Goal: Complete application form: Complete application form

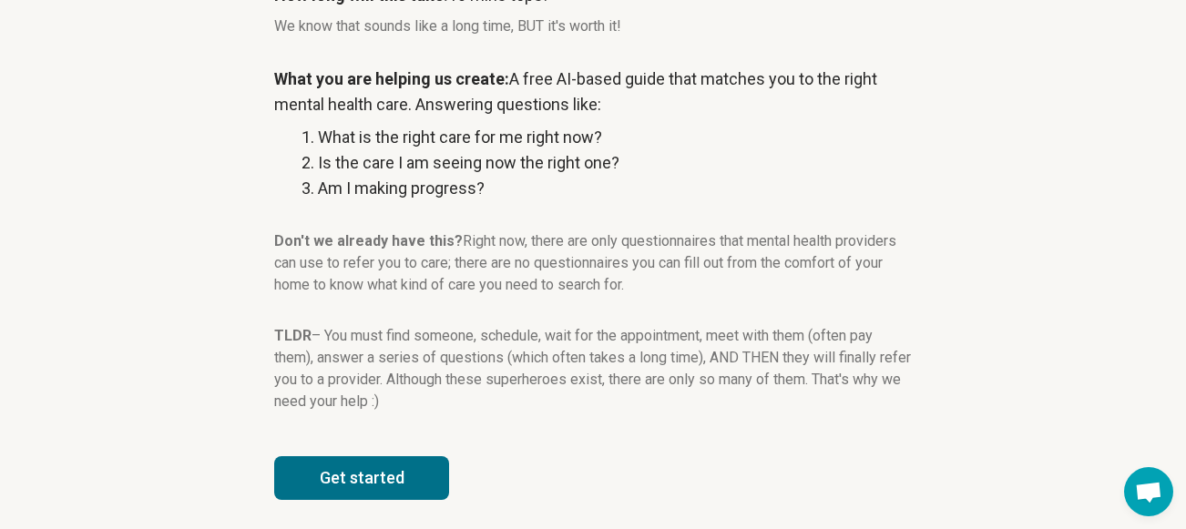
scroll to position [355, 0]
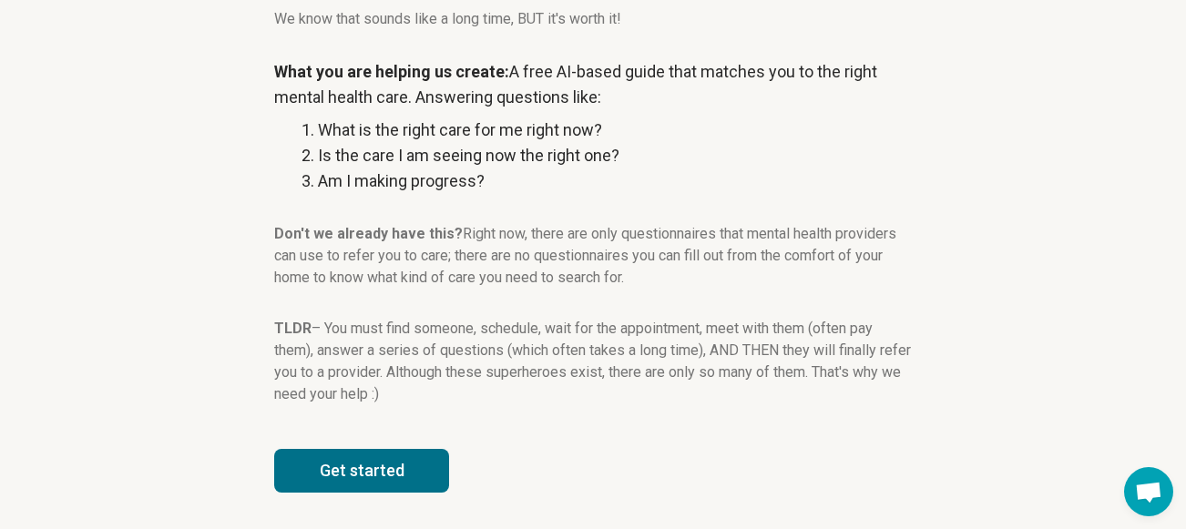
click at [364, 465] on button "Get started" at bounding box center [361, 471] width 175 height 44
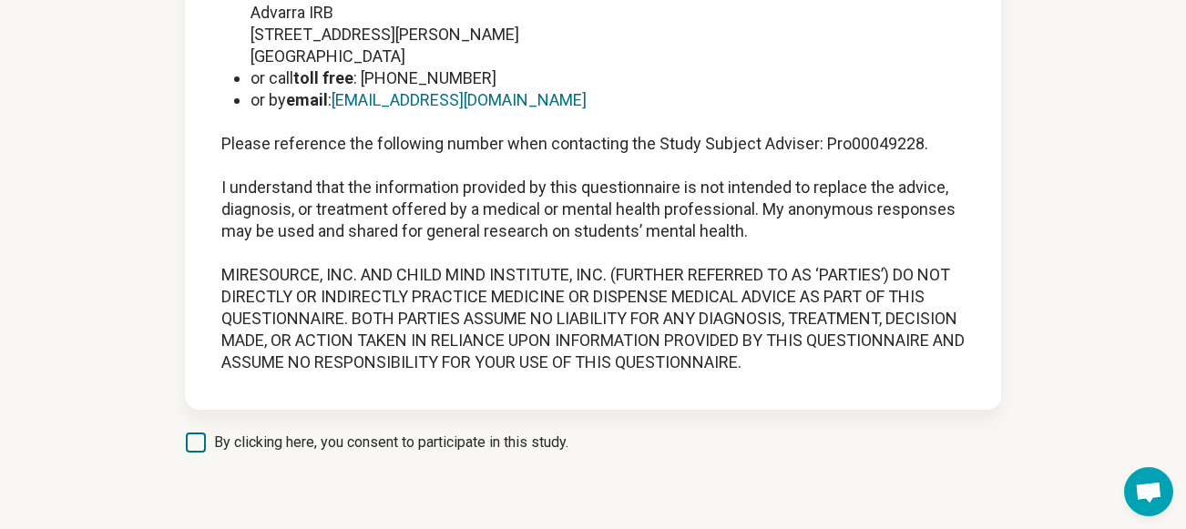
scroll to position [201, 0]
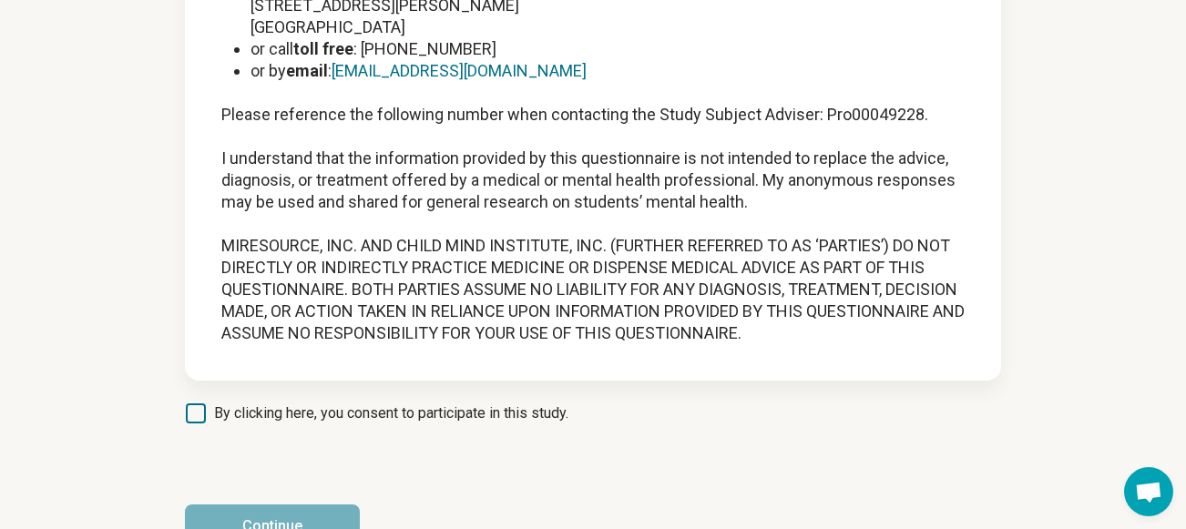
click at [203, 415] on icon at bounding box center [196, 414] width 20 height 20
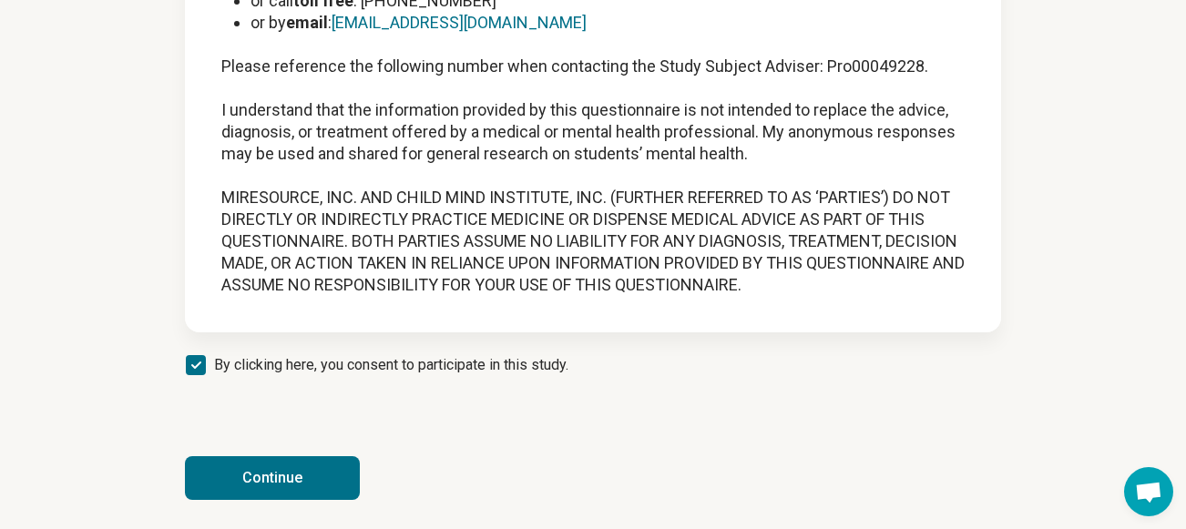
scroll to position [253, 0]
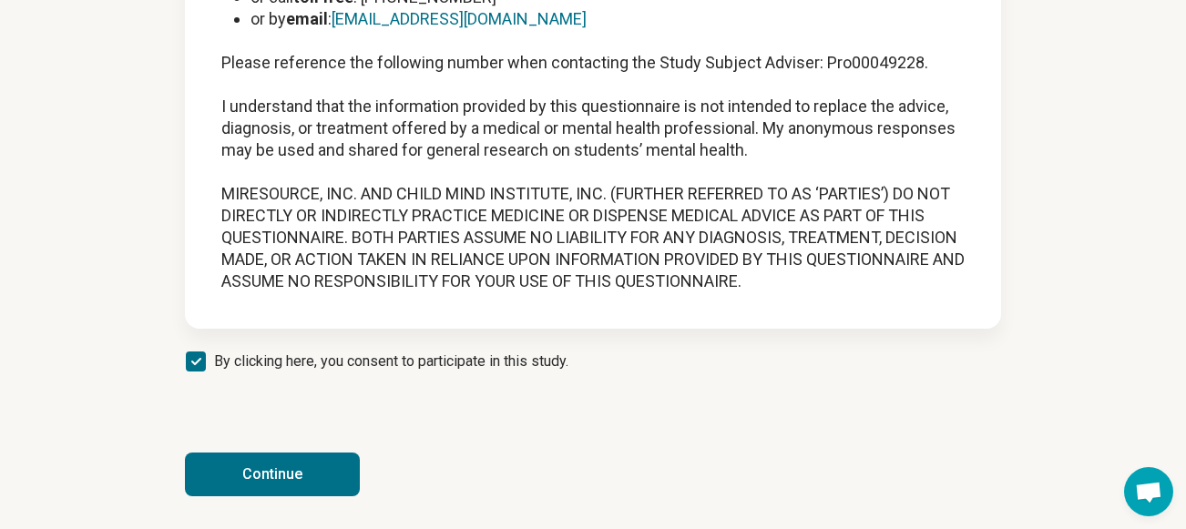
click at [306, 469] on button "Continue" at bounding box center [272, 475] width 175 height 44
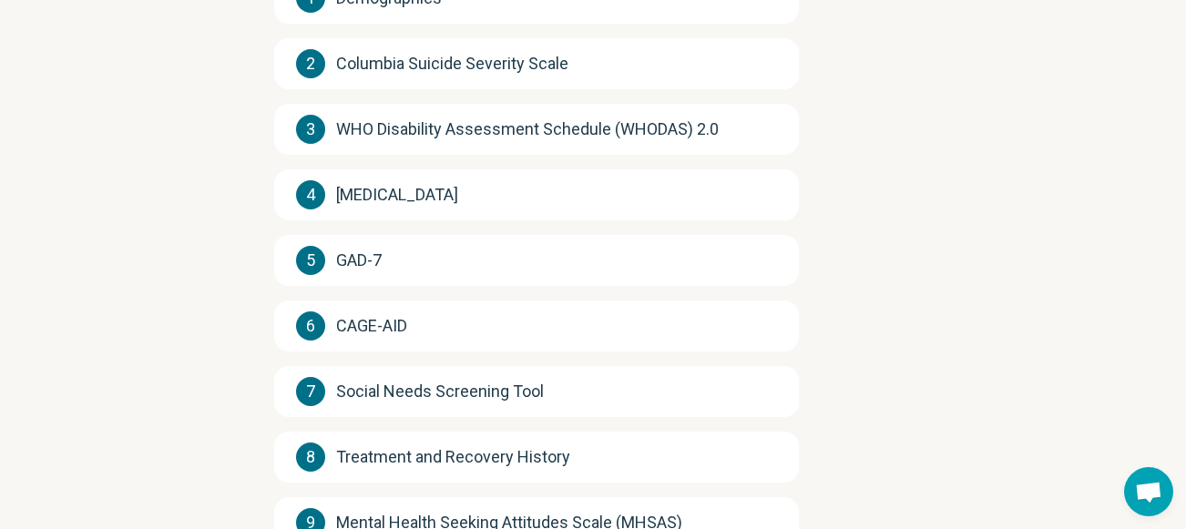
scroll to position [0, 0]
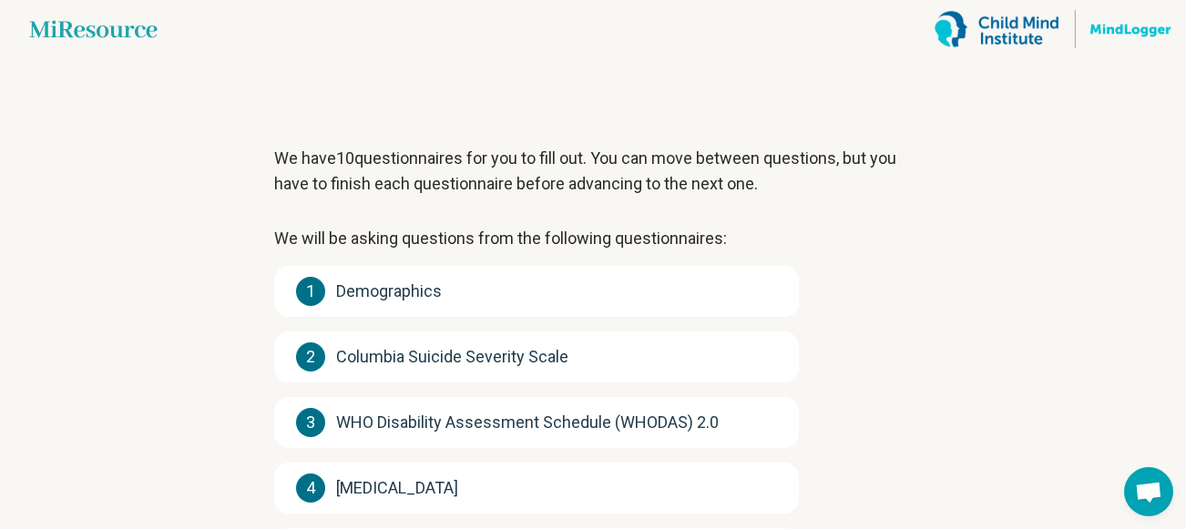
click at [381, 292] on span "Demographics" at bounding box center [389, 292] width 106 height 26
click at [313, 296] on span "1" at bounding box center [310, 291] width 29 height 29
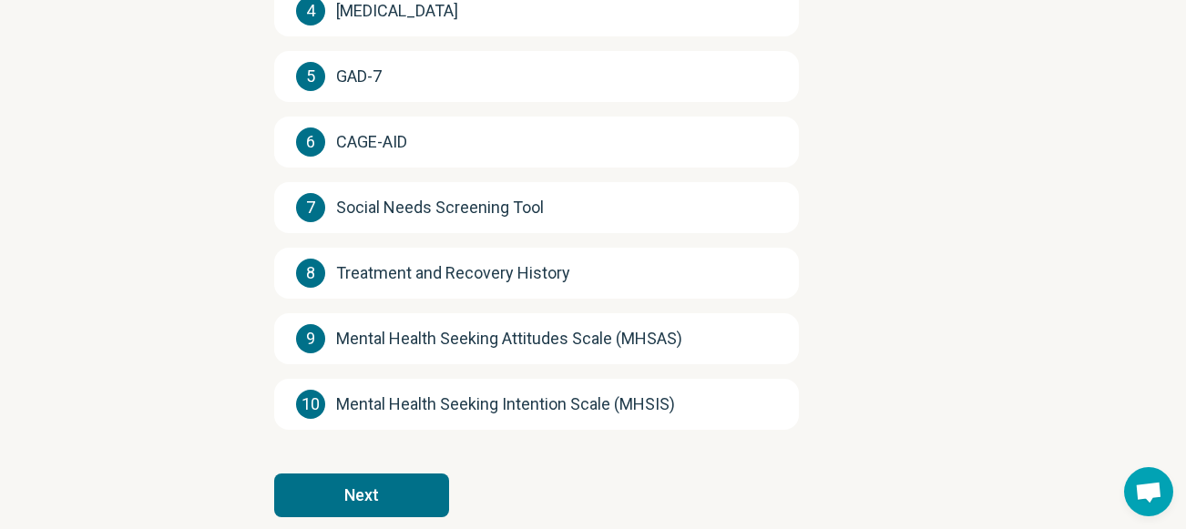
scroll to position [502, 0]
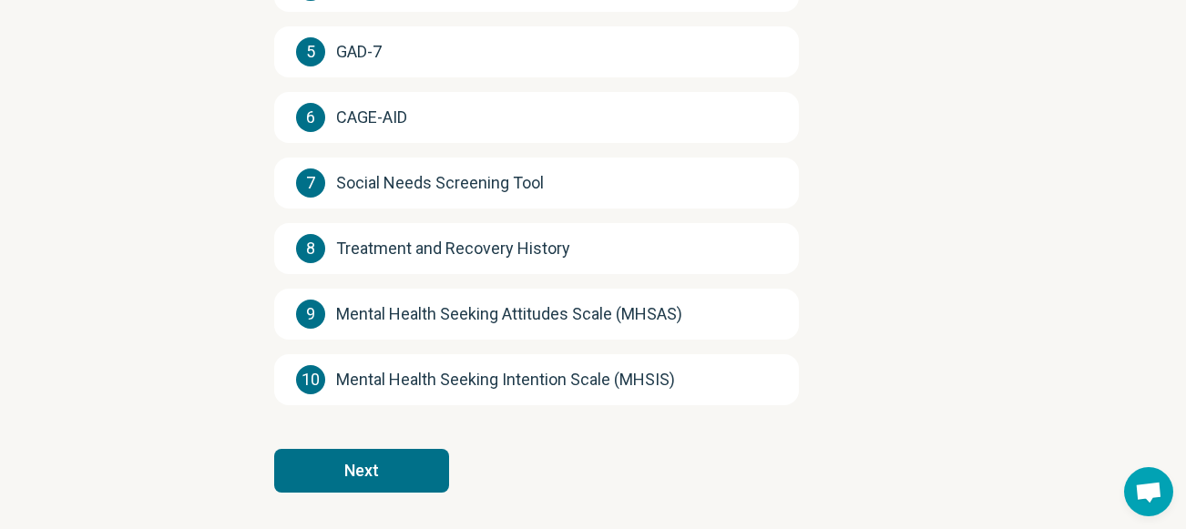
click at [394, 456] on button "Next" at bounding box center [361, 471] width 175 height 44
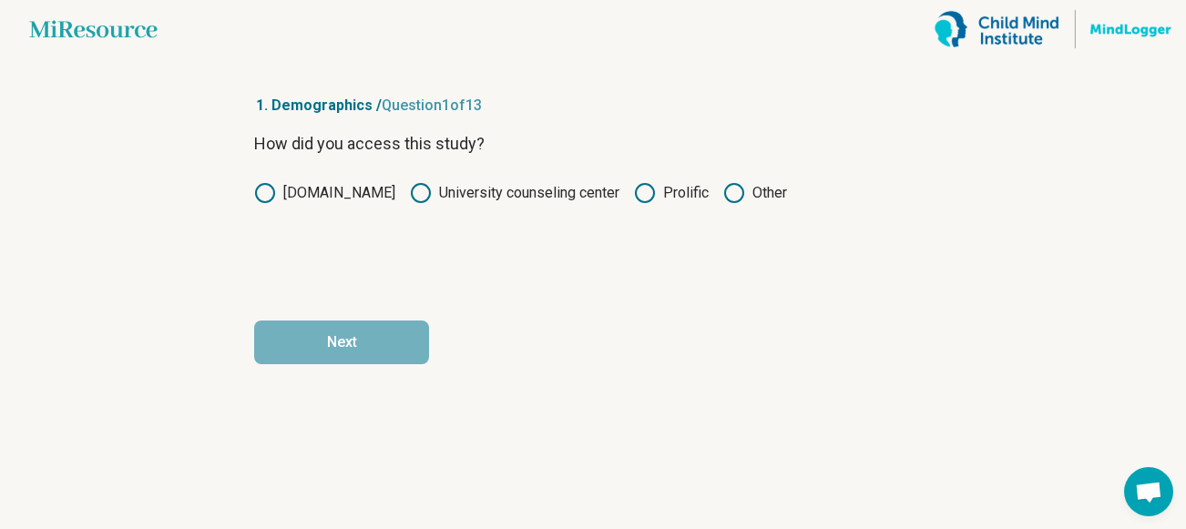
click at [640, 200] on icon at bounding box center [645, 193] width 22 height 22
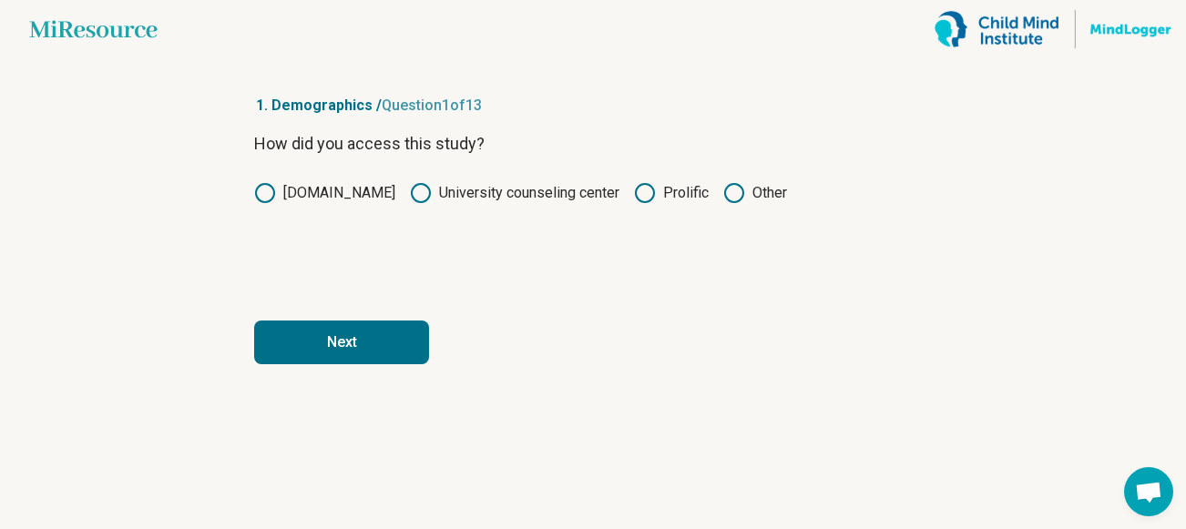
click at [361, 330] on button "Next" at bounding box center [341, 343] width 175 height 44
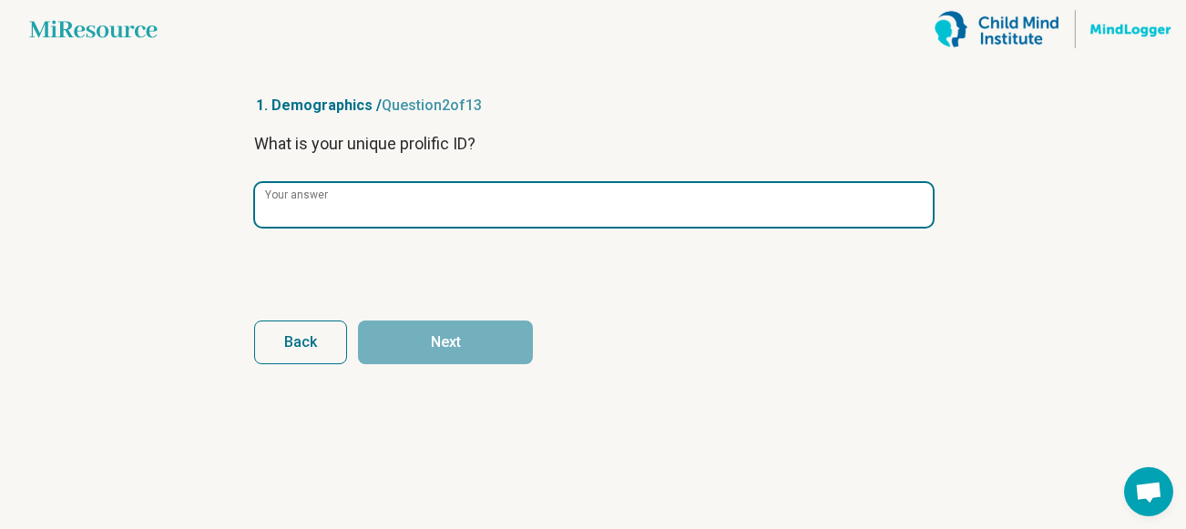
click at [390, 221] on input "Your answer" at bounding box center [594, 205] width 678 height 44
paste input "**********"
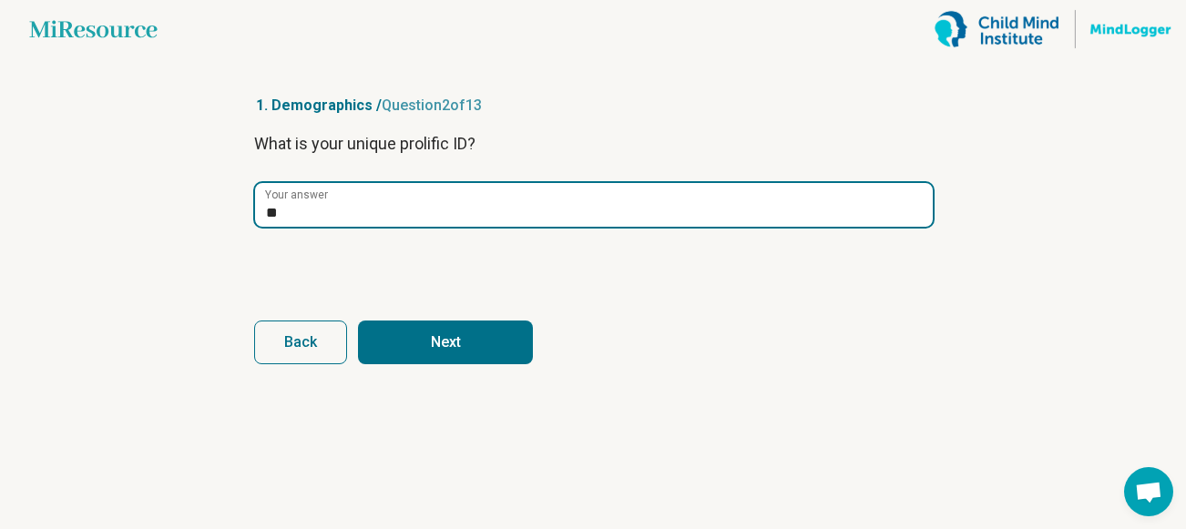
type input "*"
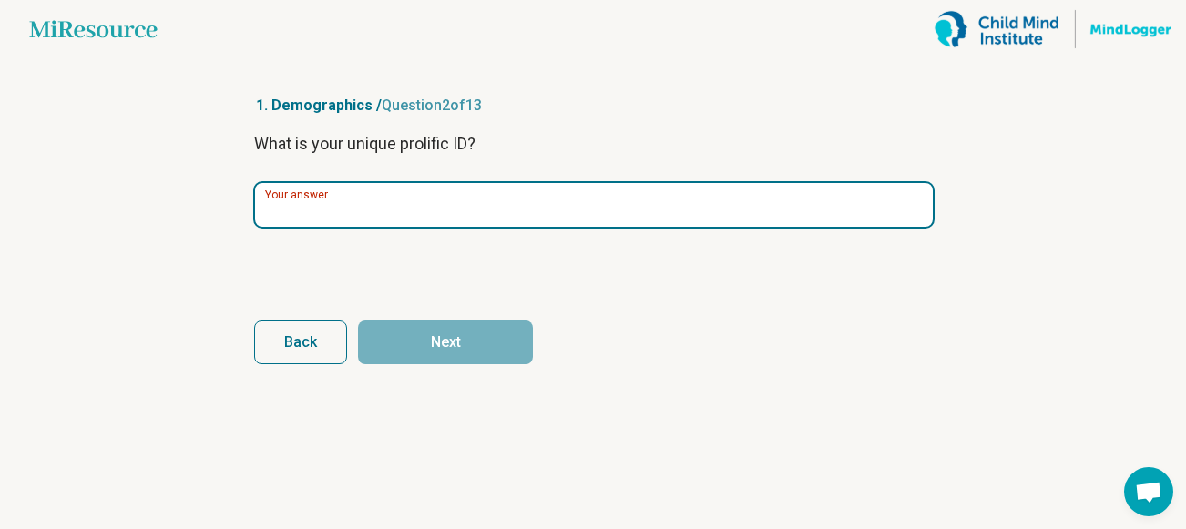
paste input "**********"
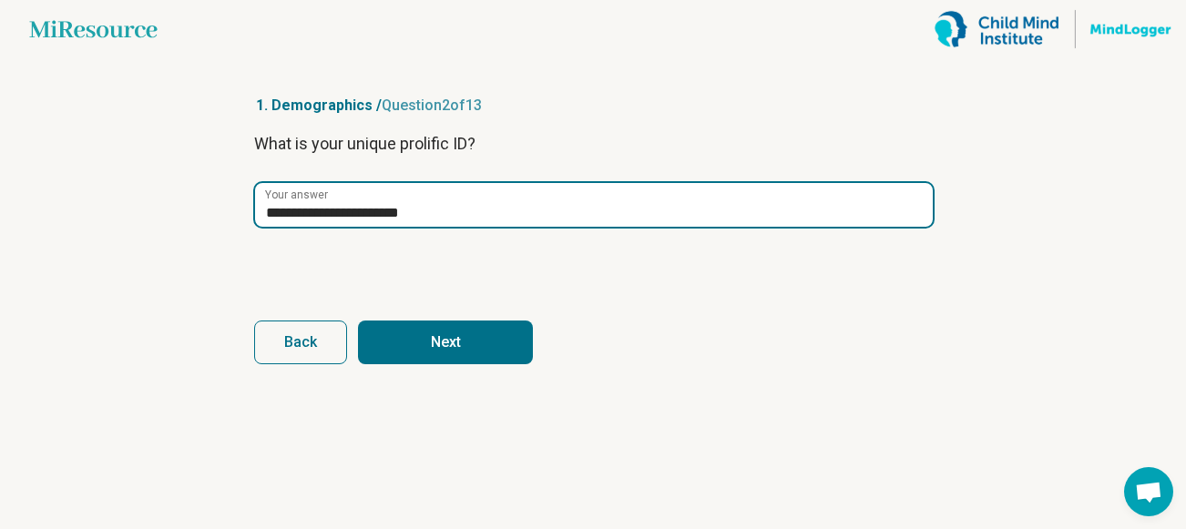
type input "**********"
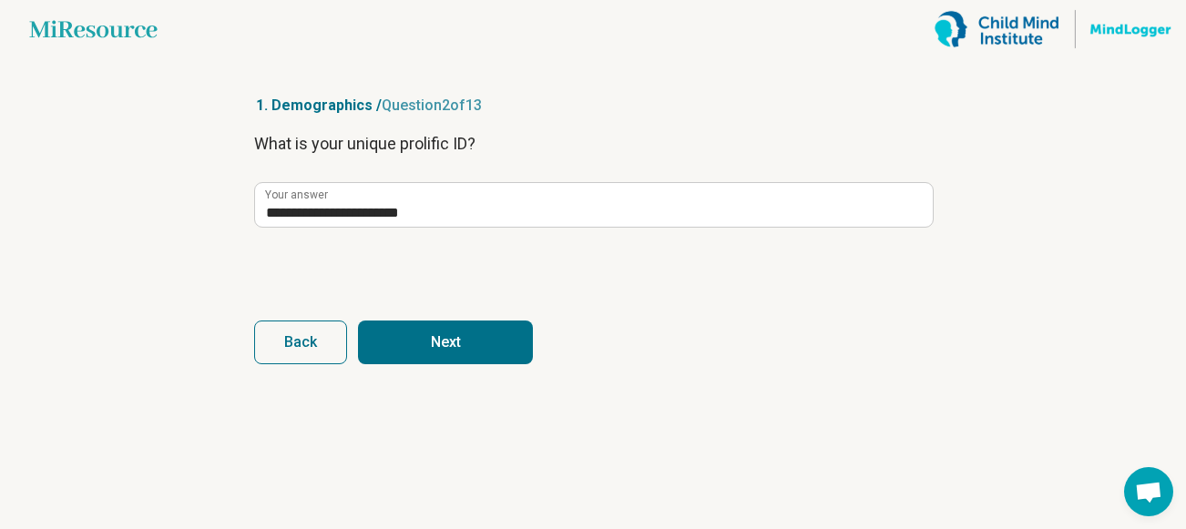
click at [430, 335] on button "Next" at bounding box center [445, 343] width 175 height 44
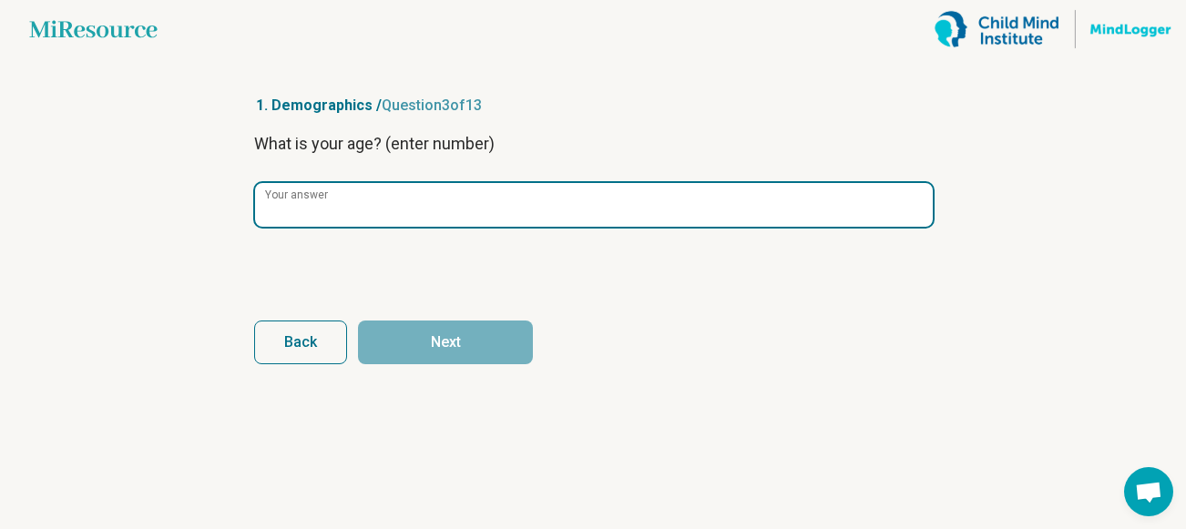
click at [646, 212] on input "Your answer" at bounding box center [594, 205] width 678 height 44
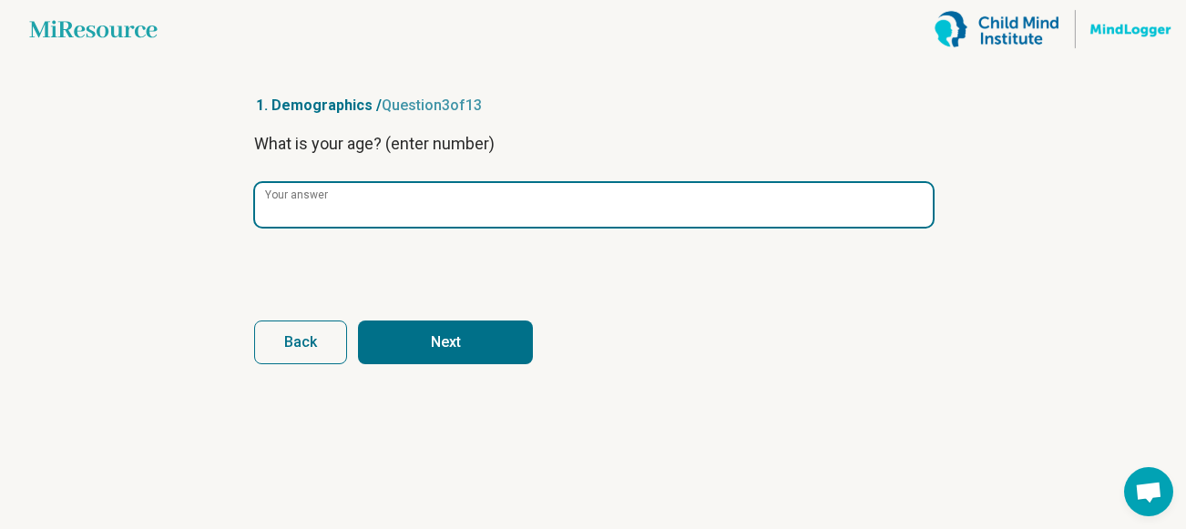
type input "**"
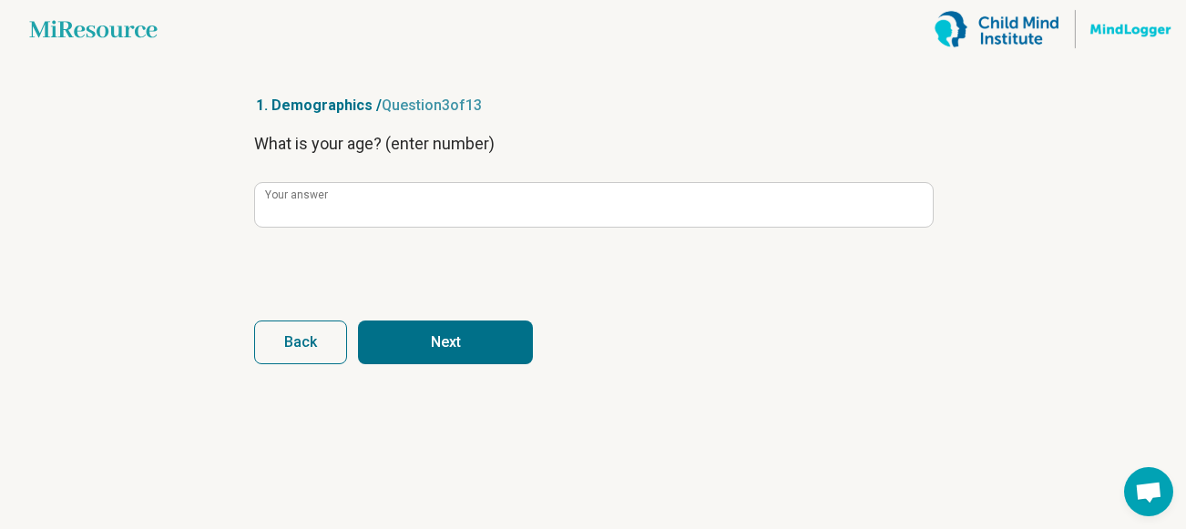
click at [508, 350] on button "Next" at bounding box center [445, 343] width 175 height 44
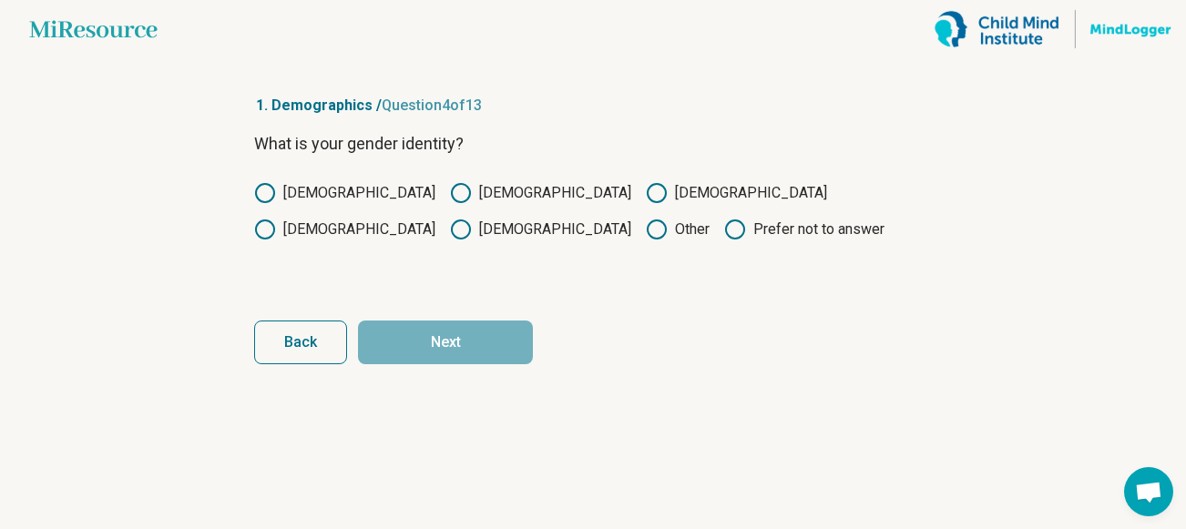
click at [450, 197] on label "[DEMOGRAPHIC_DATA]" at bounding box center [540, 193] width 181 height 22
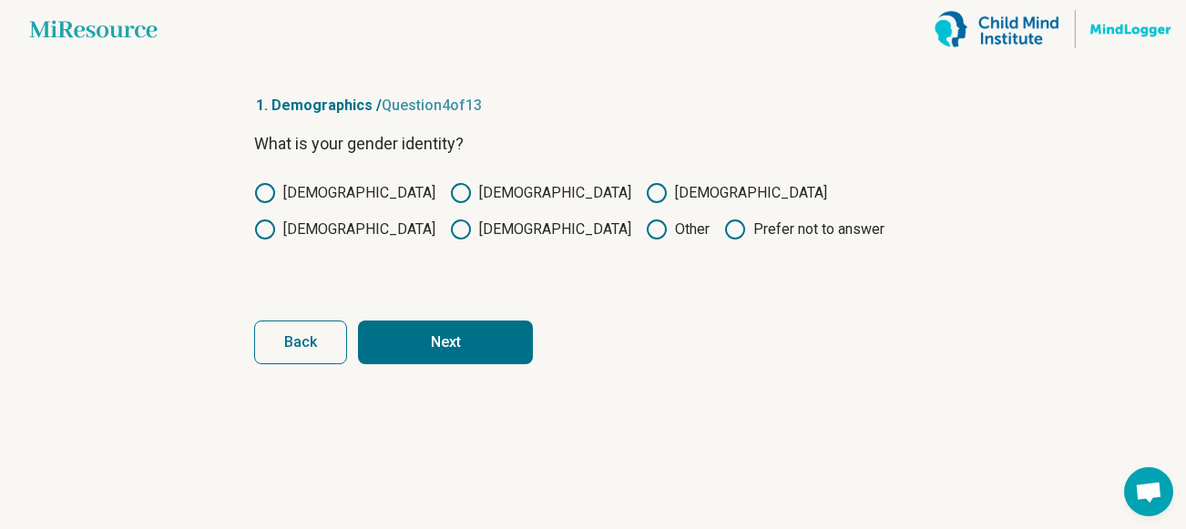
click at [411, 328] on button "Next" at bounding box center [445, 343] width 175 height 44
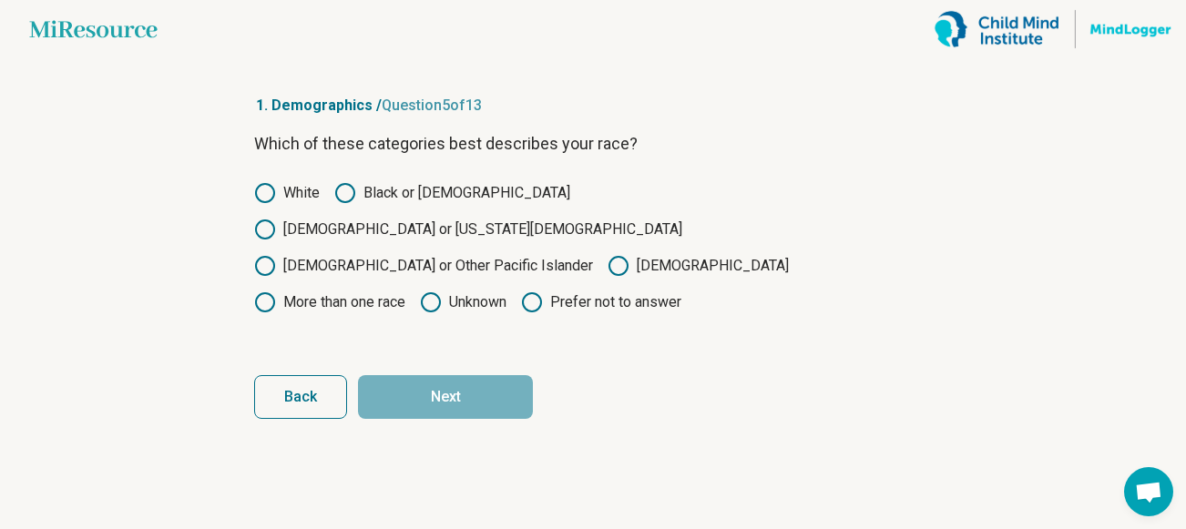
click at [276, 292] on icon at bounding box center [265, 303] width 22 height 22
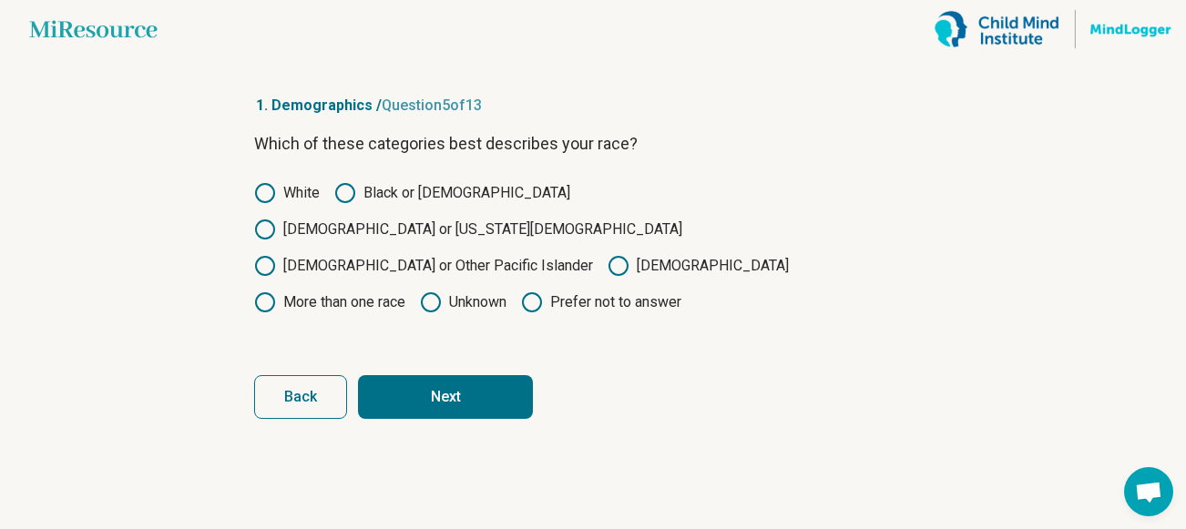
click at [505, 375] on button "Next" at bounding box center [445, 397] width 175 height 44
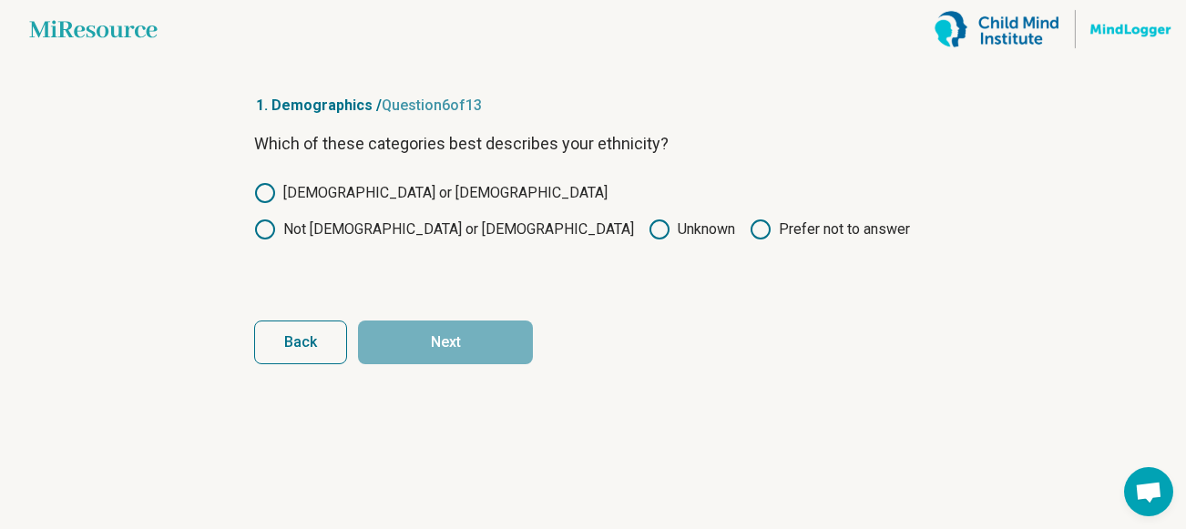
click at [267, 196] on icon at bounding box center [265, 193] width 22 height 22
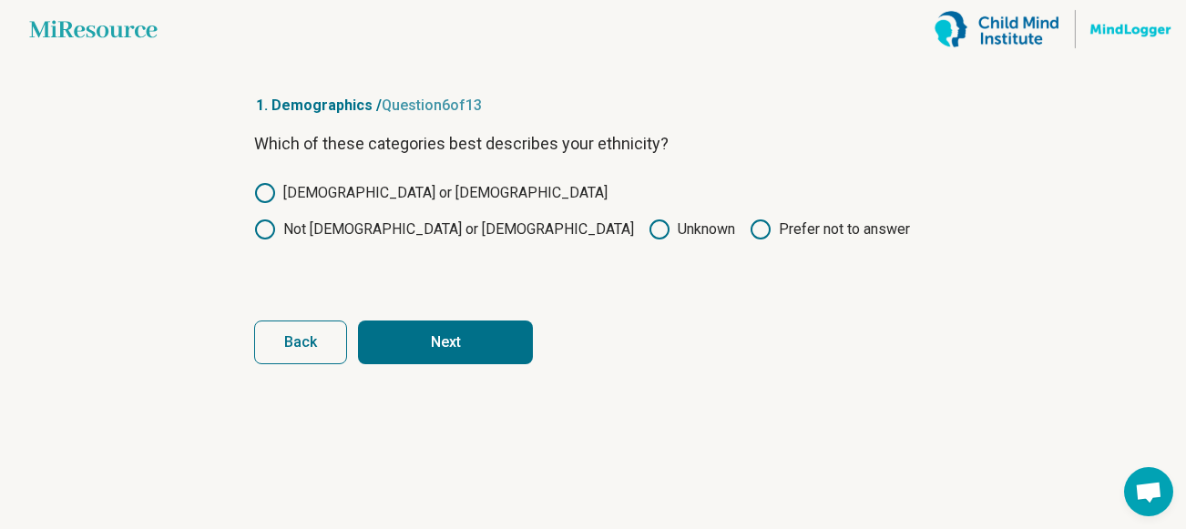
click at [454, 323] on button "Next" at bounding box center [445, 343] width 175 height 44
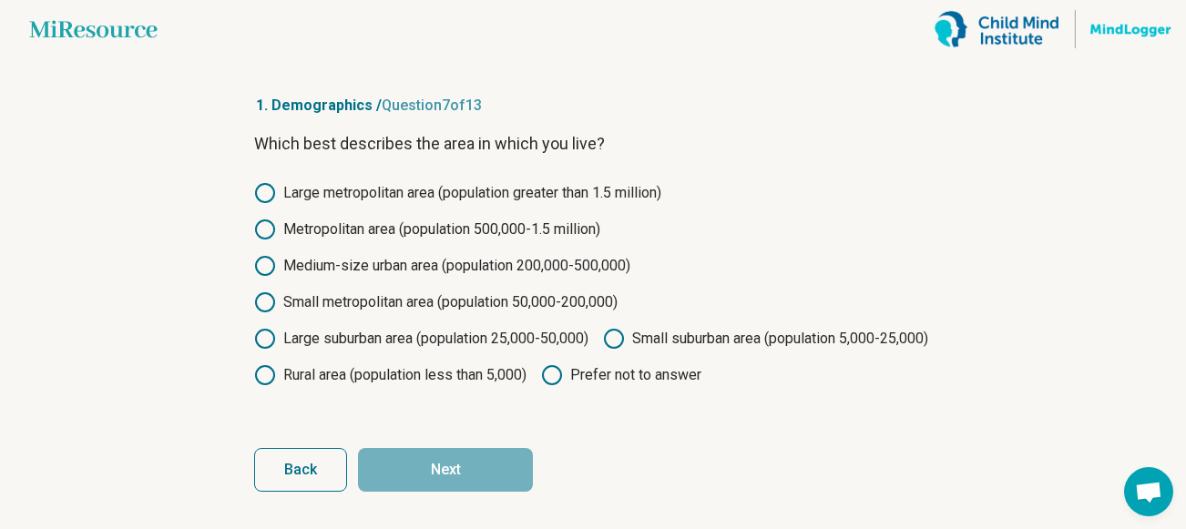
click at [268, 262] on icon at bounding box center [265, 266] width 22 height 22
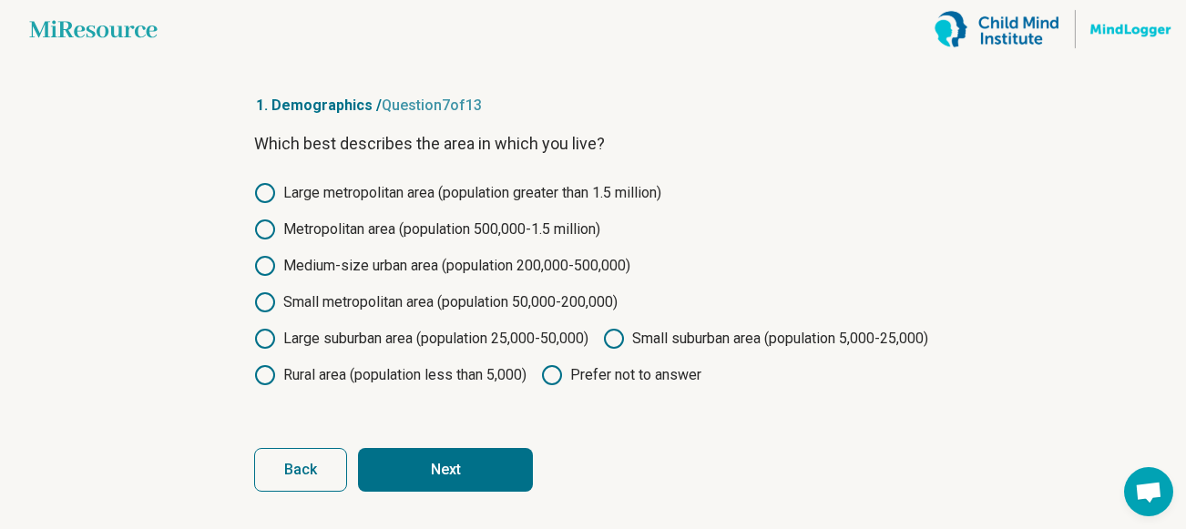
click at [455, 492] on button "Next" at bounding box center [445, 470] width 175 height 44
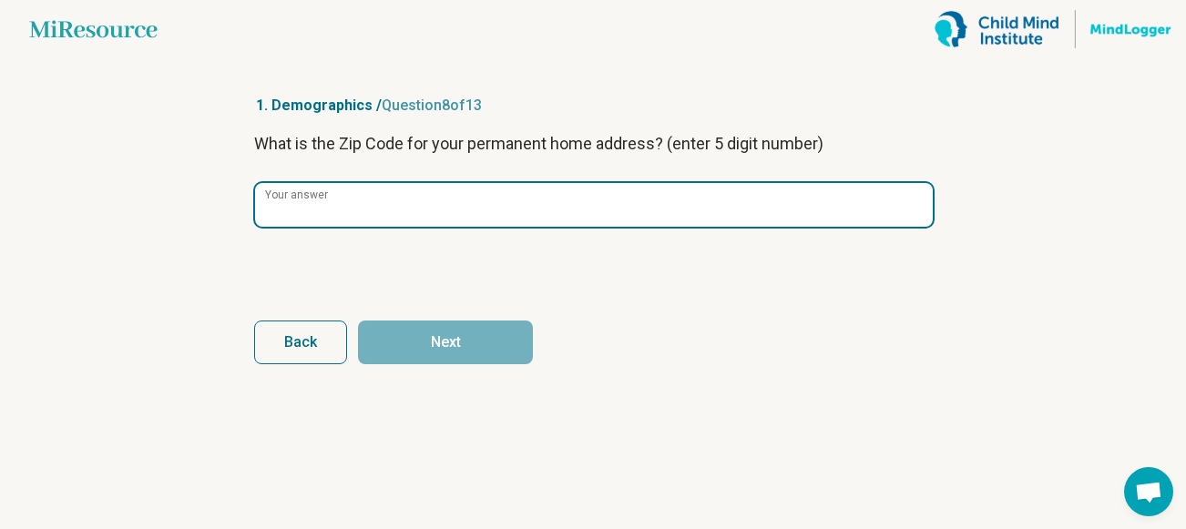
click at [382, 202] on input "Your answer" at bounding box center [594, 205] width 678 height 44
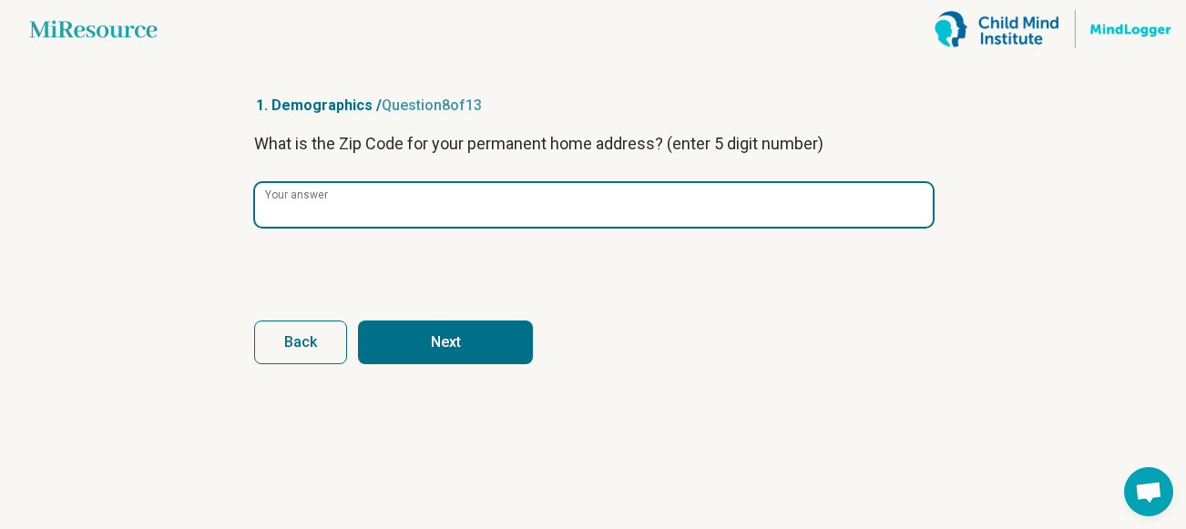
type input "*****"
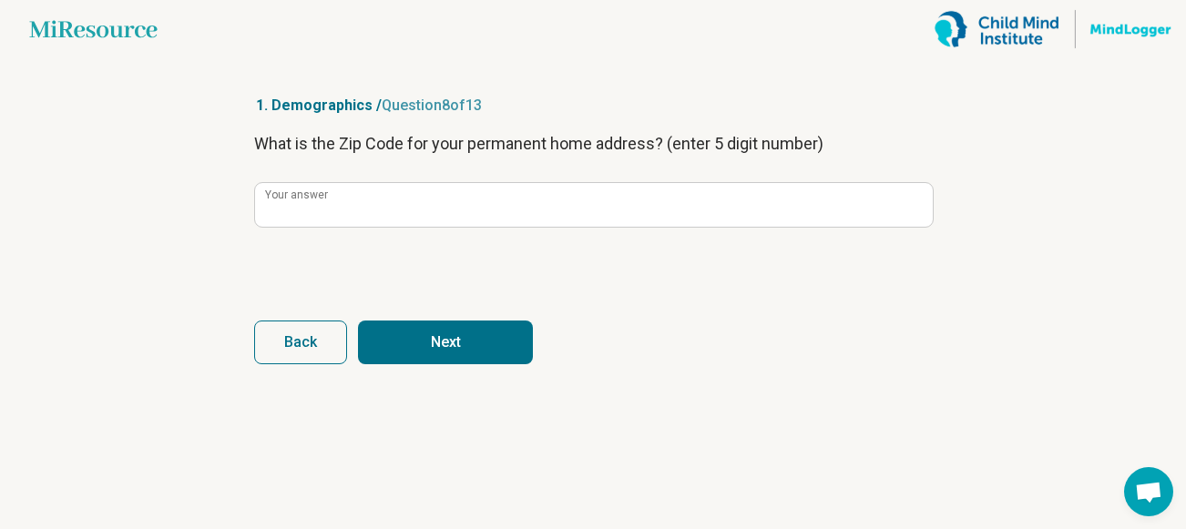
click at [425, 342] on button "Next" at bounding box center [445, 343] width 175 height 44
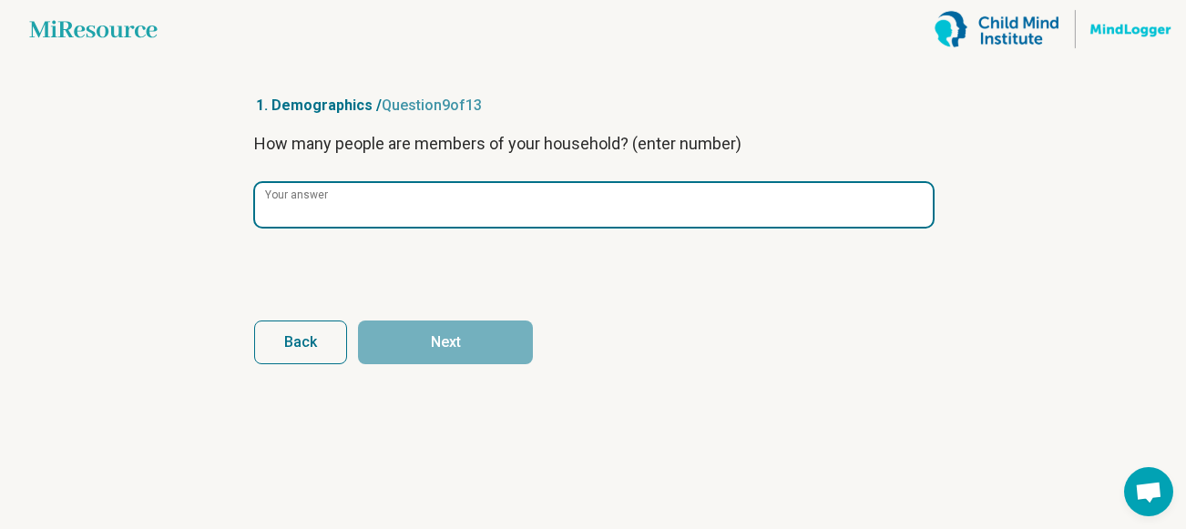
click at [571, 218] on input "Your answer" at bounding box center [594, 205] width 678 height 44
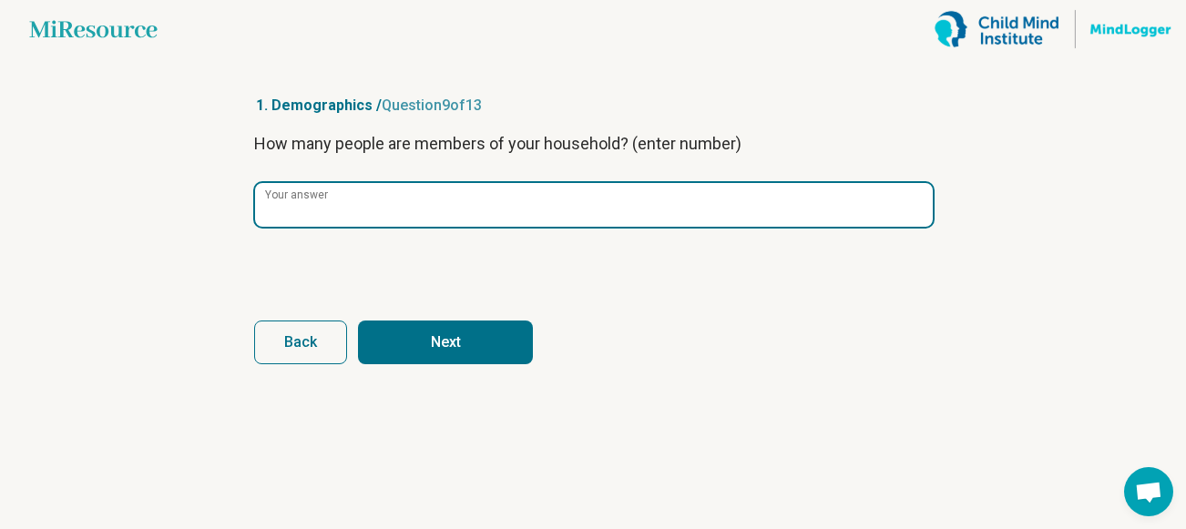
type input "*"
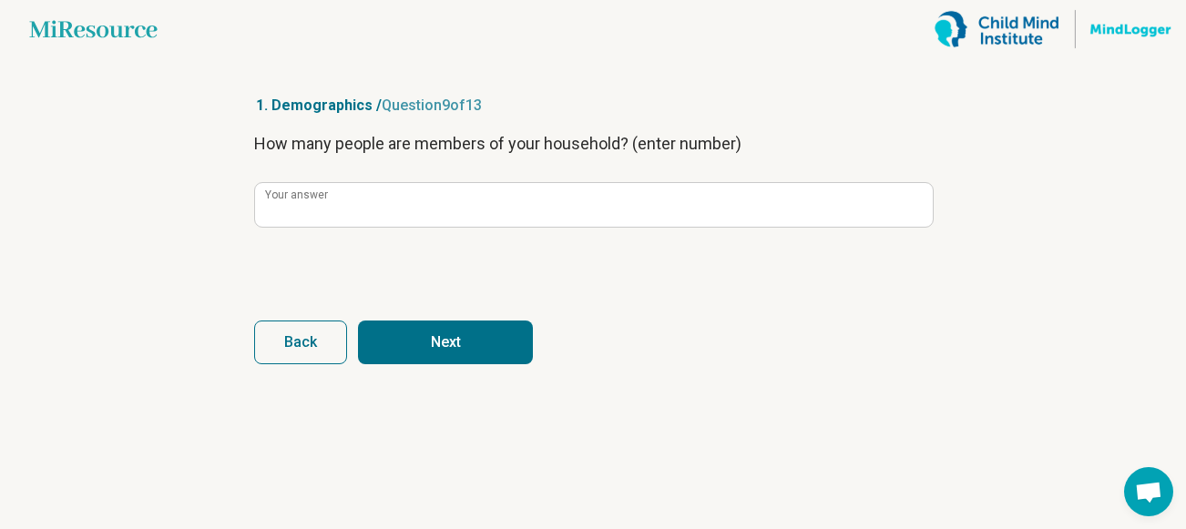
click at [496, 339] on button "Next" at bounding box center [445, 343] width 175 height 44
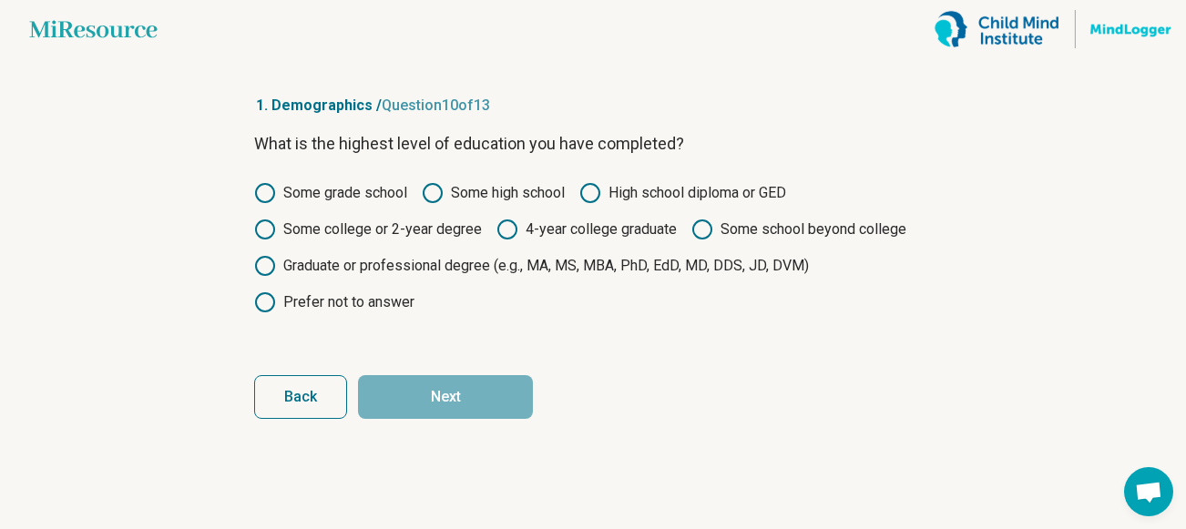
click at [597, 193] on icon at bounding box center [590, 193] width 22 height 22
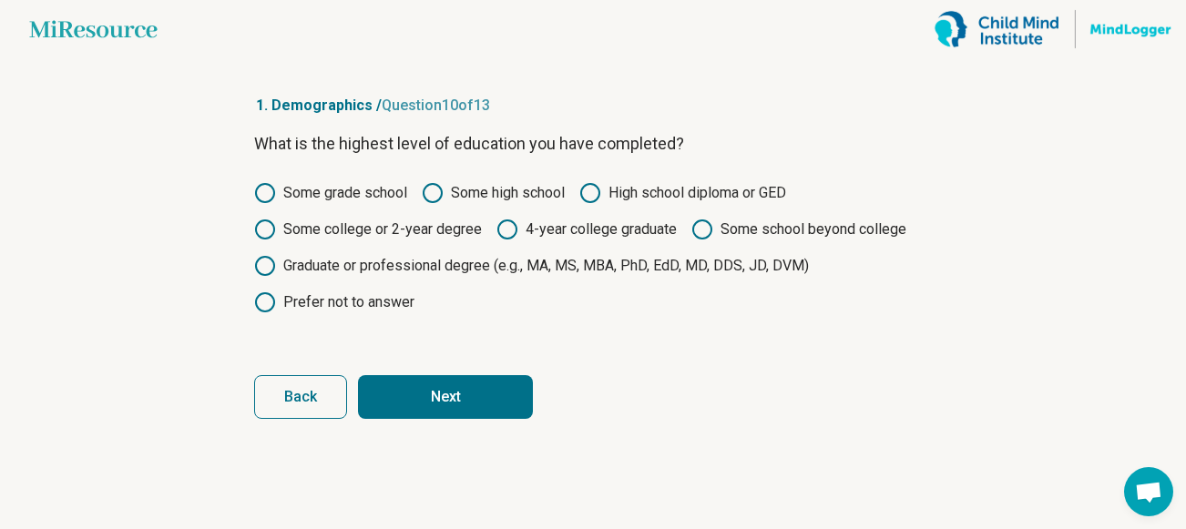
click at [467, 386] on button "Next" at bounding box center [445, 397] width 175 height 44
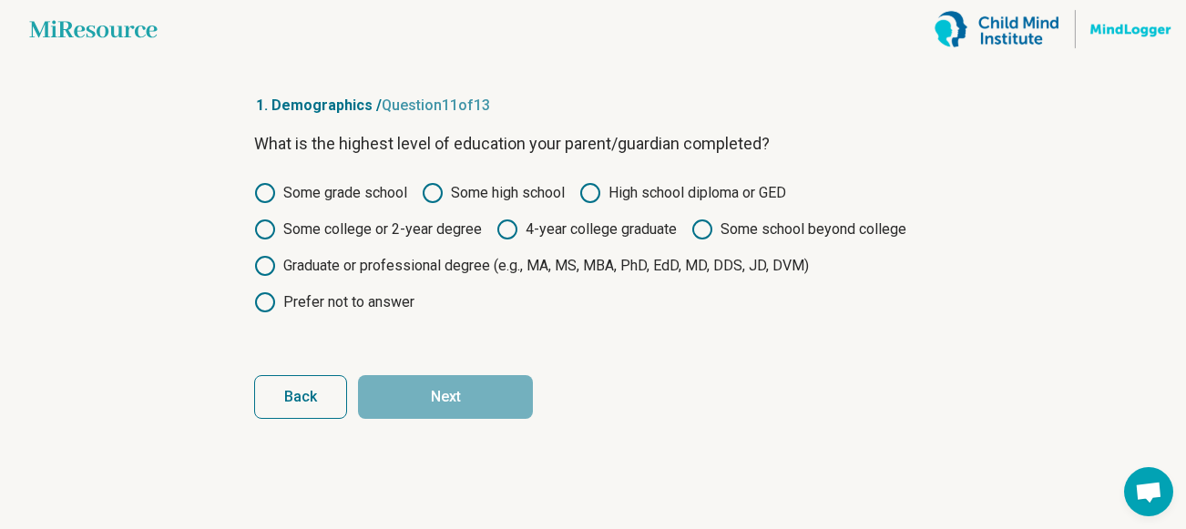
click at [313, 390] on span "Back" at bounding box center [300, 397] width 33 height 15
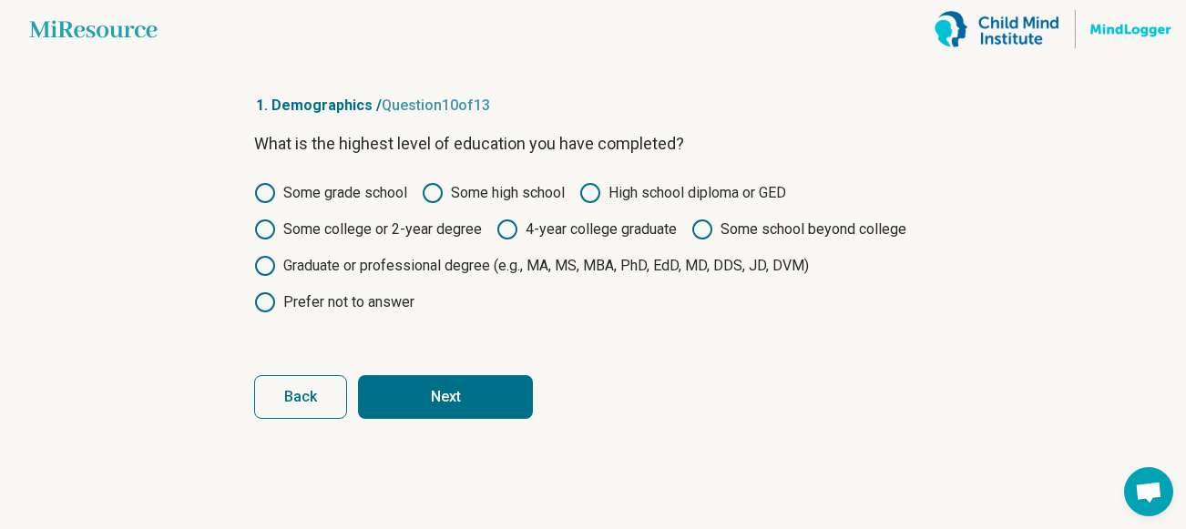
click at [431, 393] on button "Next" at bounding box center [445, 397] width 175 height 44
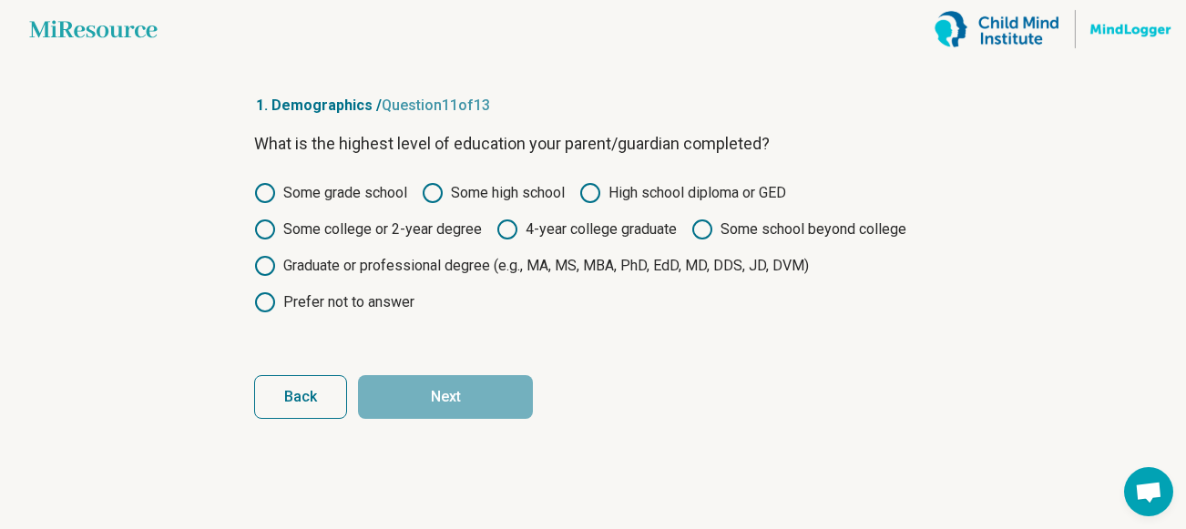
click at [263, 228] on icon at bounding box center [265, 230] width 22 height 22
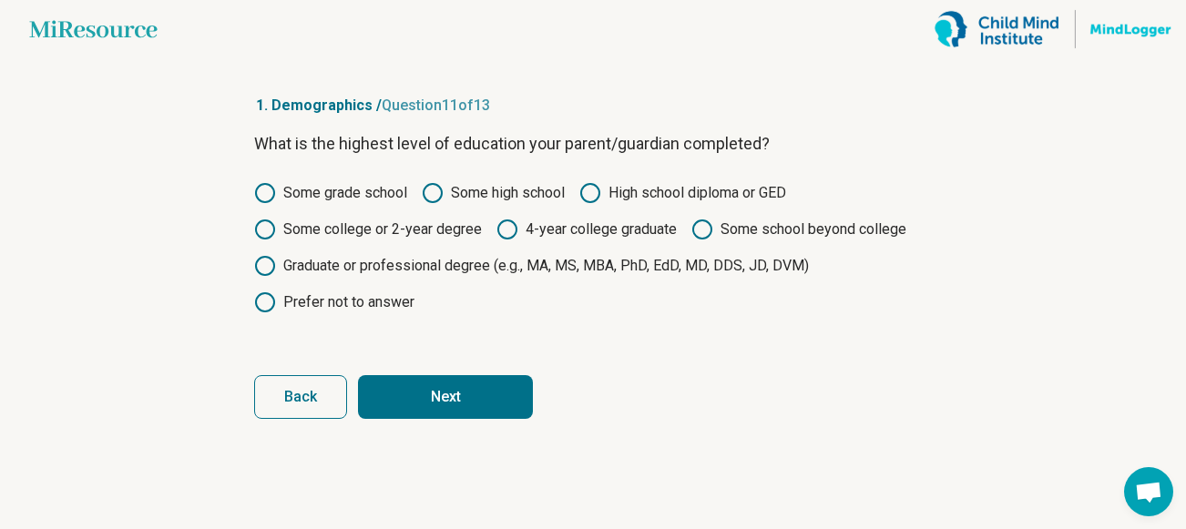
click at [424, 402] on button "Next" at bounding box center [445, 397] width 175 height 44
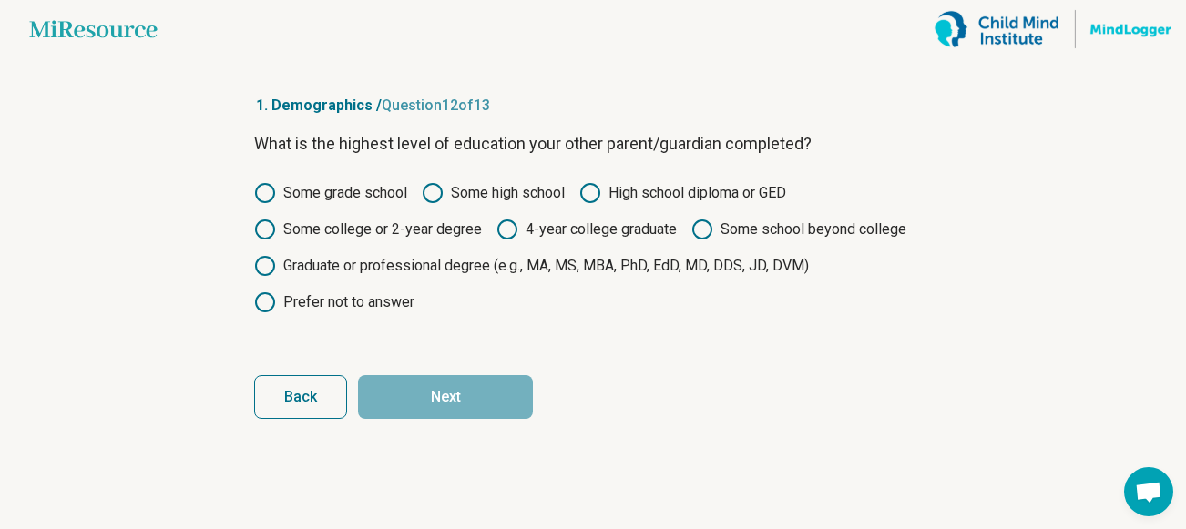
click at [586, 195] on icon at bounding box center [590, 193] width 22 height 22
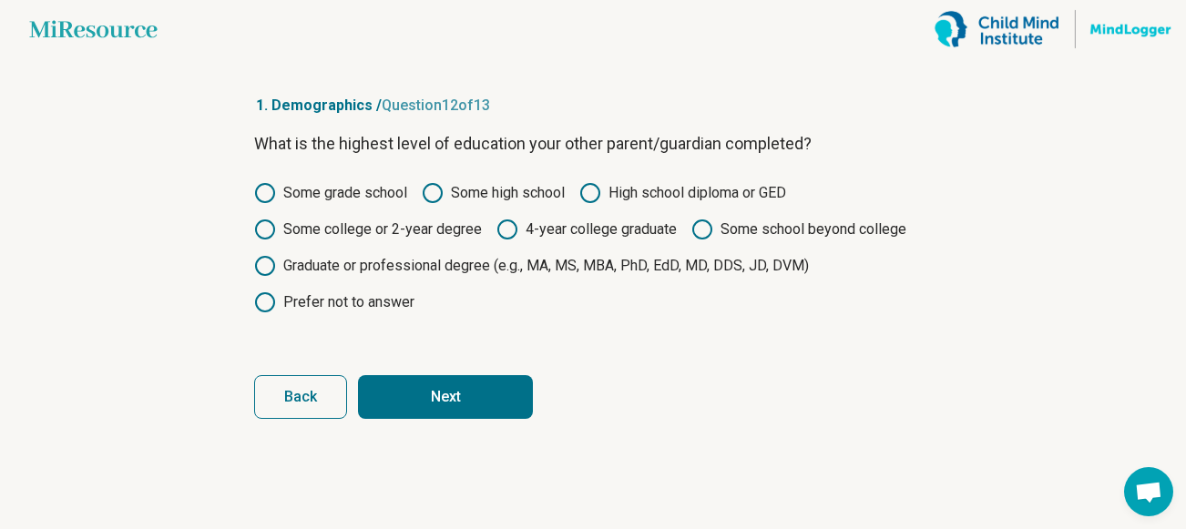
click at [471, 392] on button "Next" at bounding box center [445, 397] width 175 height 44
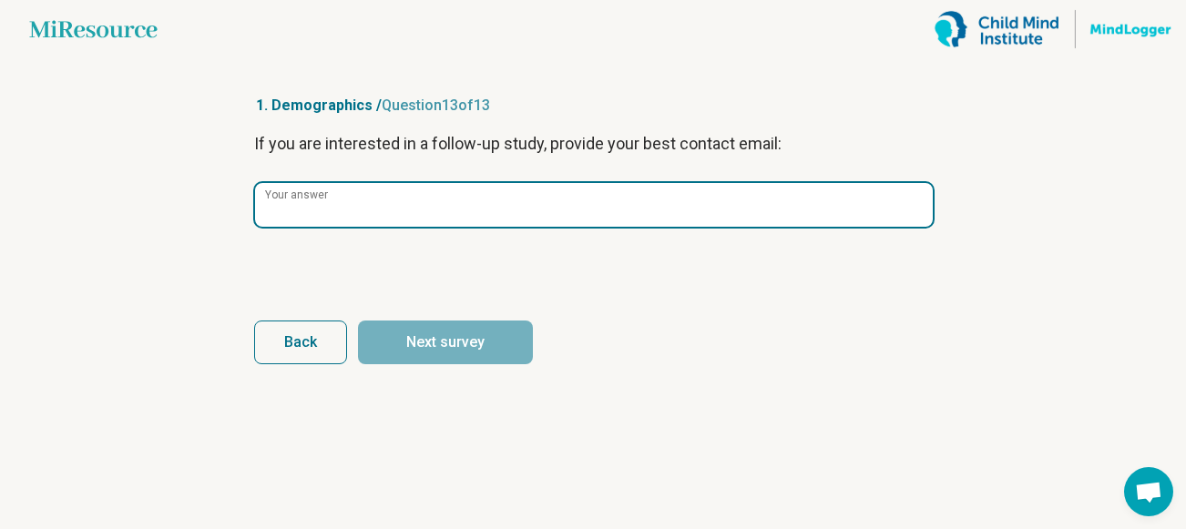
click at [450, 209] on input "Your answer" at bounding box center [594, 205] width 678 height 44
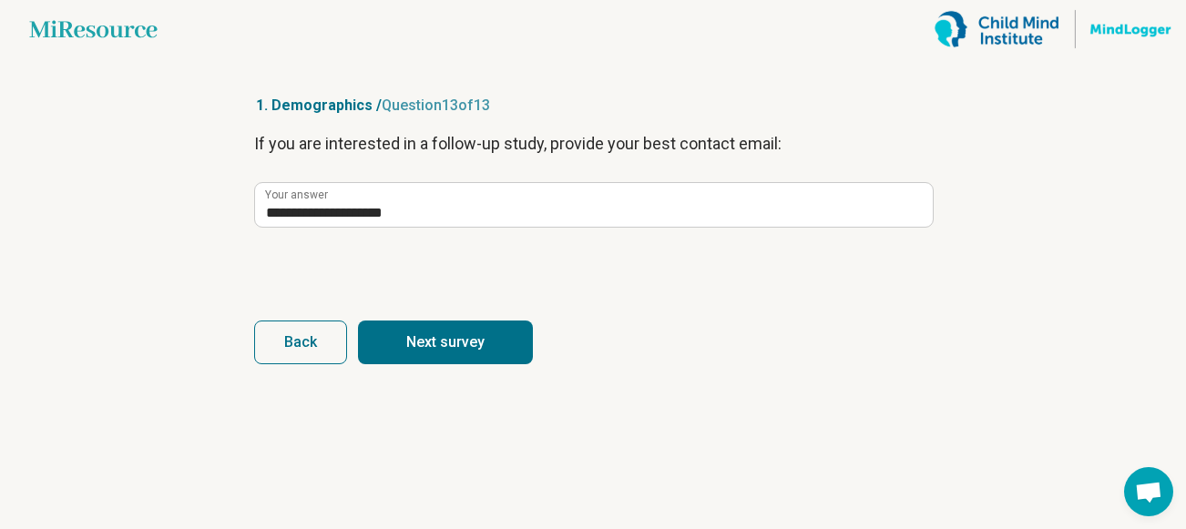
click at [438, 327] on button "Next survey" at bounding box center [445, 343] width 175 height 44
type input "**********"
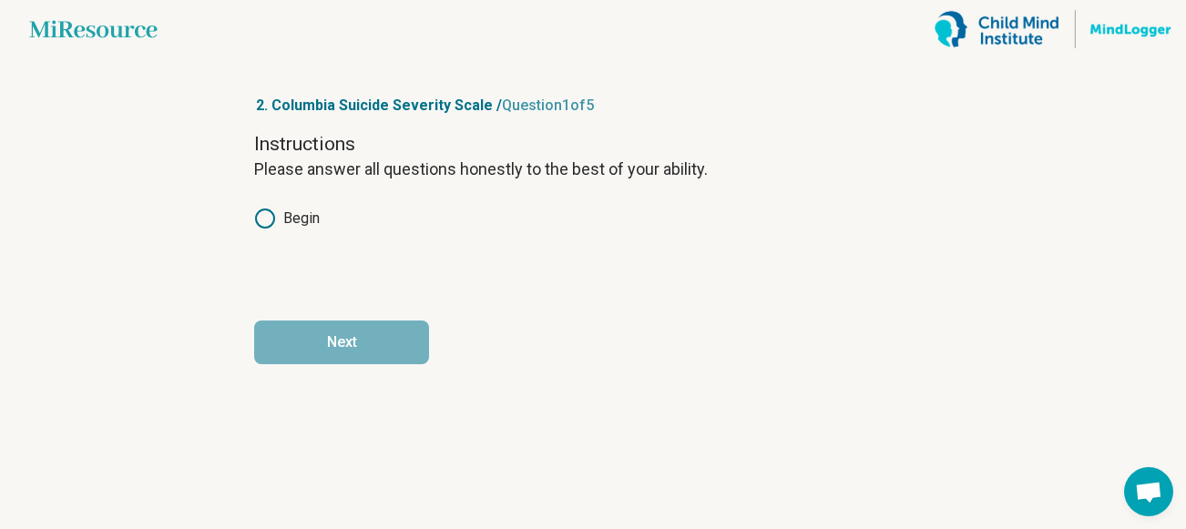
click at [262, 224] on icon at bounding box center [265, 219] width 22 height 22
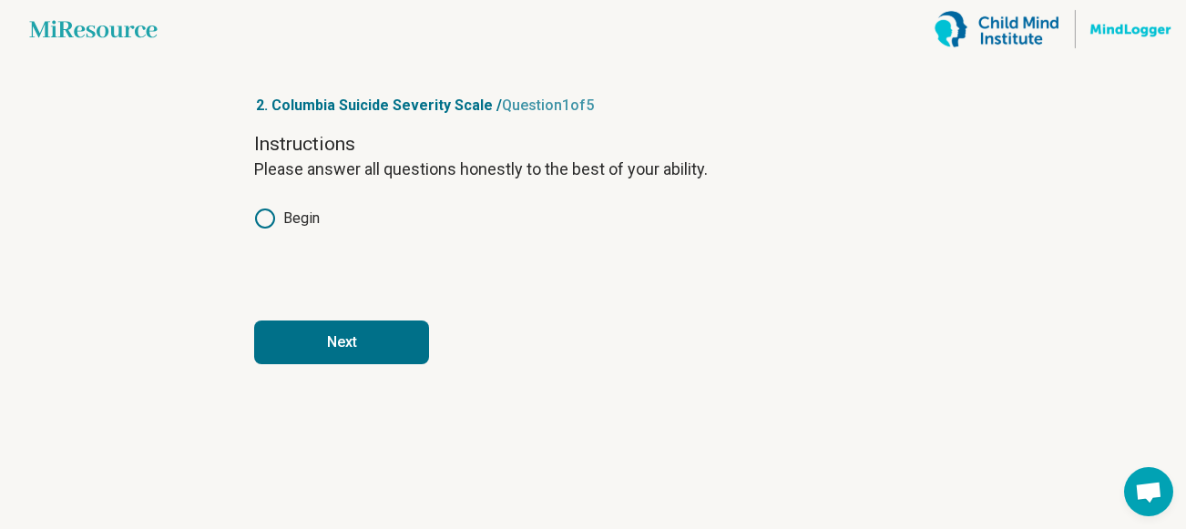
click at [313, 337] on button "Next" at bounding box center [341, 343] width 175 height 44
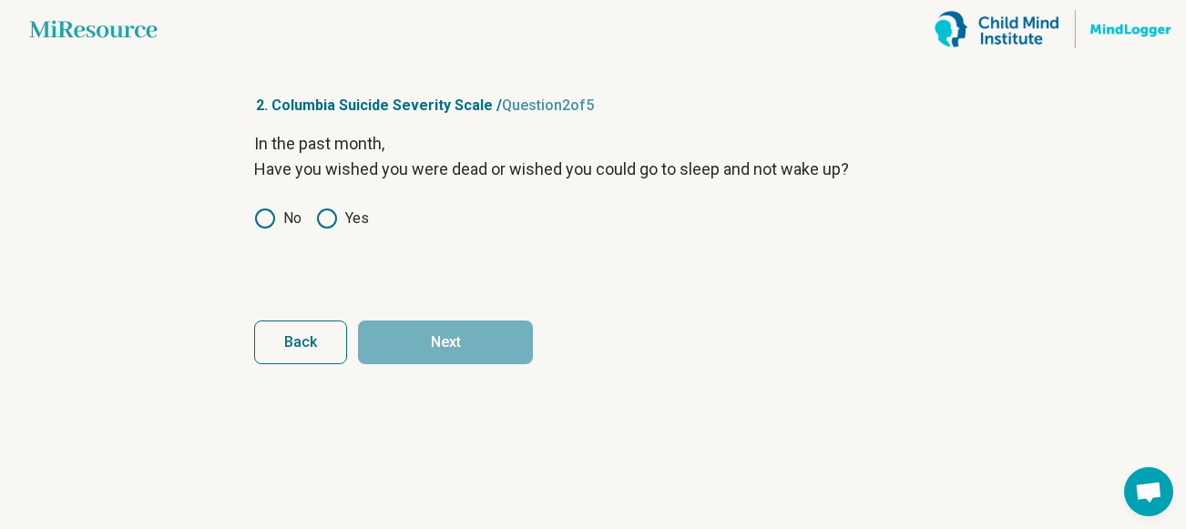
click at [326, 224] on icon at bounding box center [327, 219] width 22 height 22
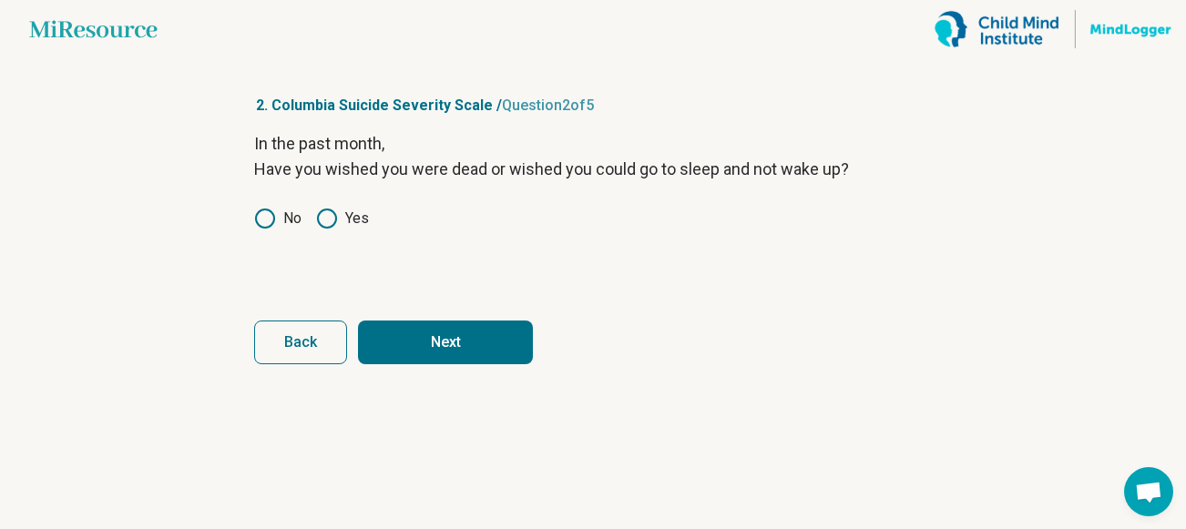
click at [392, 336] on button "Next" at bounding box center [445, 343] width 175 height 44
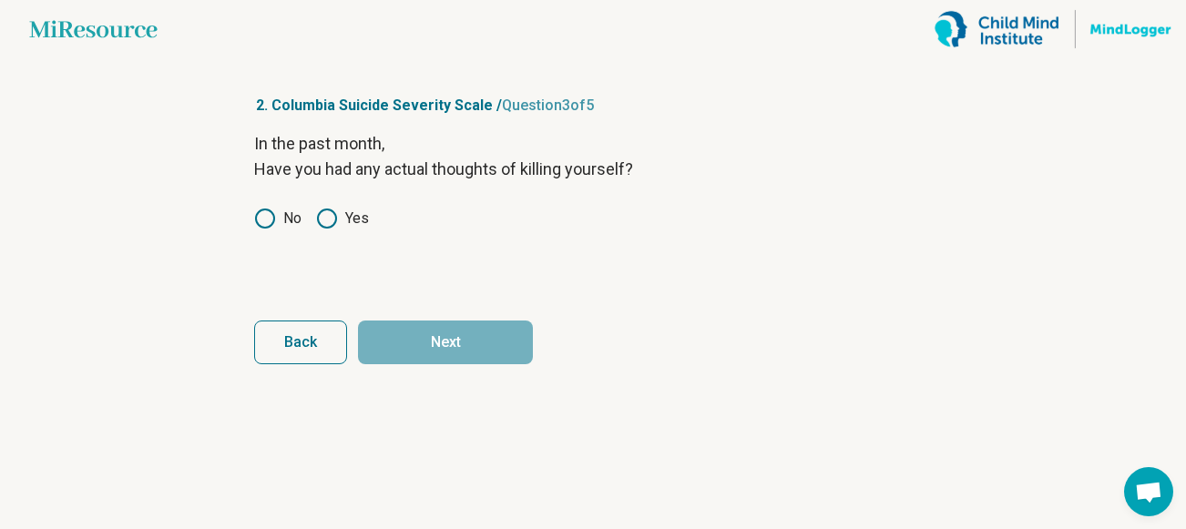
click at [272, 213] on circle at bounding box center [265, 219] width 18 height 18
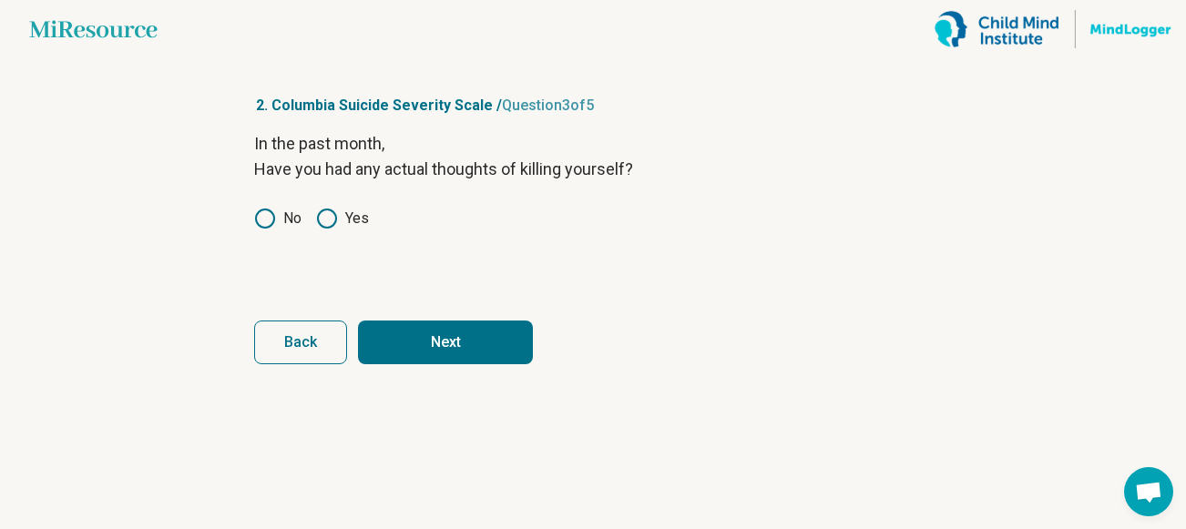
click at [424, 345] on button "Next" at bounding box center [445, 343] width 175 height 44
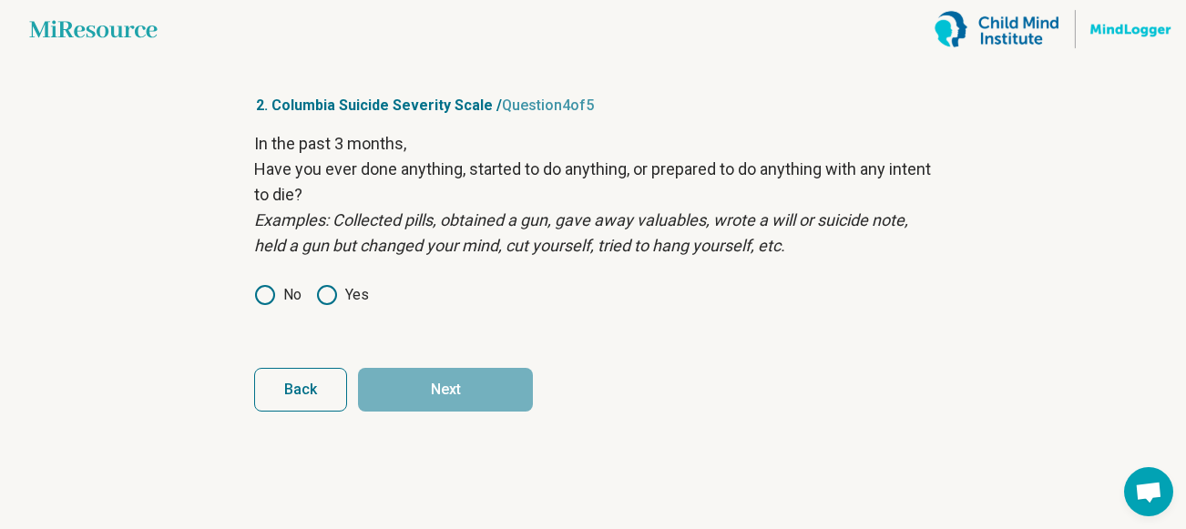
click at [327, 300] on icon at bounding box center [327, 295] width 22 height 22
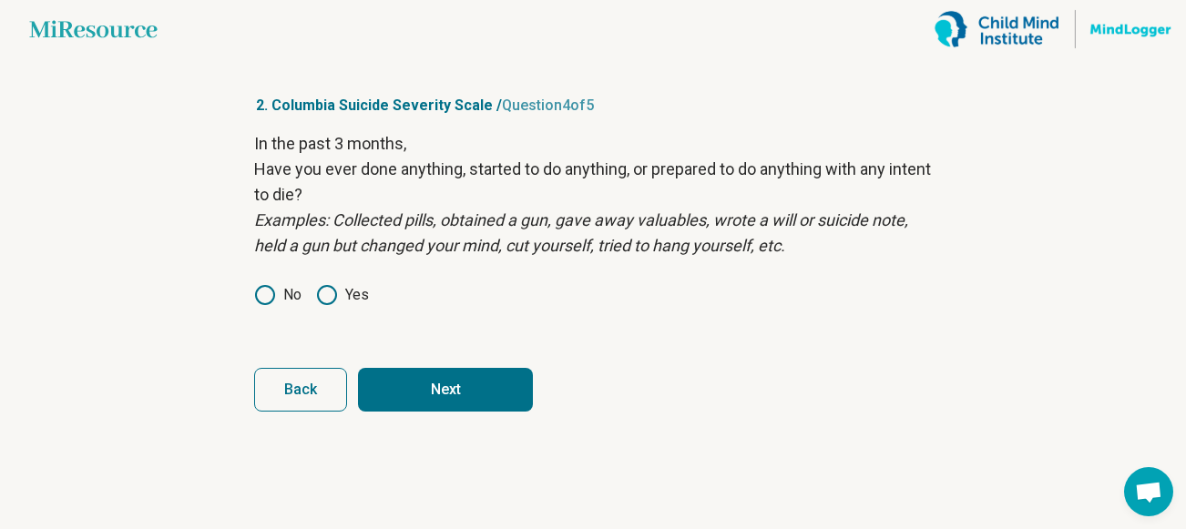
click at [405, 394] on button "Next" at bounding box center [445, 390] width 175 height 44
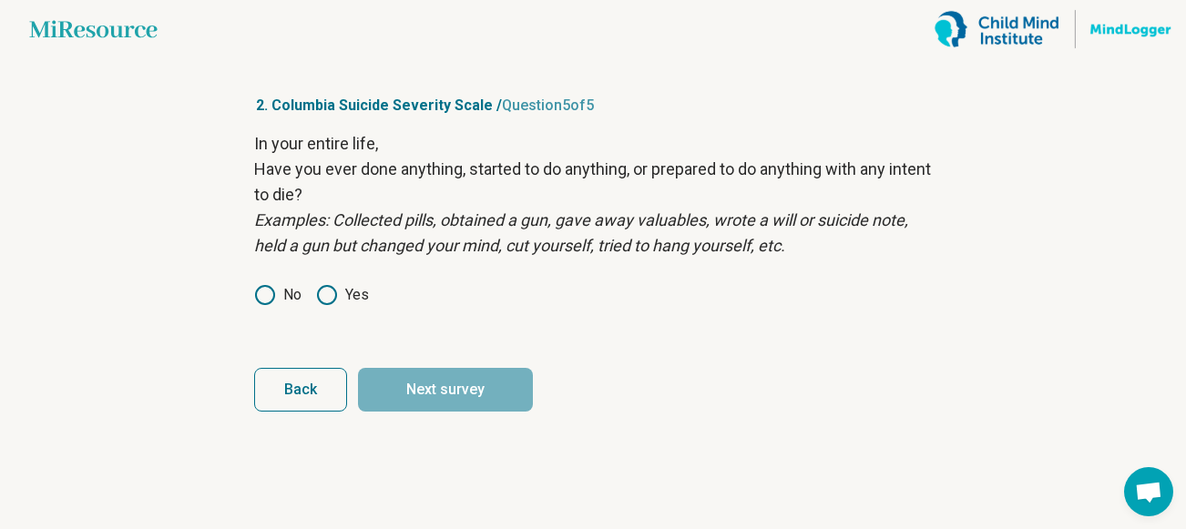
click at [323, 298] on icon at bounding box center [327, 295] width 22 height 22
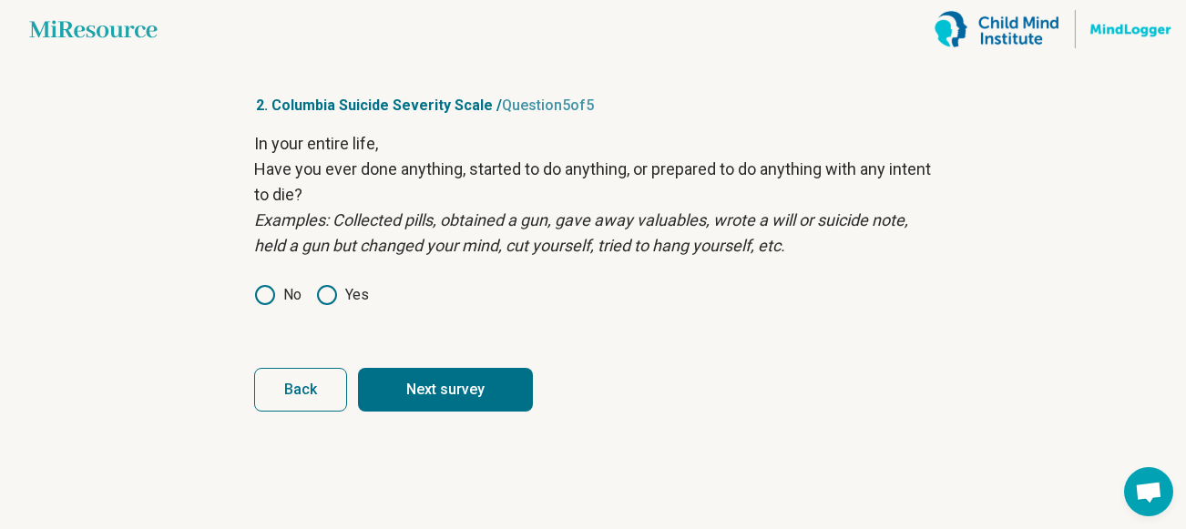
click at [401, 379] on button "Next survey" at bounding box center [445, 390] width 175 height 44
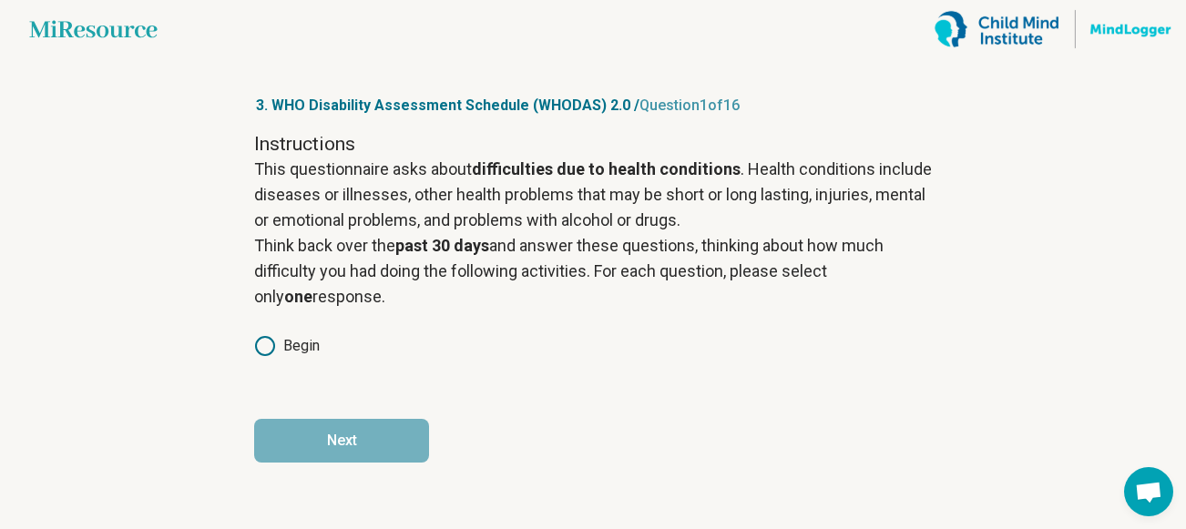
click at [268, 340] on icon at bounding box center [265, 346] width 22 height 22
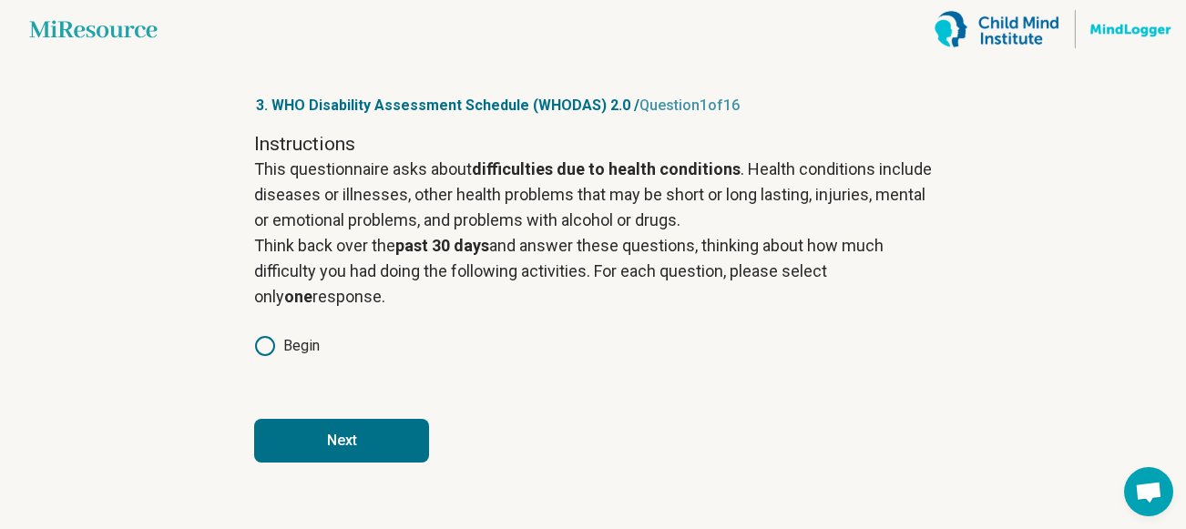
click at [298, 433] on button "Next" at bounding box center [341, 441] width 175 height 44
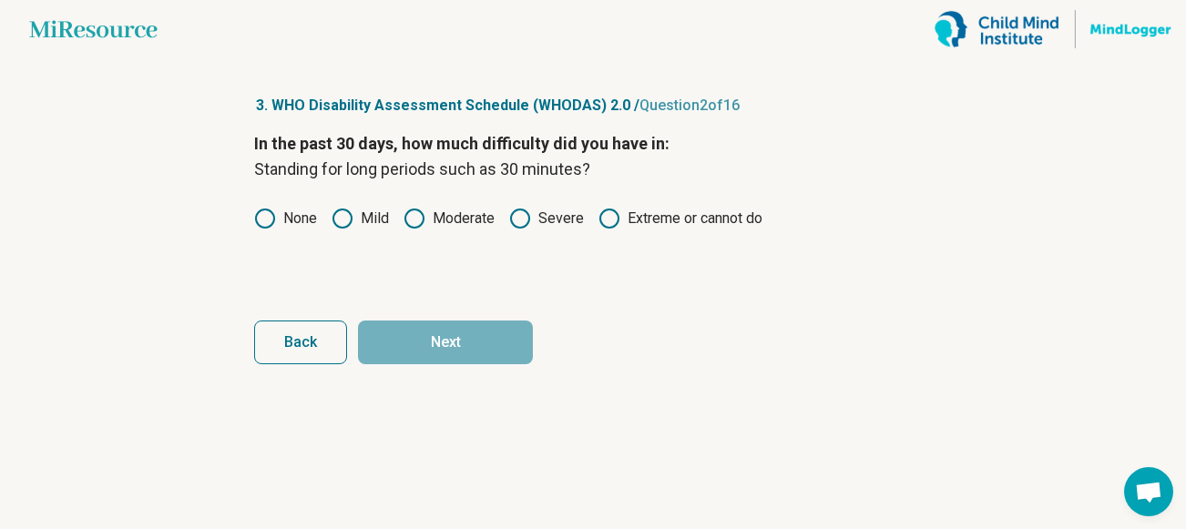
click at [267, 220] on icon at bounding box center [265, 219] width 22 height 22
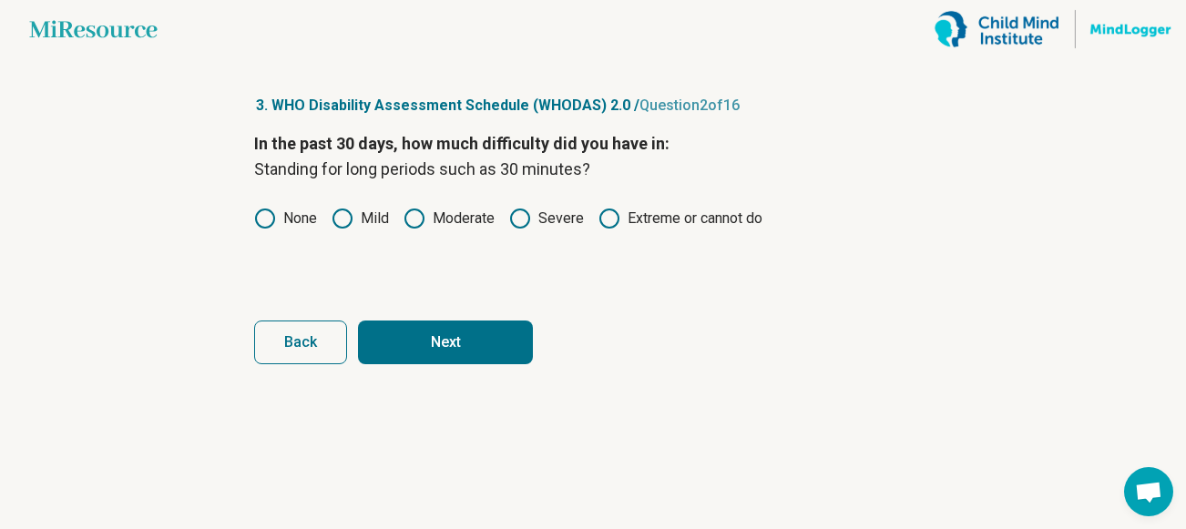
click at [431, 326] on button "Next" at bounding box center [445, 343] width 175 height 44
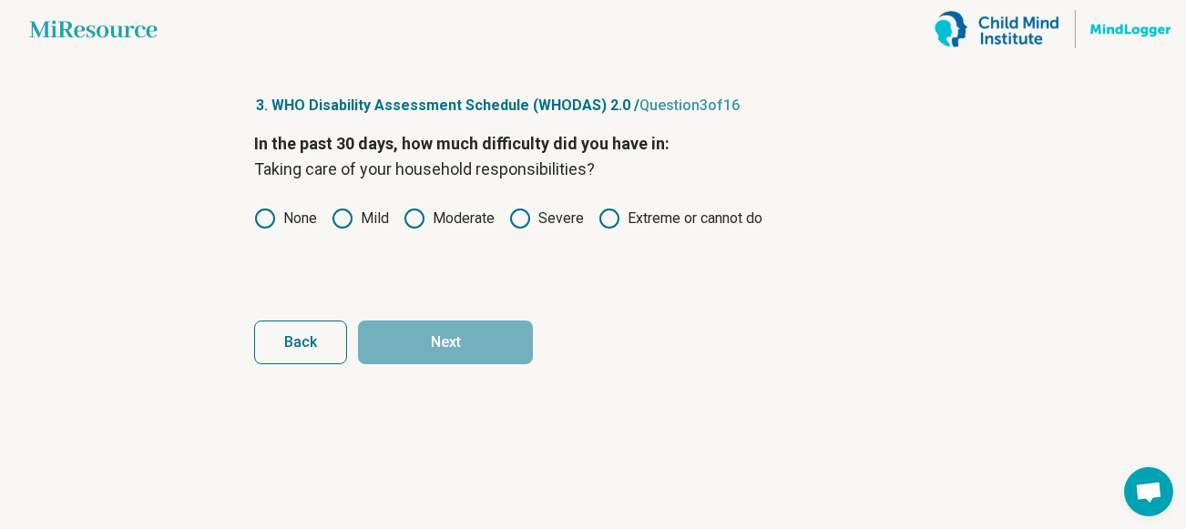
click at [348, 219] on icon at bounding box center [343, 219] width 22 height 22
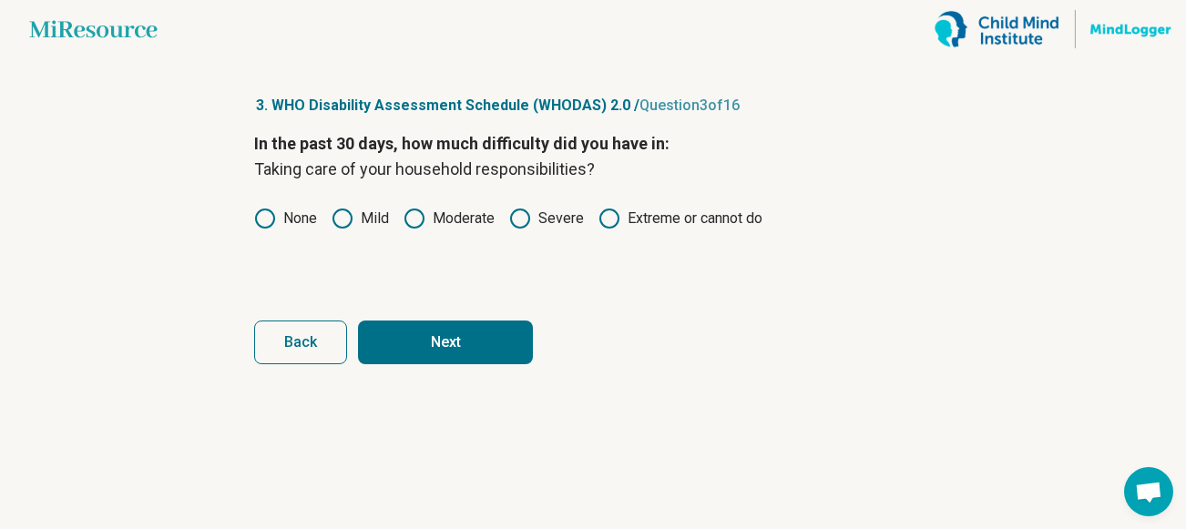
click at [440, 334] on button "Next" at bounding box center [445, 343] width 175 height 44
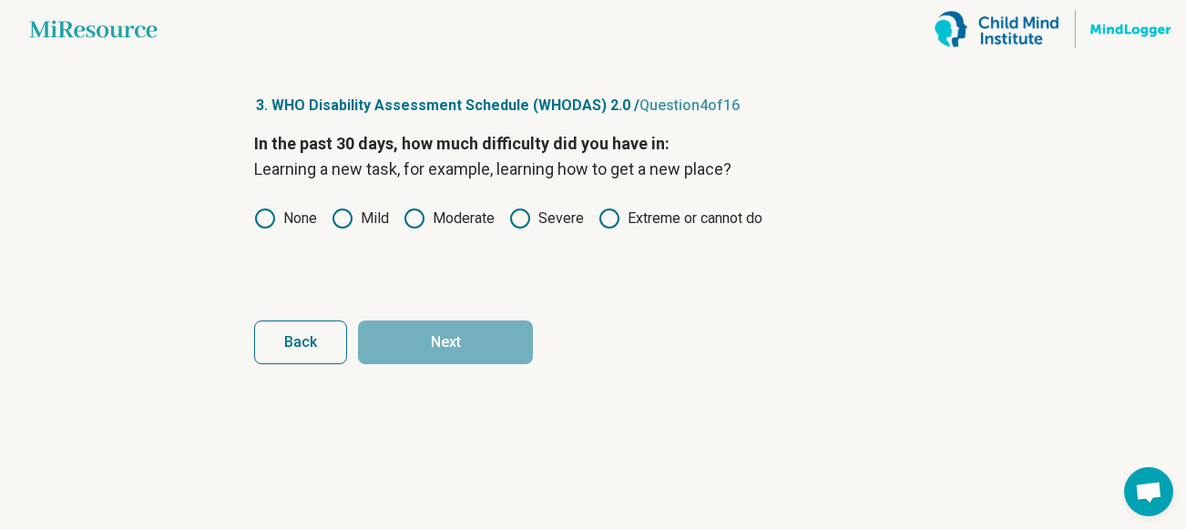
click at [416, 221] on icon at bounding box center [415, 219] width 22 height 22
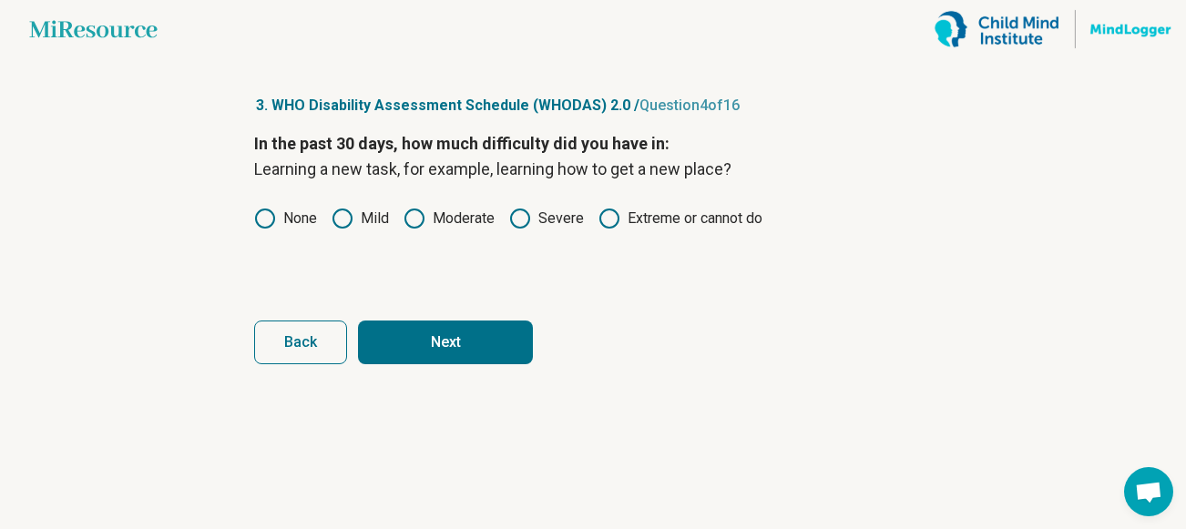
click at [407, 340] on button "Next" at bounding box center [445, 343] width 175 height 44
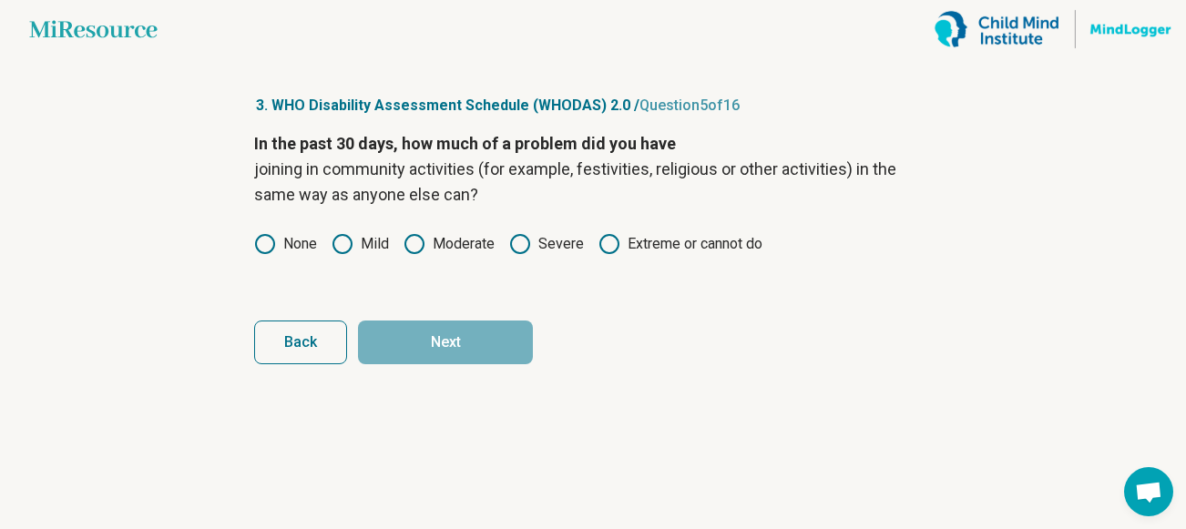
click at [518, 249] on icon at bounding box center [520, 244] width 22 height 22
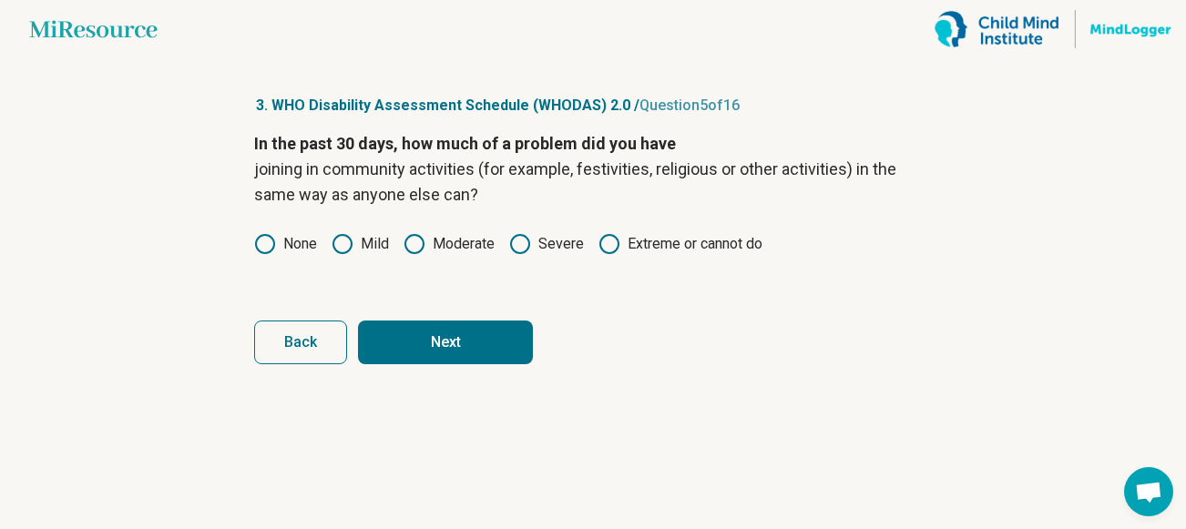
click at [451, 345] on button "Next" at bounding box center [445, 343] width 175 height 44
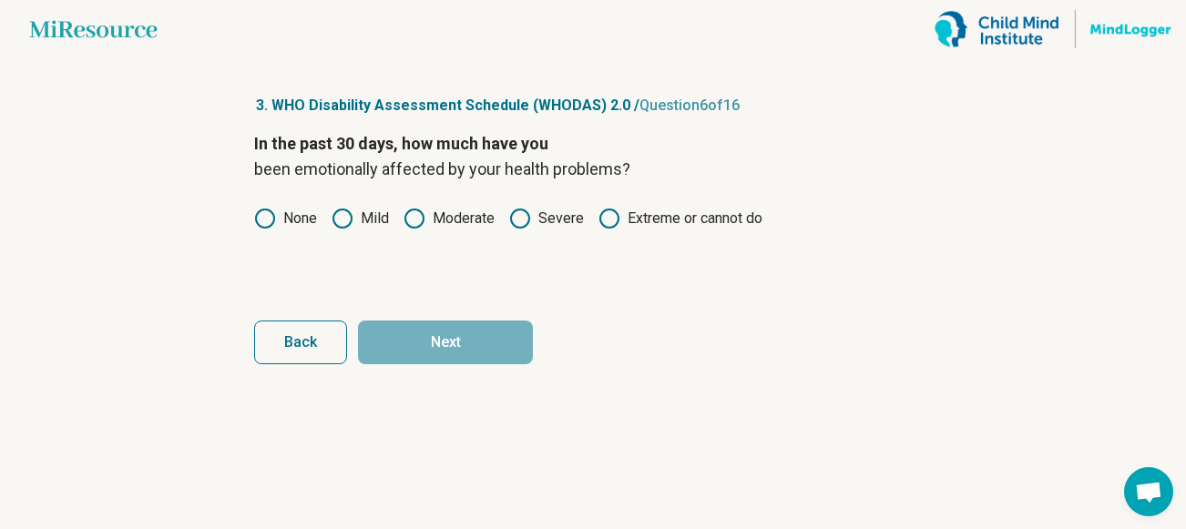
click at [608, 217] on icon at bounding box center [610, 219] width 22 height 22
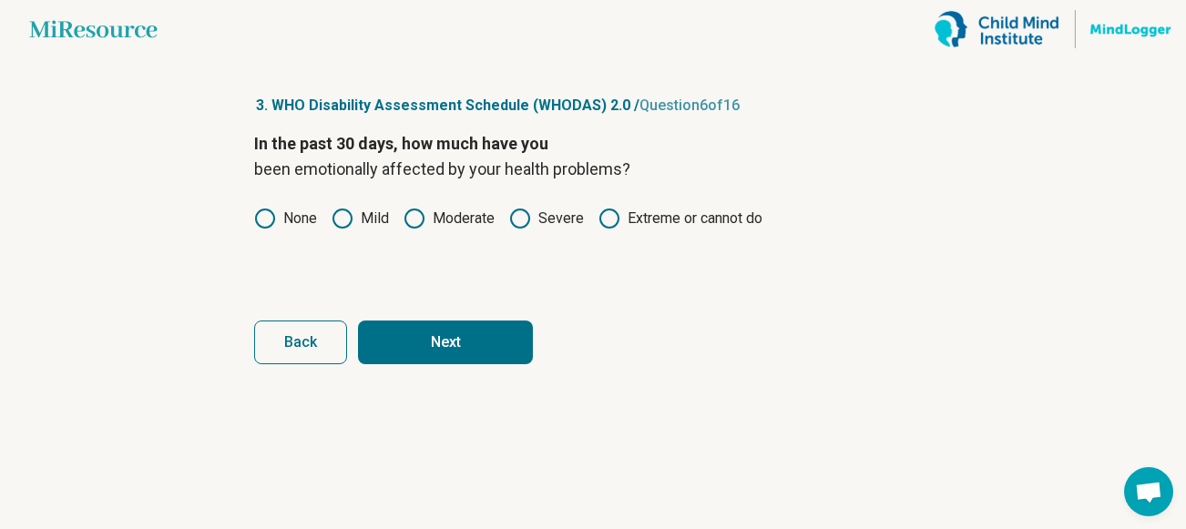
click at [482, 336] on button "Next" at bounding box center [445, 343] width 175 height 44
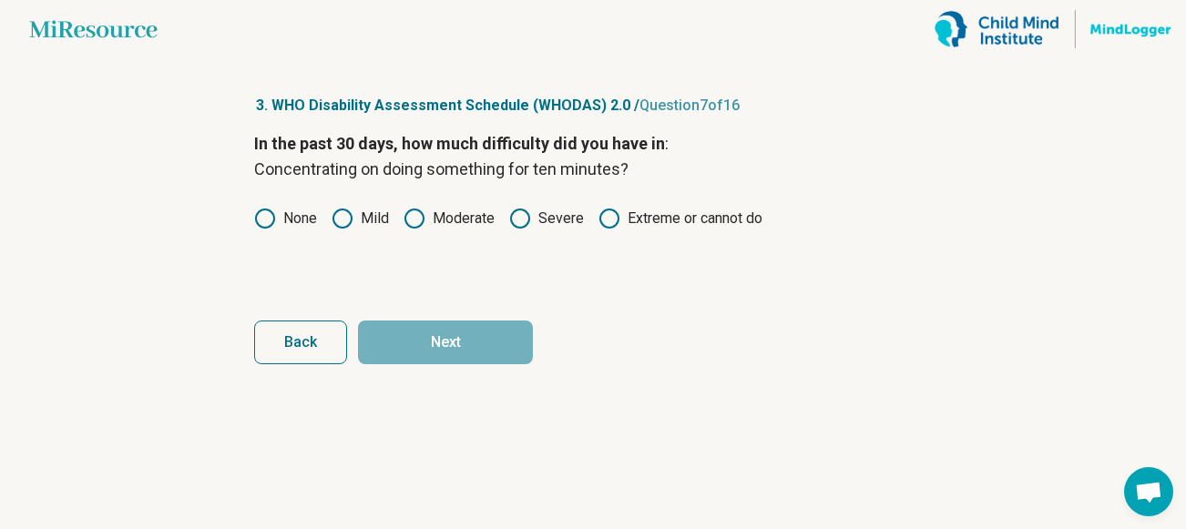
click at [424, 220] on circle at bounding box center [414, 219] width 18 height 18
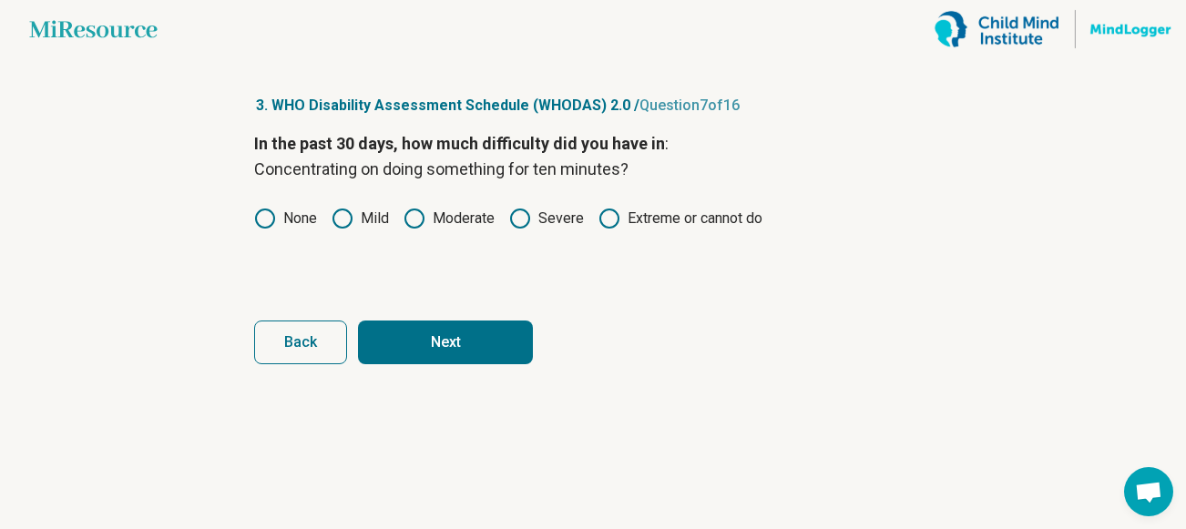
click at [430, 351] on button "Next" at bounding box center [445, 343] width 175 height 44
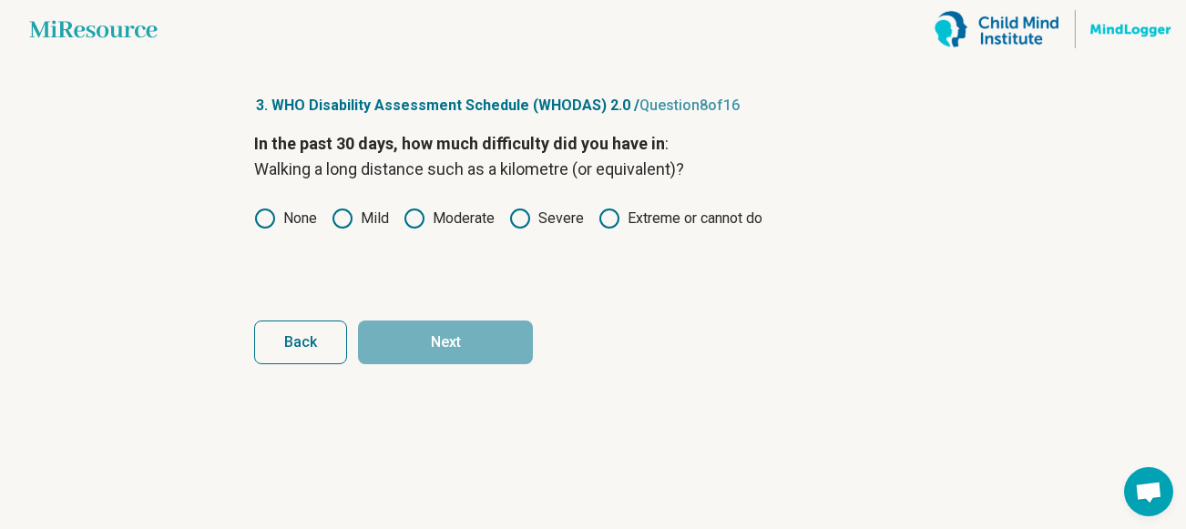
click at [346, 219] on icon at bounding box center [343, 219] width 22 height 22
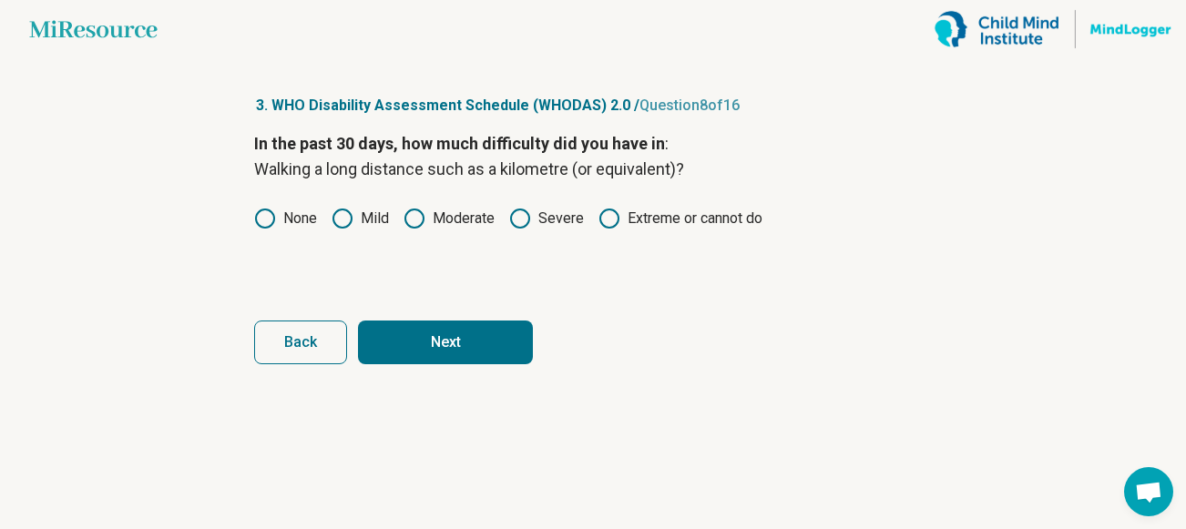
click at [424, 333] on button "Next" at bounding box center [445, 343] width 175 height 44
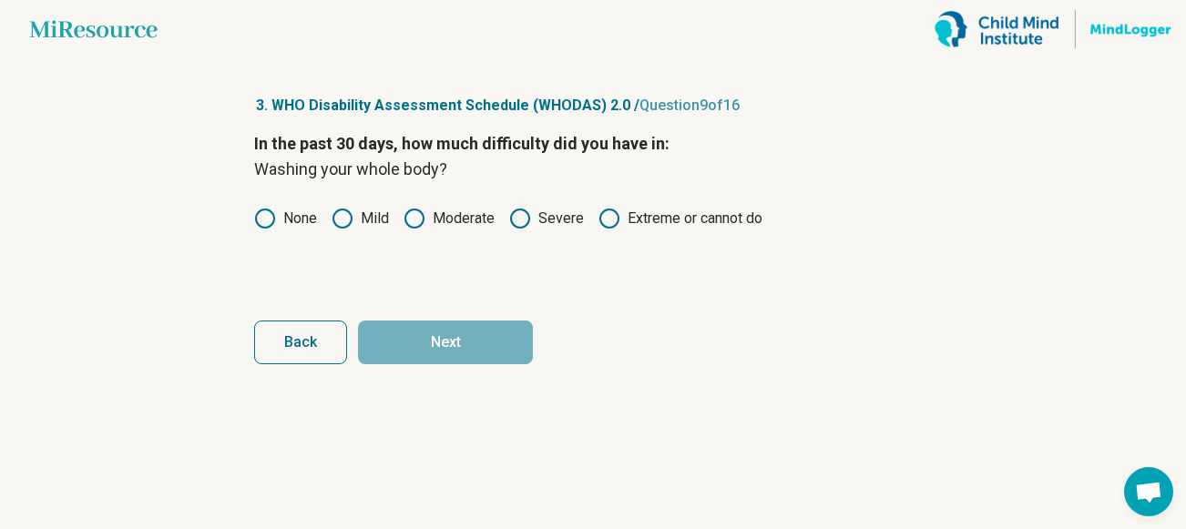
click at [267, 216] on icon at bounding box center [265, 219] width 22 height 22
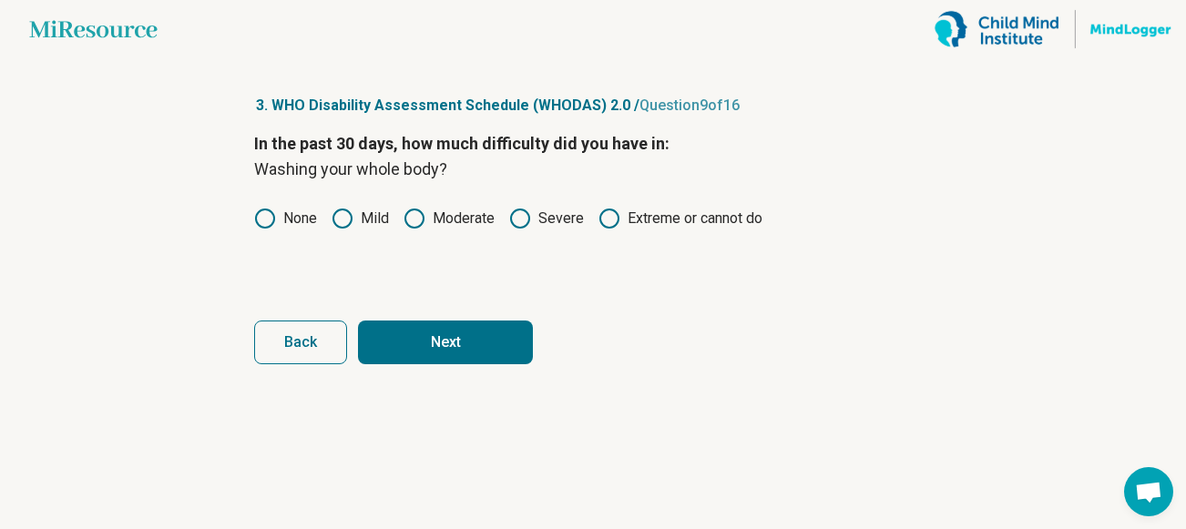
click at [336, 212] on circle at bounding box center [342, 219] width 18 height 18
click at [425, 331] on button "Next" at bounding box center [445, 343] width 175 height 44
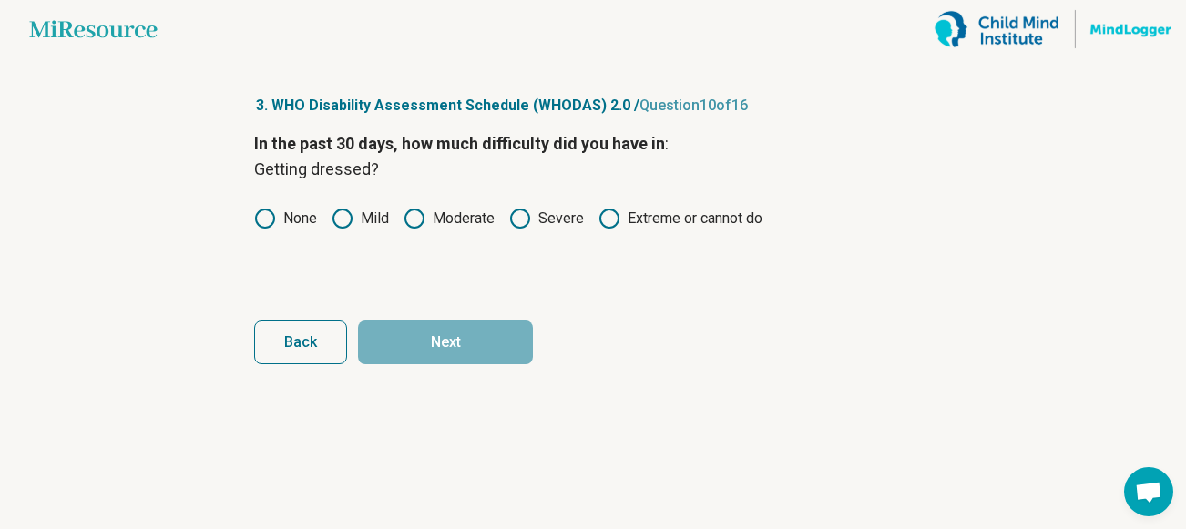
click at [413, 218] on icon at bounding box center [415, 219] width 22 height 22
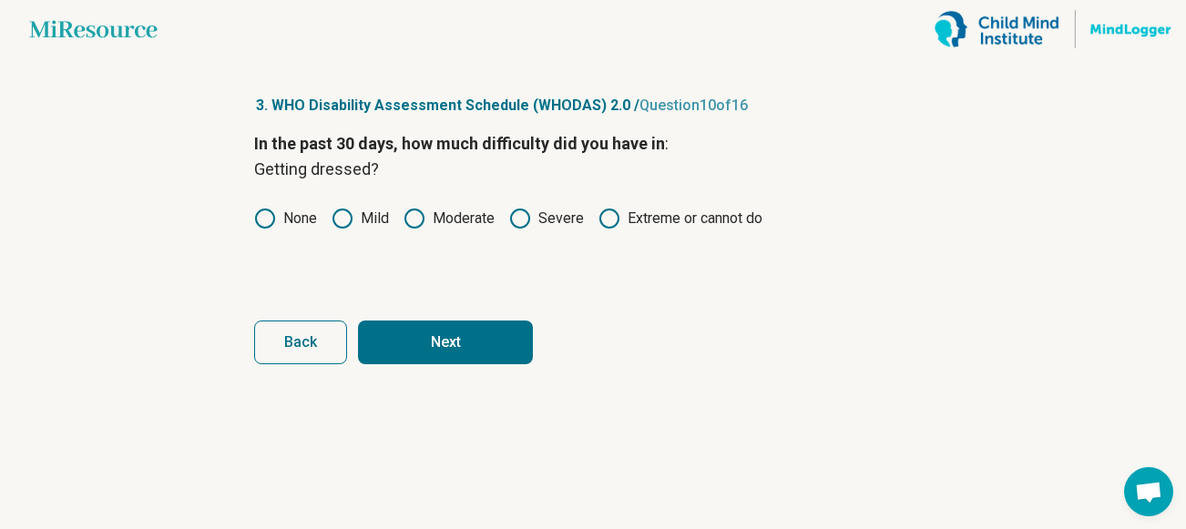
click at [423, 326] on button "Next" at bounding box center [445, 343] width 175 height 44
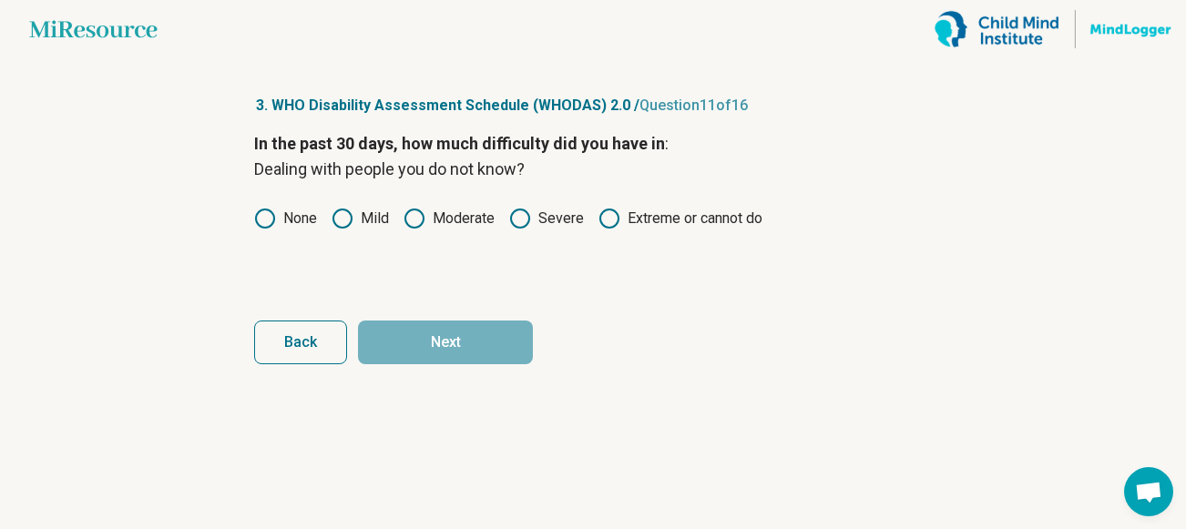
click at [265, 221] on icon at bounding box center [265, 219] width 22 height 22
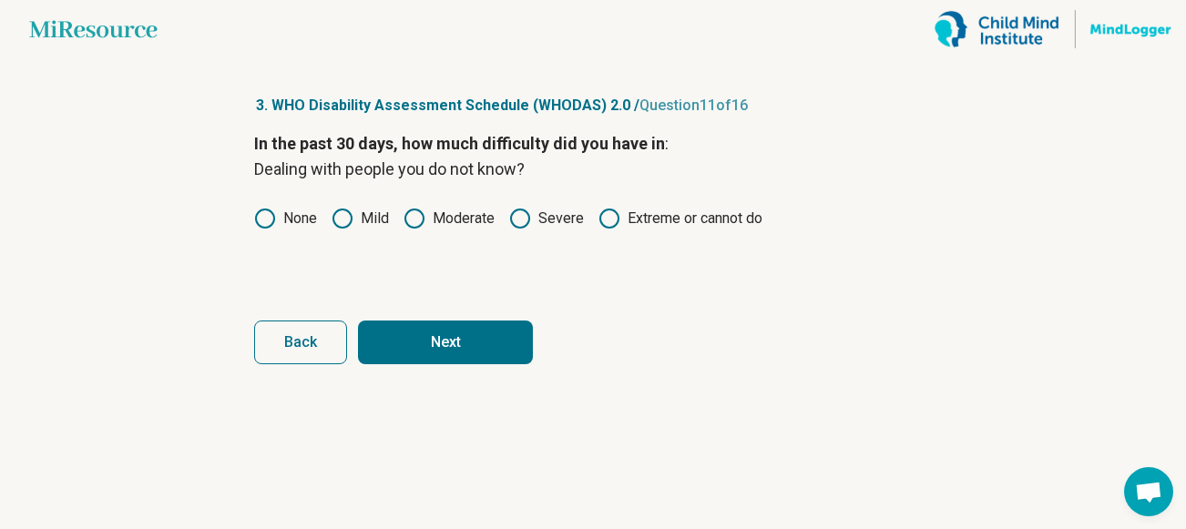
click at [415, 331] on button "Next" at bounding box center [445, 343] width 175 height 44
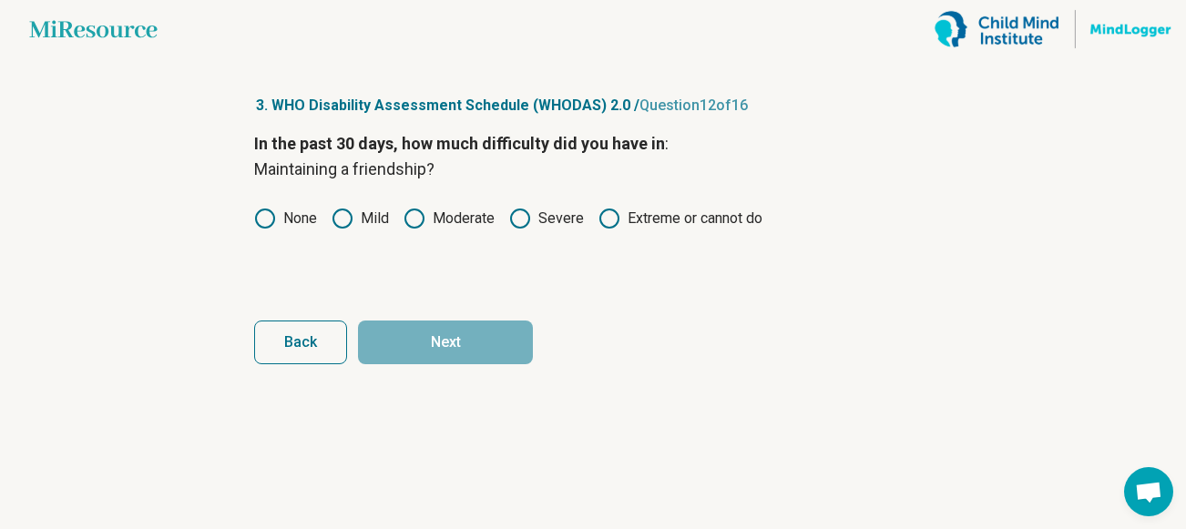
click at [339, 220] on icon at bounding box center [343, 219] width 22 height 22
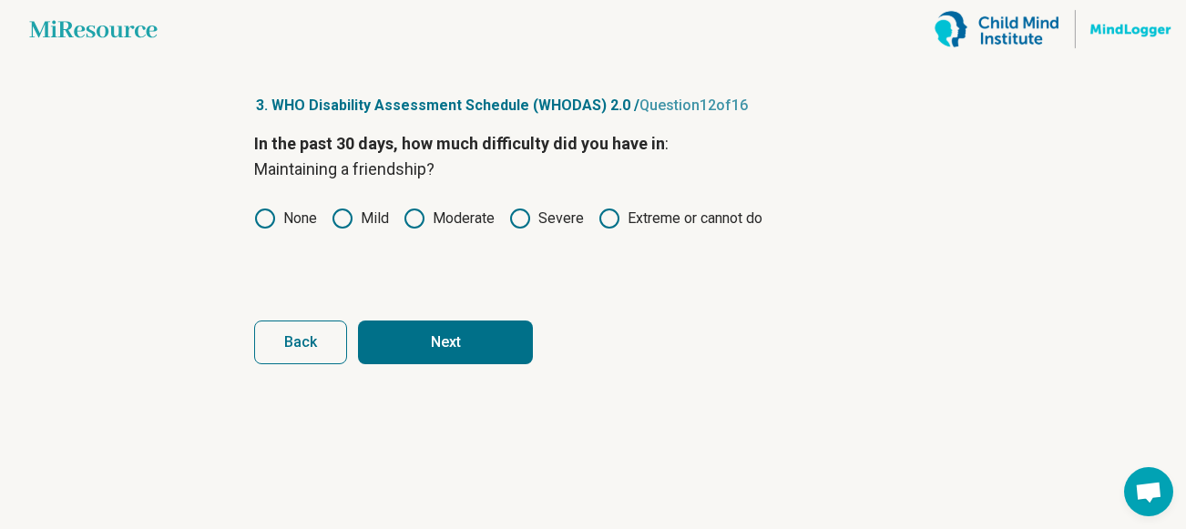
click at [414, 331] on button "Next" at bounding box center [445, 343] width 175 height 44
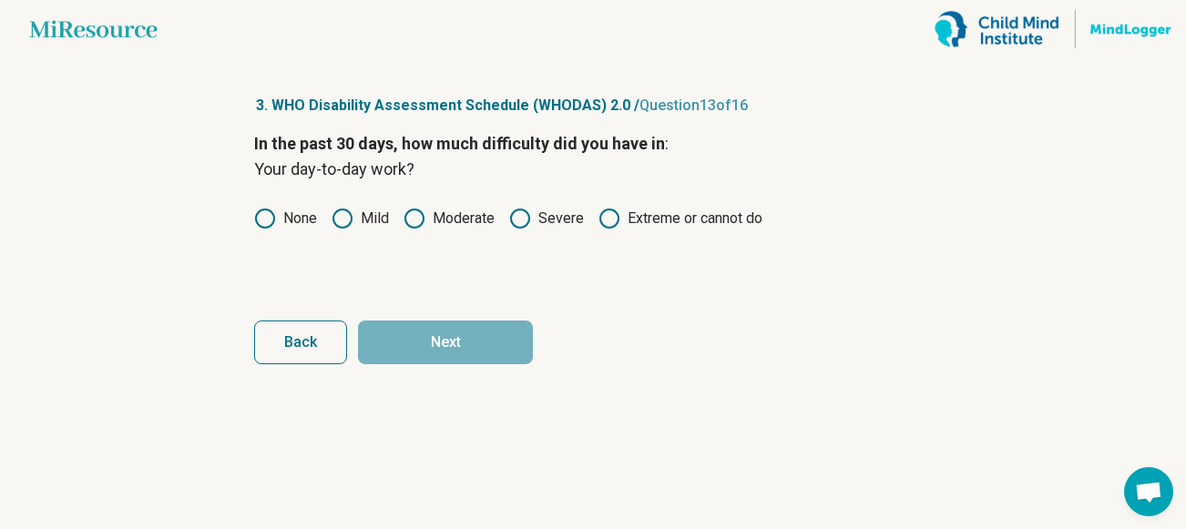
click at [522, 221] on icon at bounding box center [520, 219] width 22 height 22
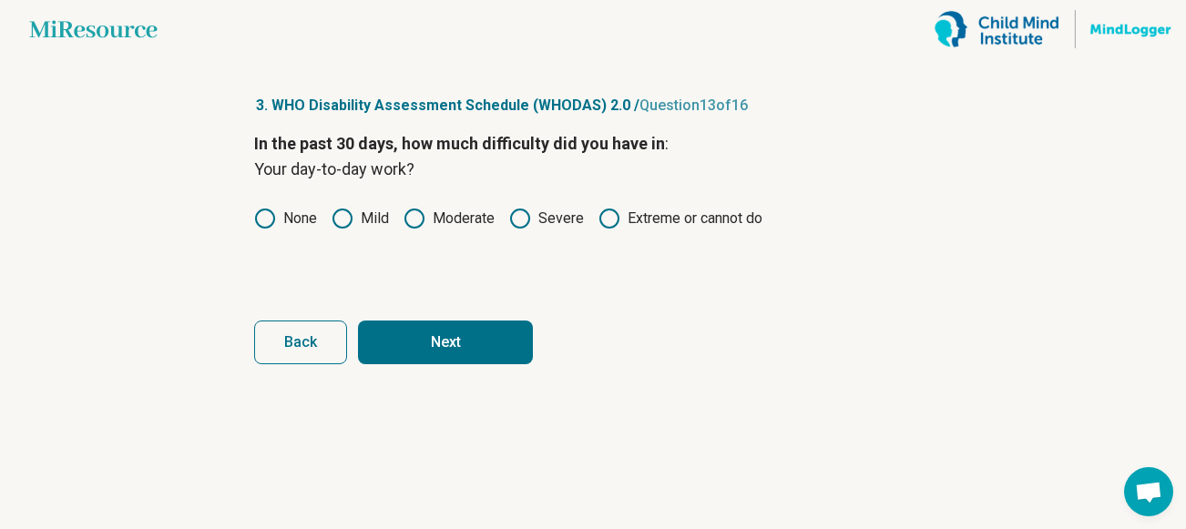
click at [451, 333] on button "Next" at bounding box center [445, 343] width 175 height 44
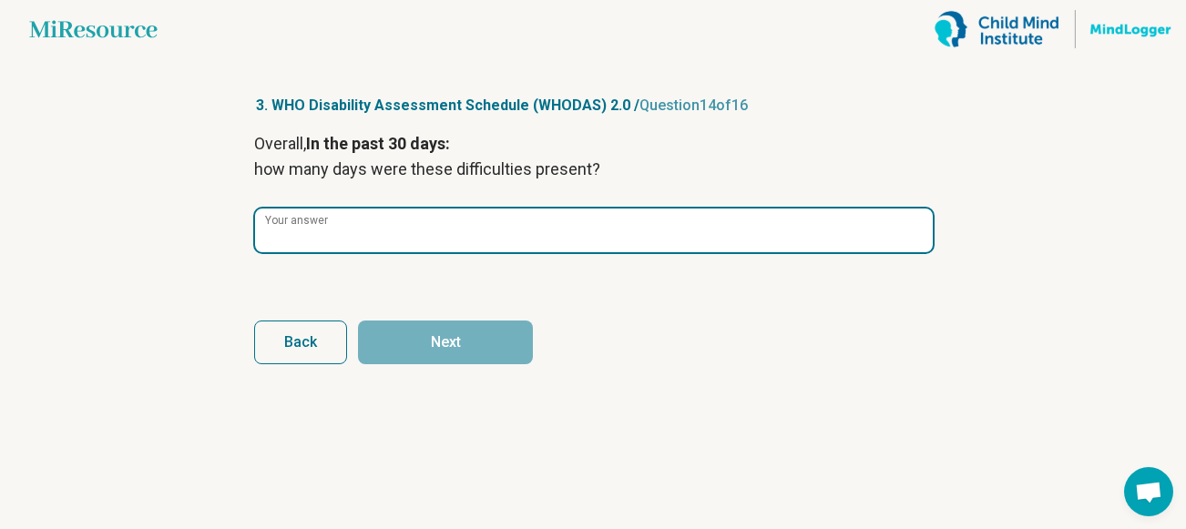
click at [404, 232] on input "Your answer" at bounding box center [594, 231] width 678 height 44
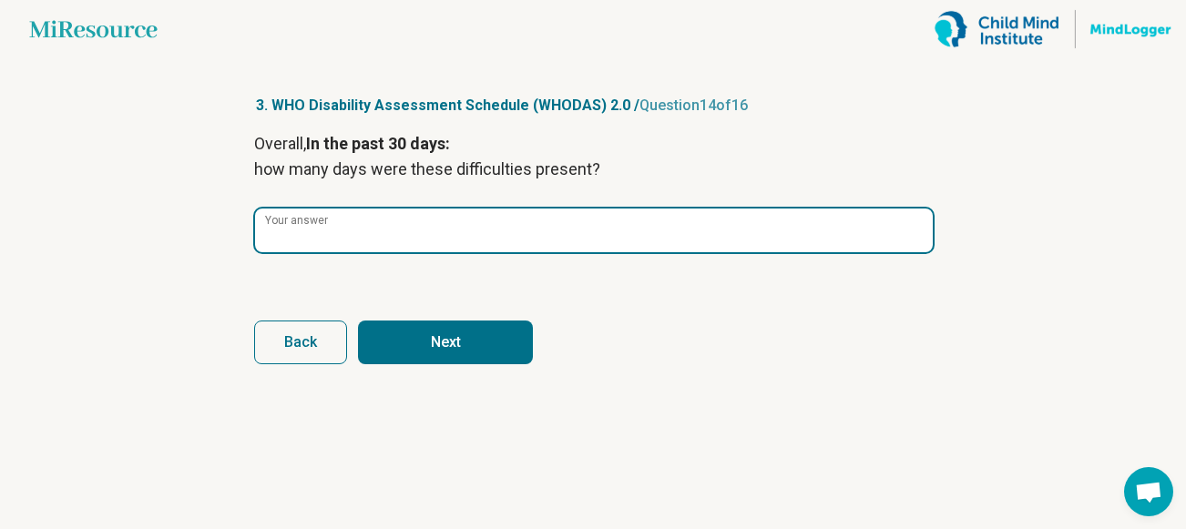
type input "**"
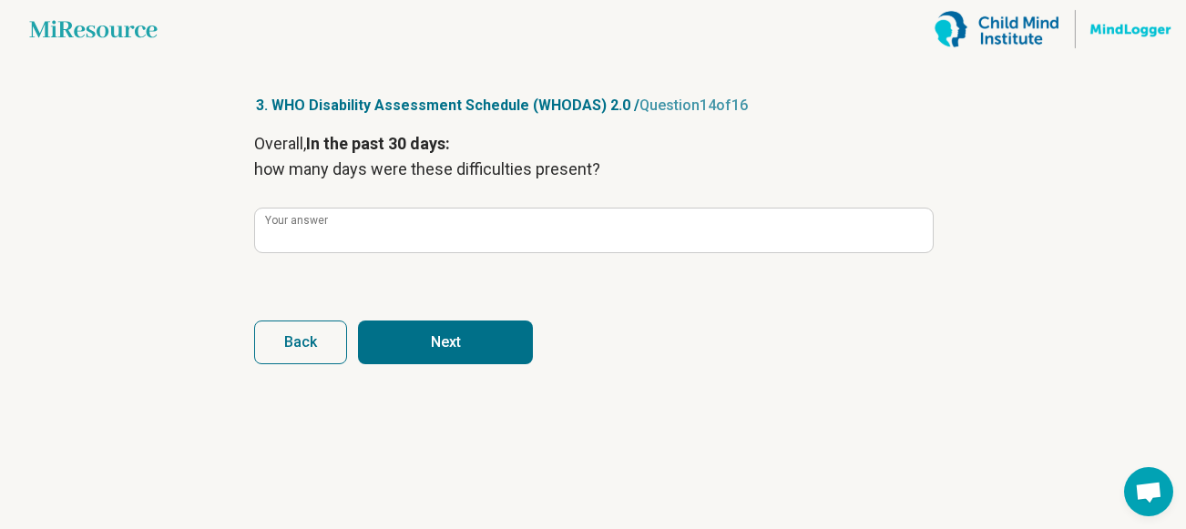
click at [438, 340] on button "Next" at bounding box center [445, 343] width 175 height 44
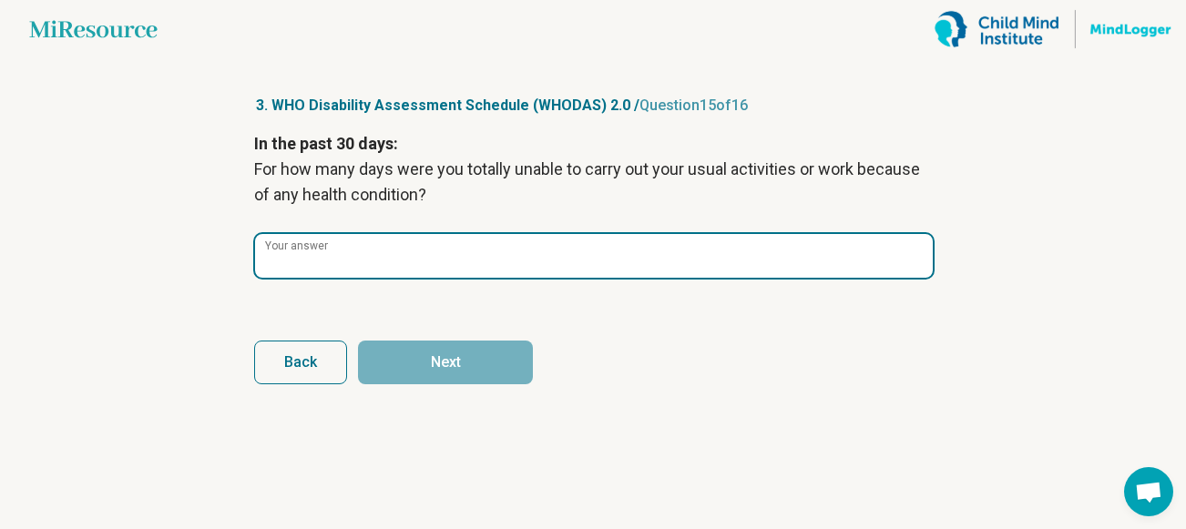
click at [417, 259] on input "Your answer" at bounding box center [594, 256] width 678 height 44
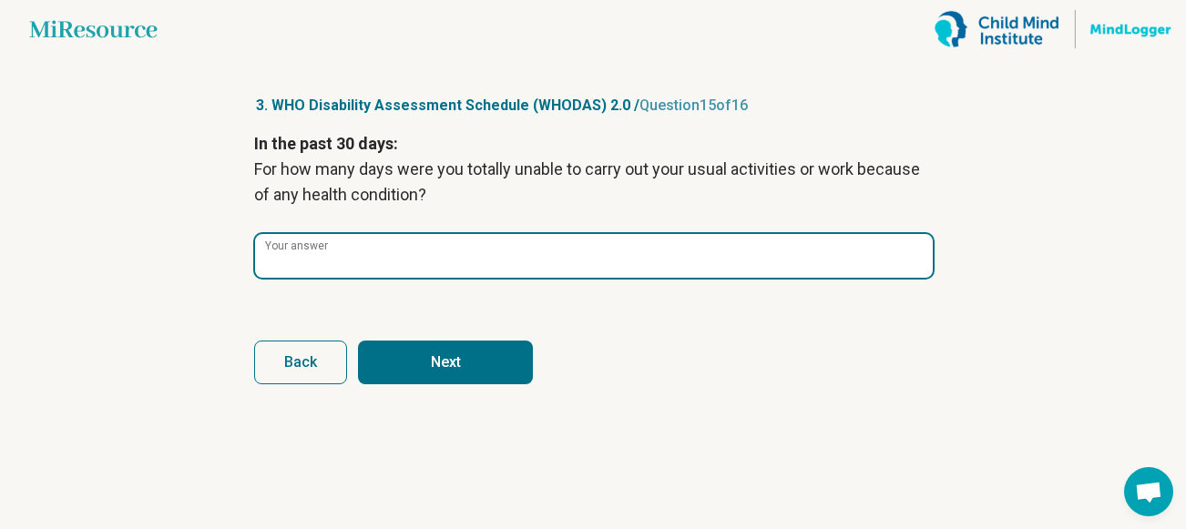
type input "**"
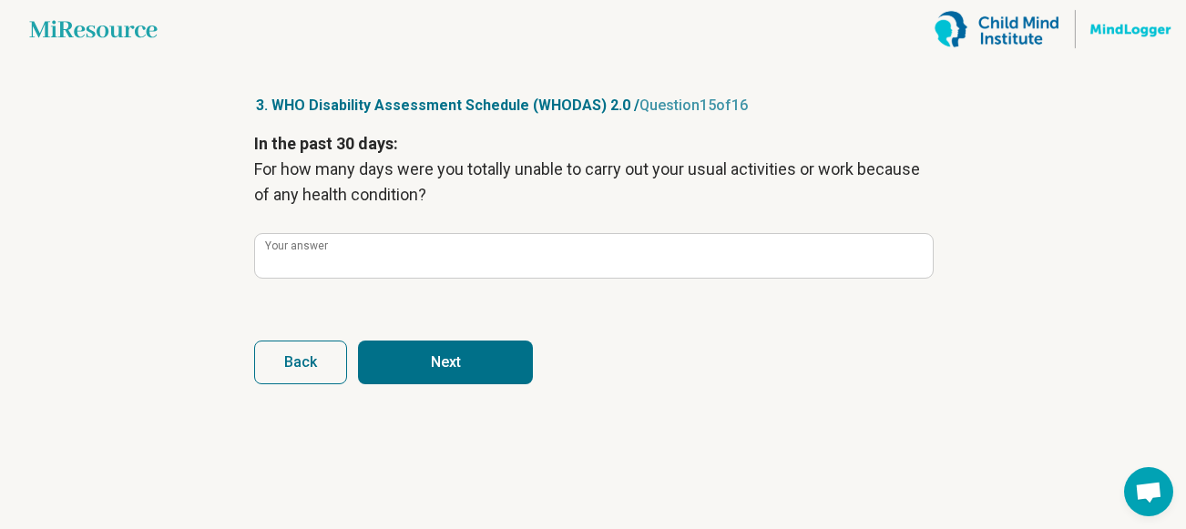
click at [427, 357] on button "Next" at bounding box center [445, 363] width 175 height 44
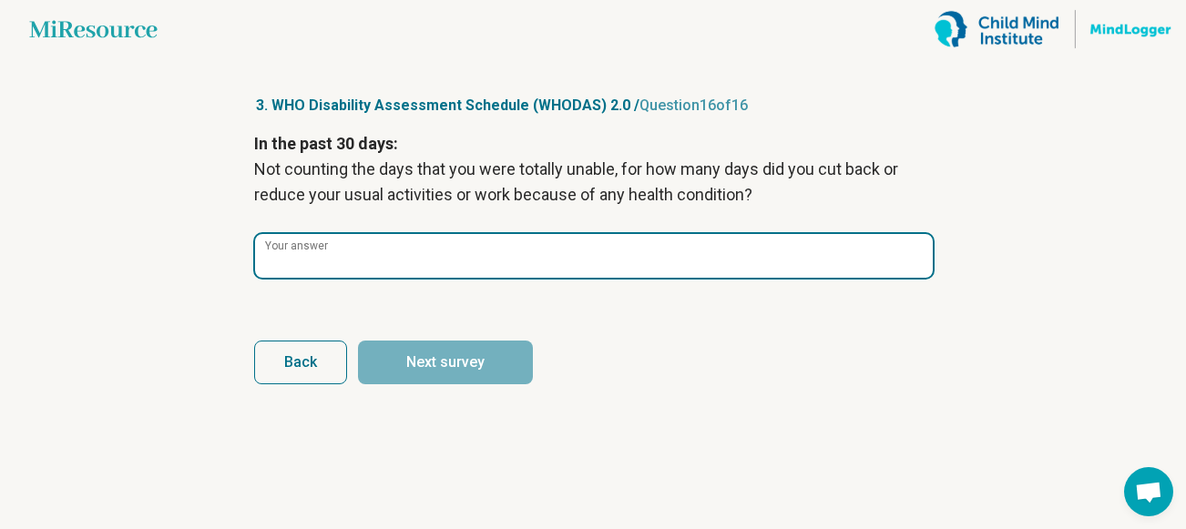
click at [391, 256] on input "Your answer" at bounding box center [594, 256] width 678 height 44
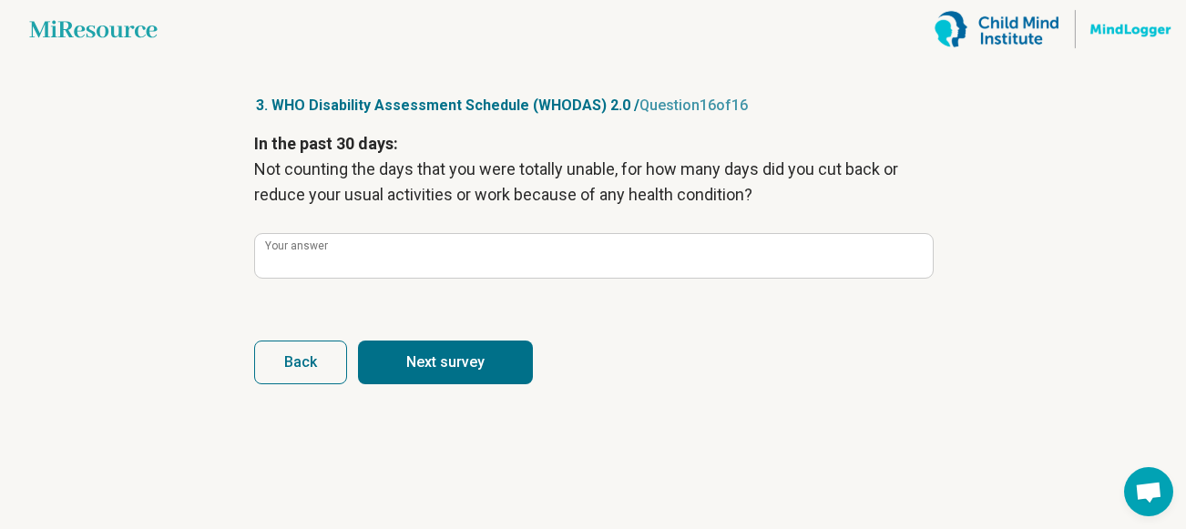
click at [463, 369] on button "Next survey" at bounding box center [445, 363] width 175 height 44
type input "**"
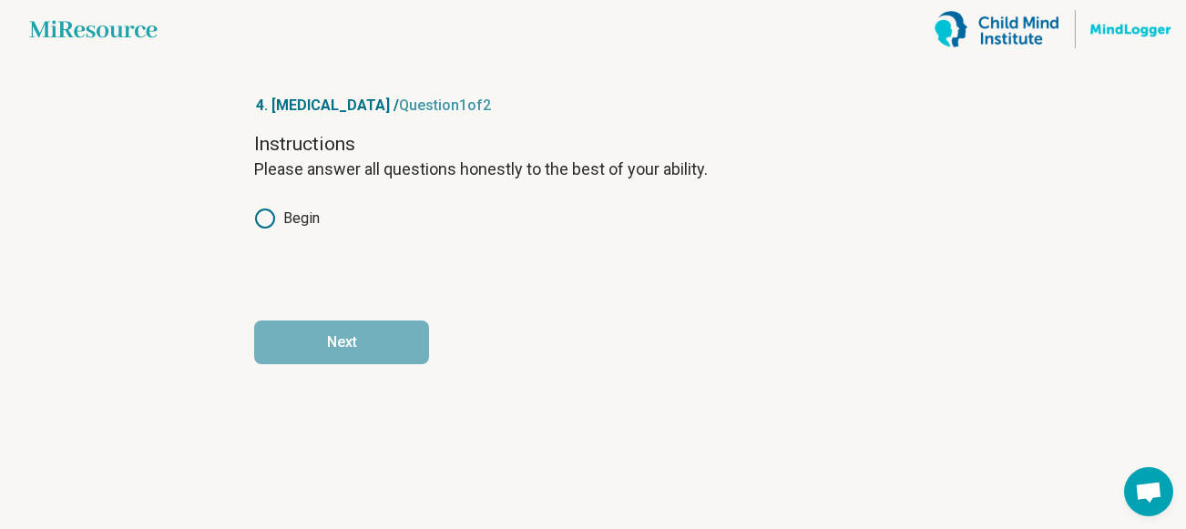
click at [258, 216] on icon at bounding box center [265, 219] width 22 height 22
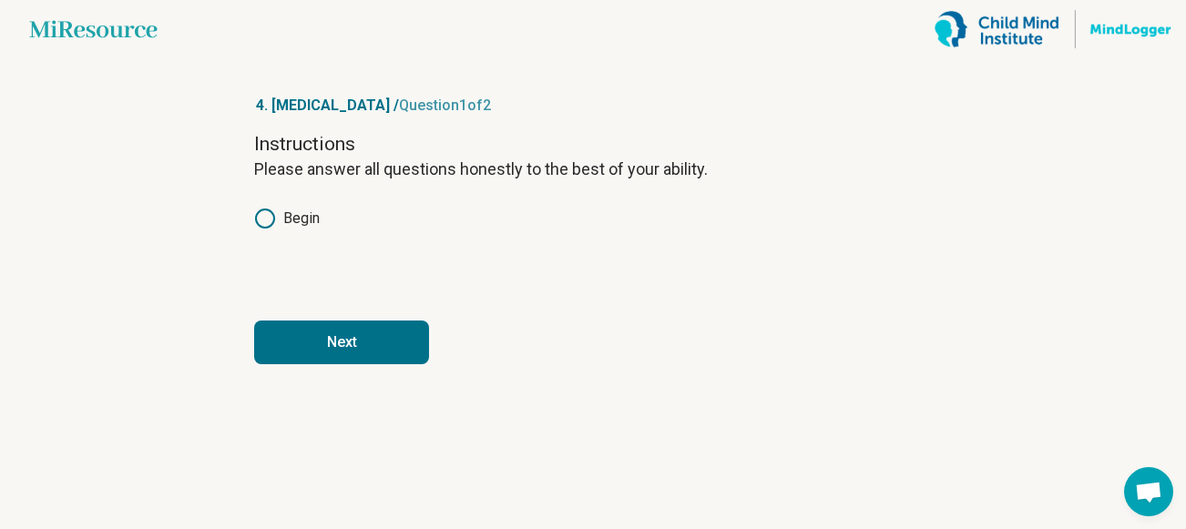
click at [342, 336] on button "Next" at bounding box center [341, 343] width 175 height 44
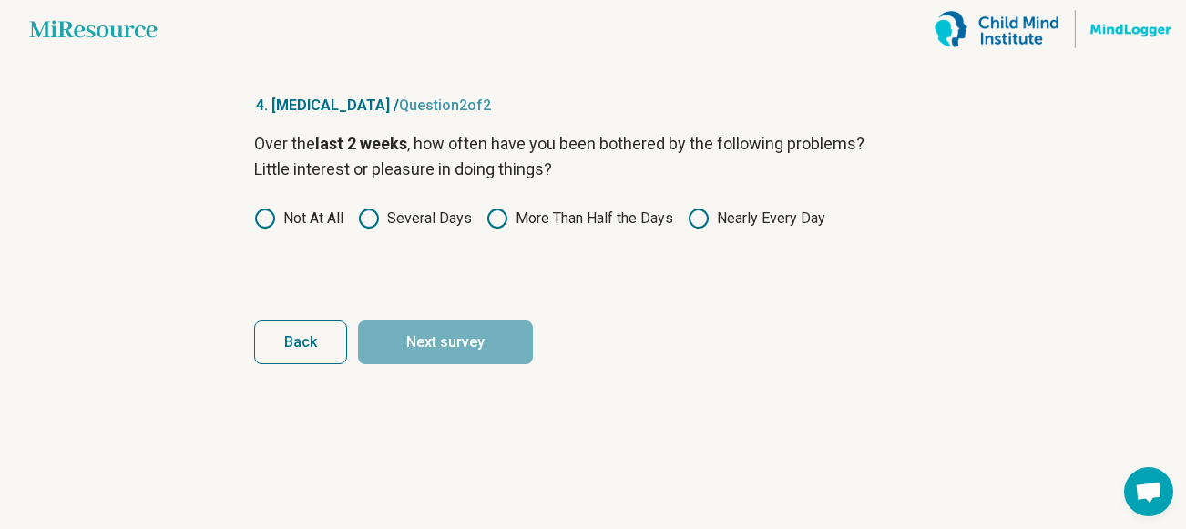
click at [694, 215] on icon at bounding box center [699, 219] width 22 height 22
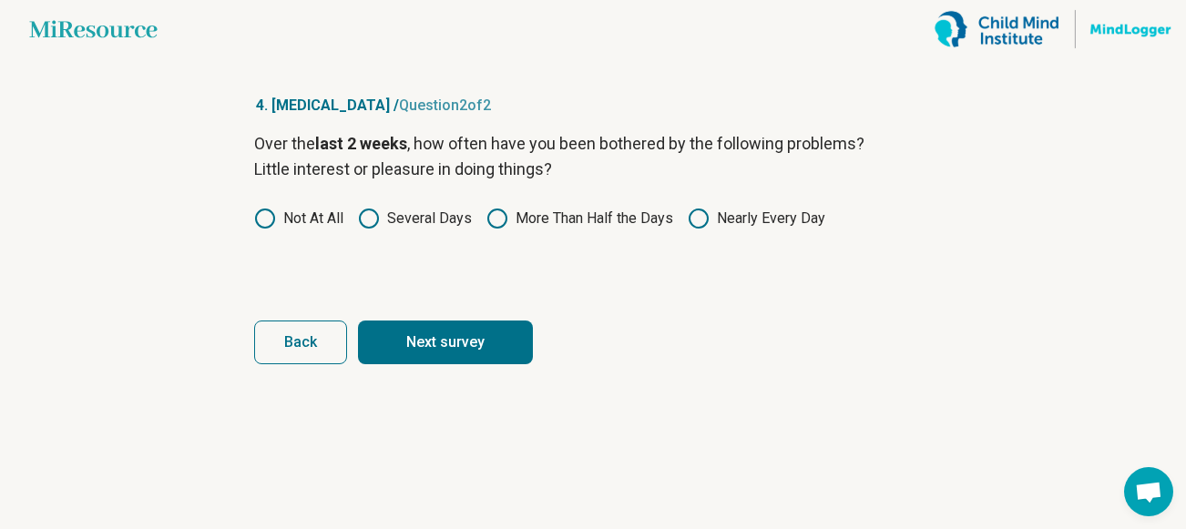
click at [498, 332] on button "Next survey" at bounding box center [445, 343] width 175 height 44
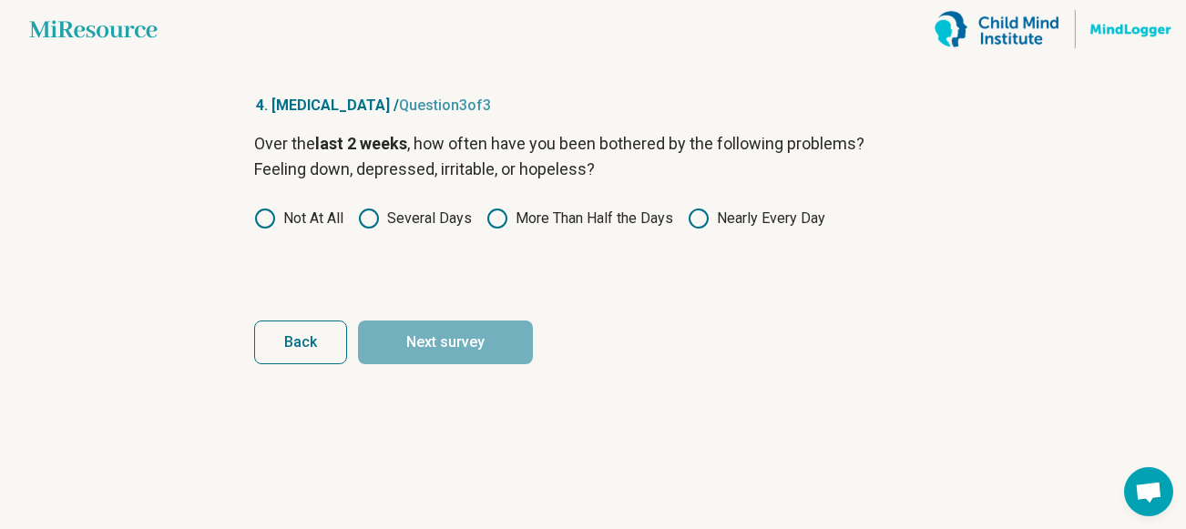
click at [502, 220] on icon at bounding box center [498, 219] width 22 height 22
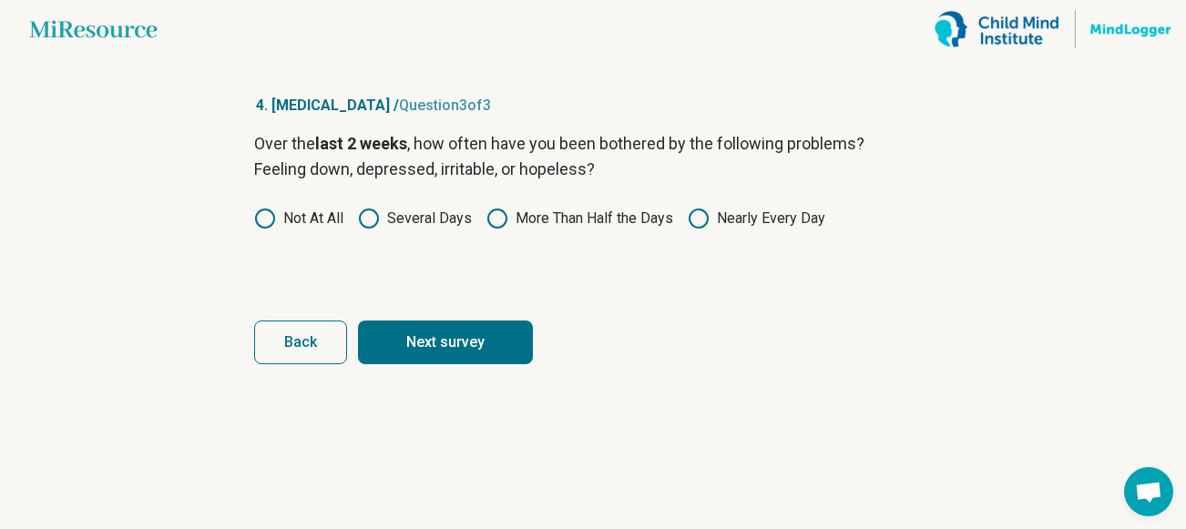
click at [465, 347] on button "Next survey" at bounding box center [445, 343] width 175 height 44
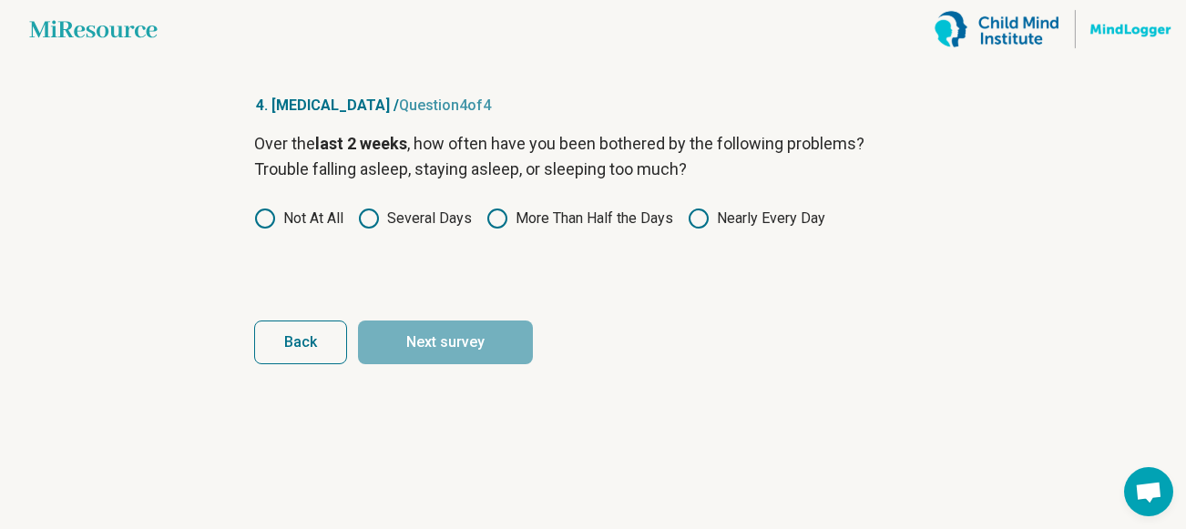
click at [693, 219] on icon at bounding box center [699, 219] width 22 height 22
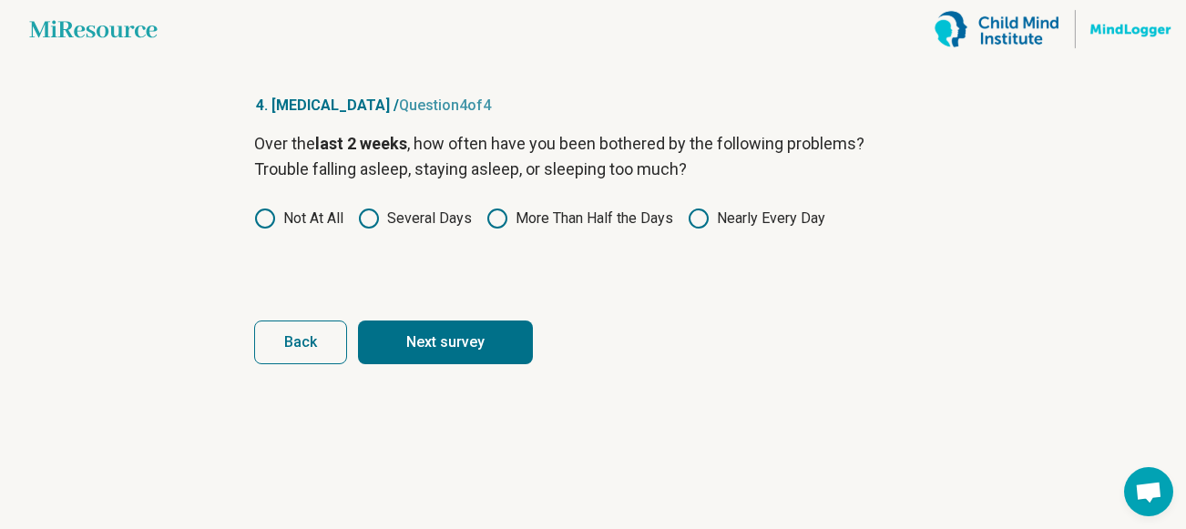
click at [484, 332] on button "Next survey" at bounding box center [445, 343] width 175 height 44
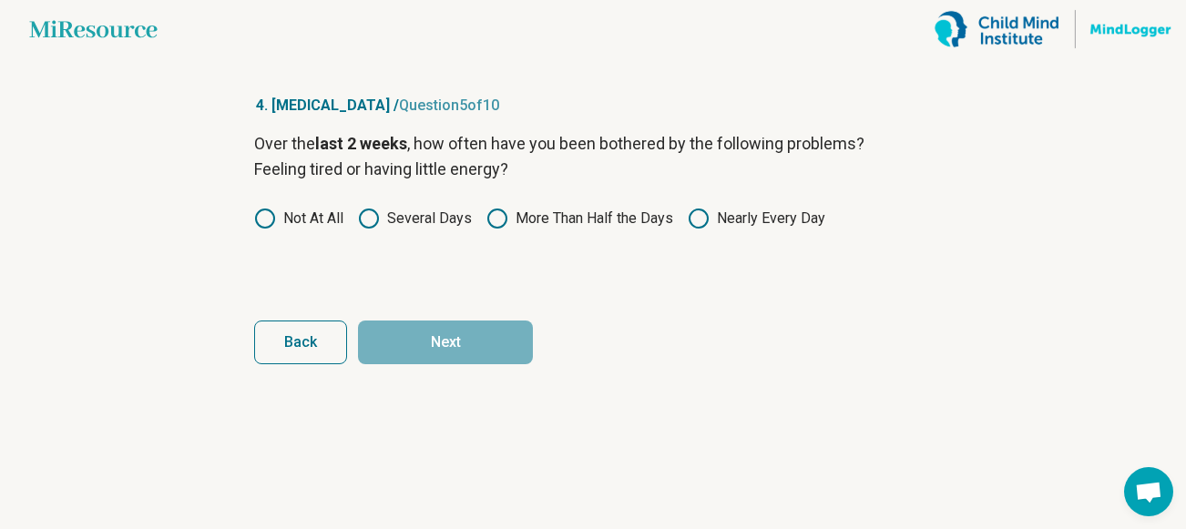
click at [492, 217] on icon at bounding box center [498, 219] width 22 height 22
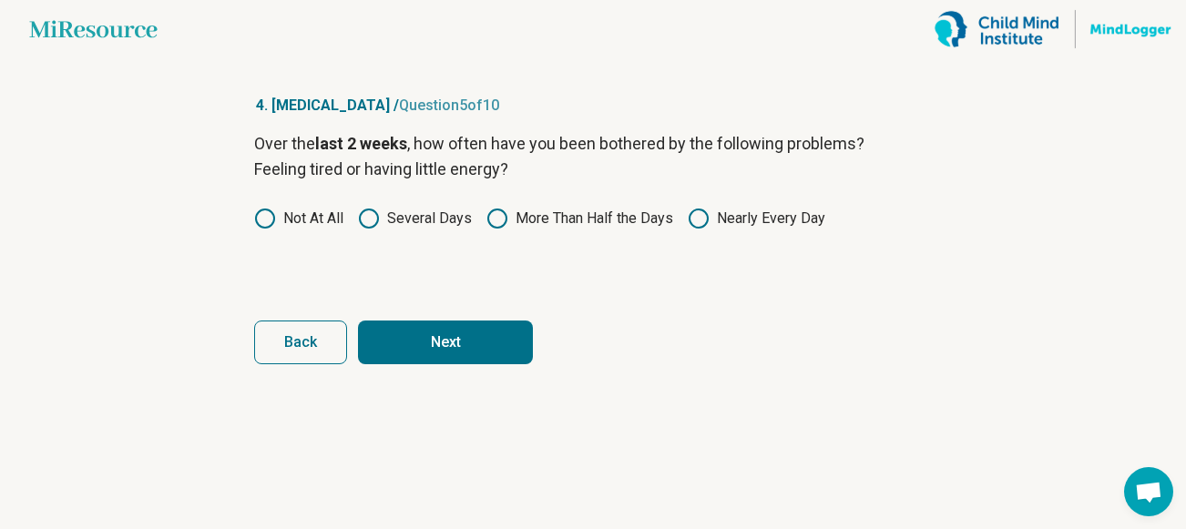
click at [471, 346] on button "Next" at bounding box center [445, 343] width 175 height 44
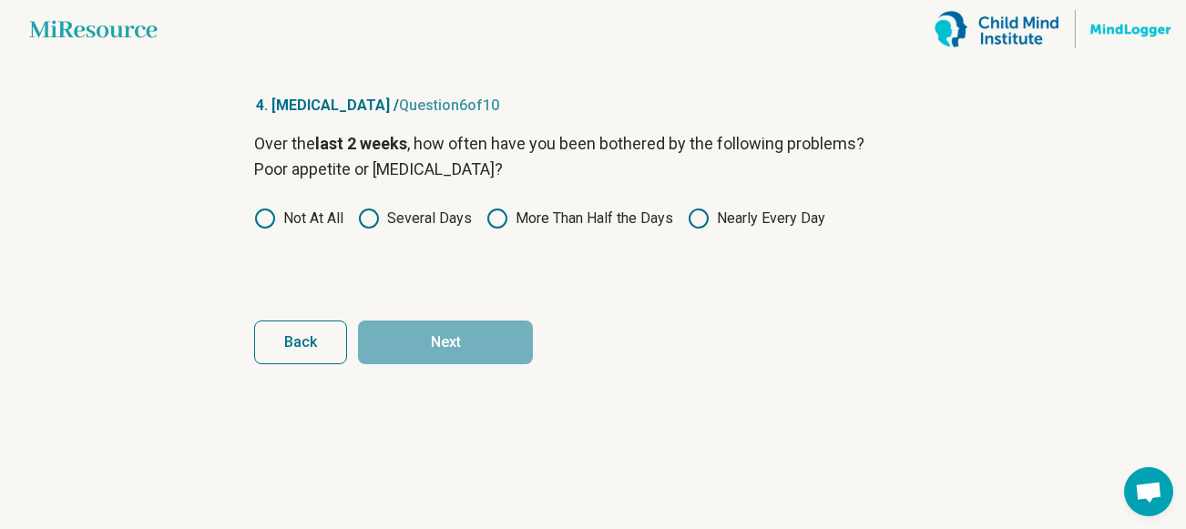
click at [369, 214] on icon at bounding box center [369, 219] width 22 height 22
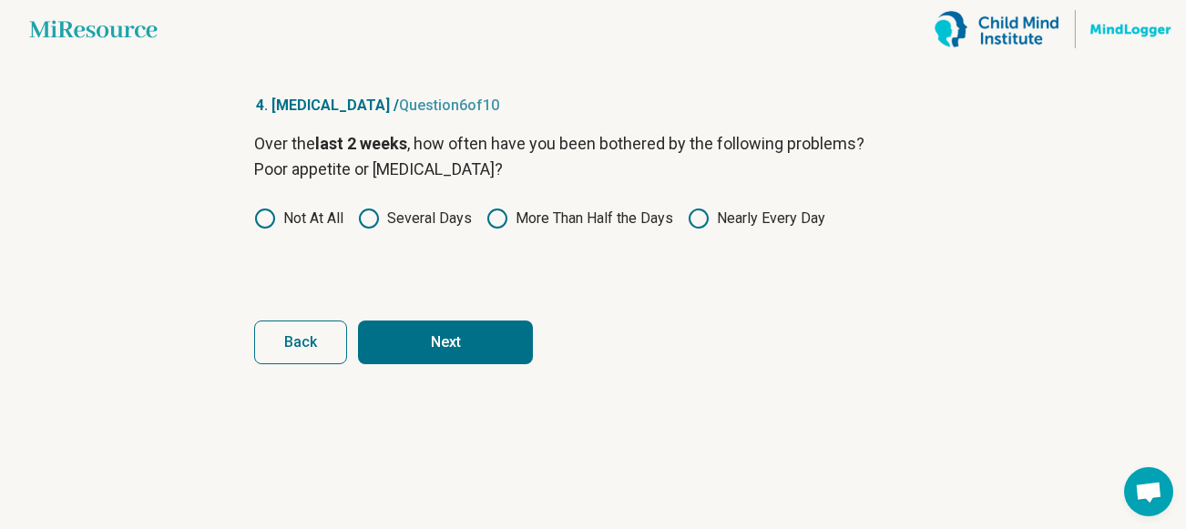
click at [431, 325] on button "Next" at bounding box center [445, 343] width 175 height 44
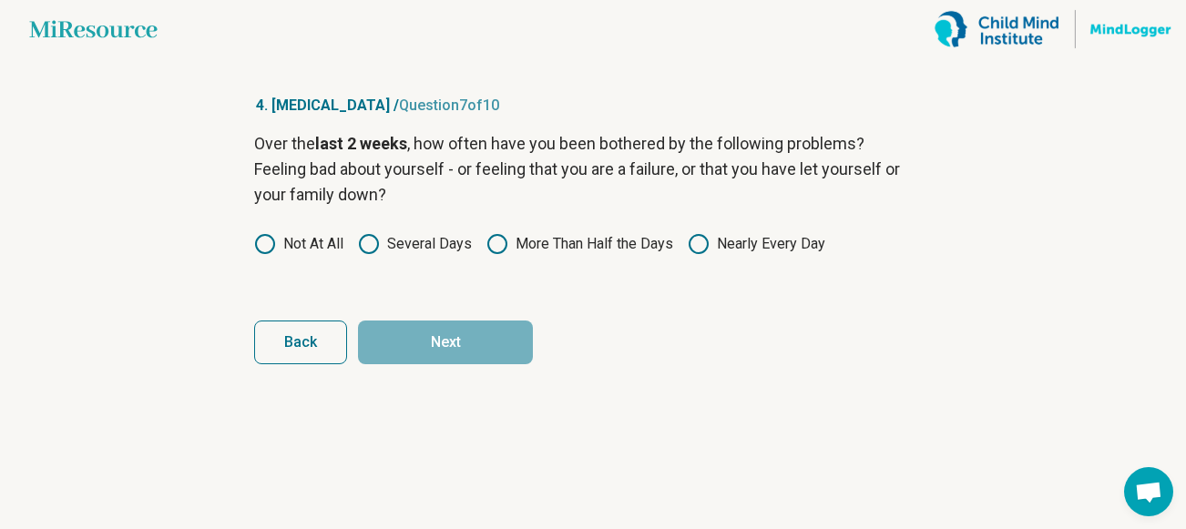
click at [694, 240] on icon at bounding box center [699, 244] width 22 height 22
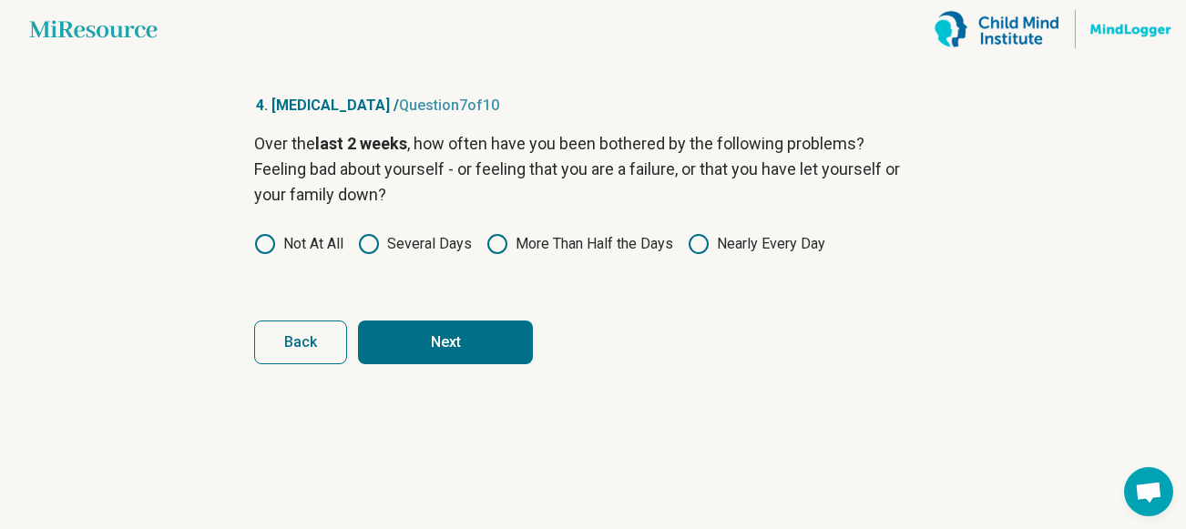
click at [492, 333] on button "Next" at bounding box center [445, 343] width 175 height 44
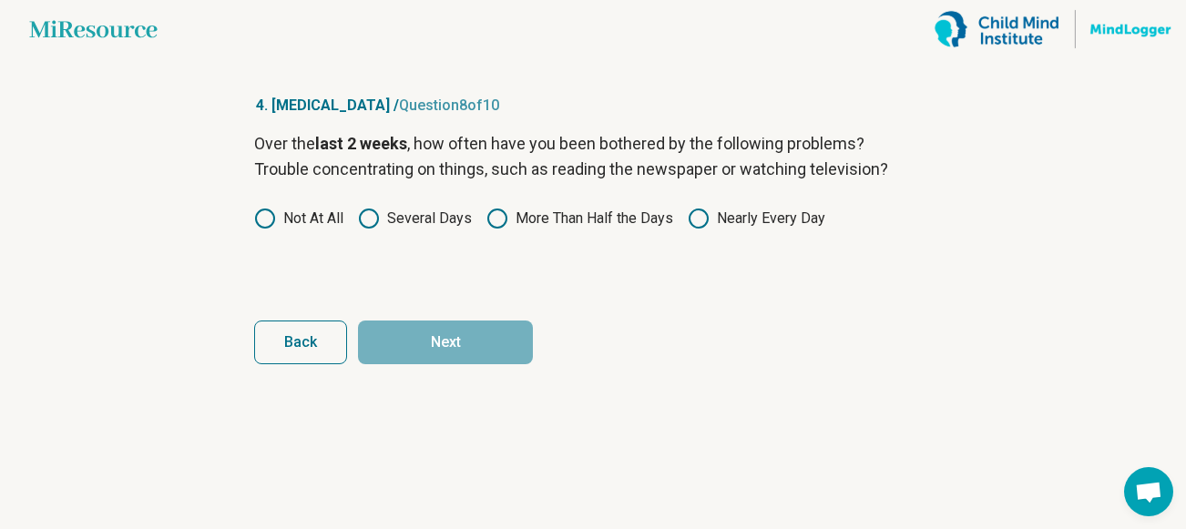
click at [498, 213] on icon at bounding box center [498, 219] width 22 height 22
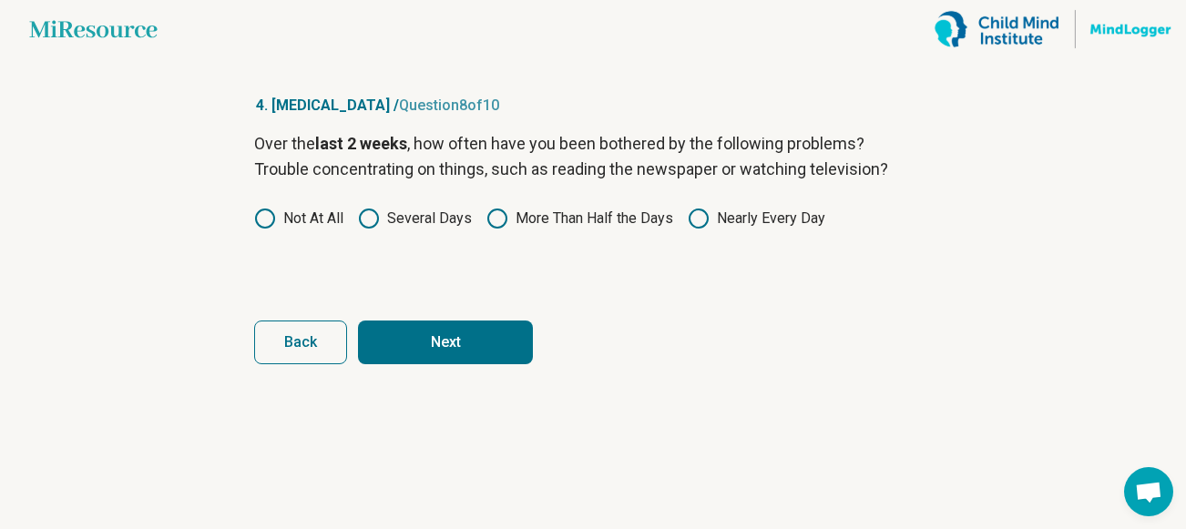
click at [454, 332] on button "Next" at bounding box center [445, 343] width 175 height 44
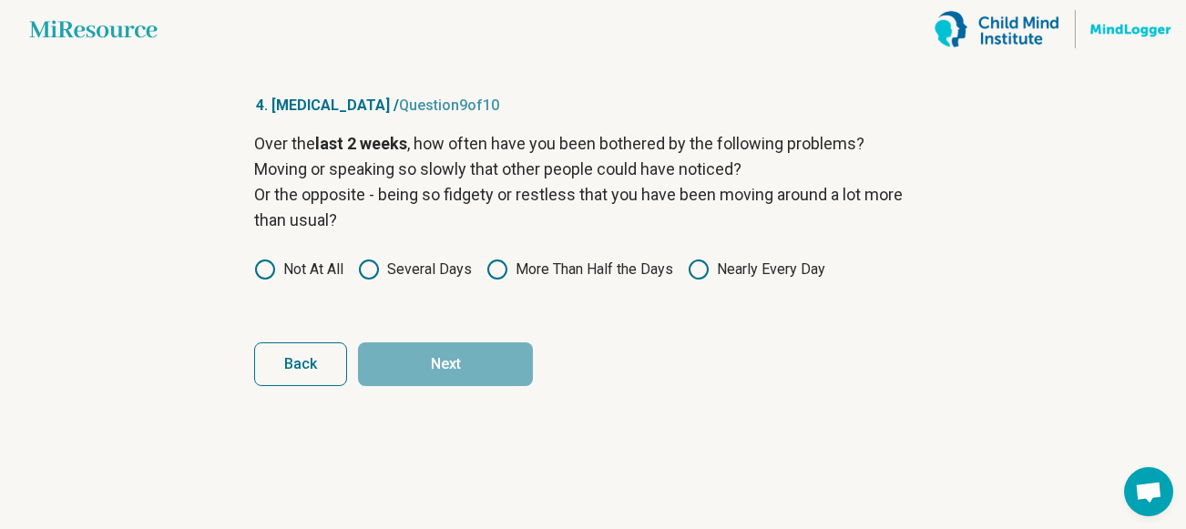
click at [506, 272] on circle at bounding box center [497, 270] width 18 height 18
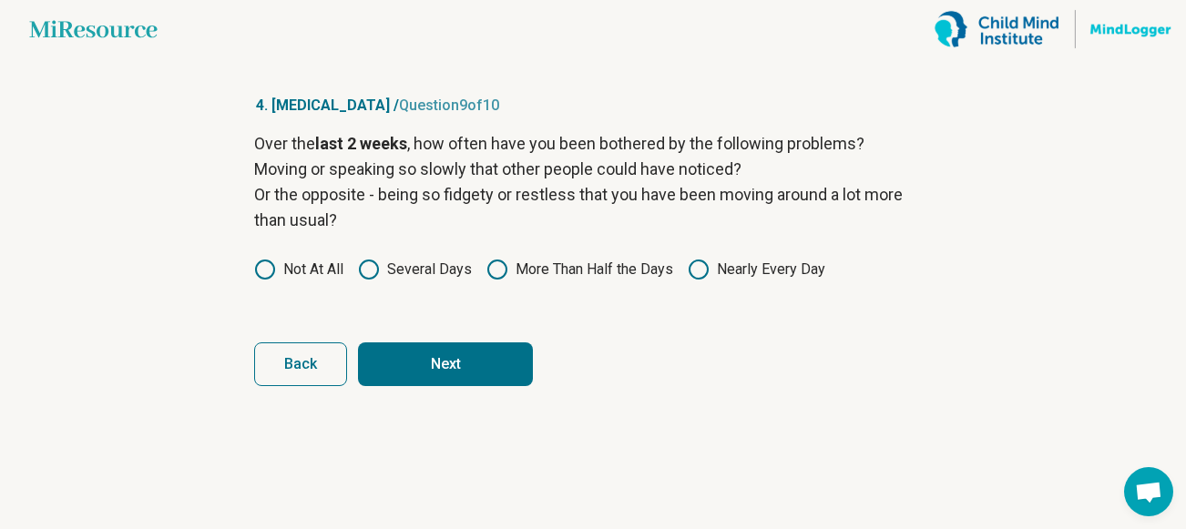
click at [467, 361] on button "Next" at bounding box center [445, 365] width 175 height 44
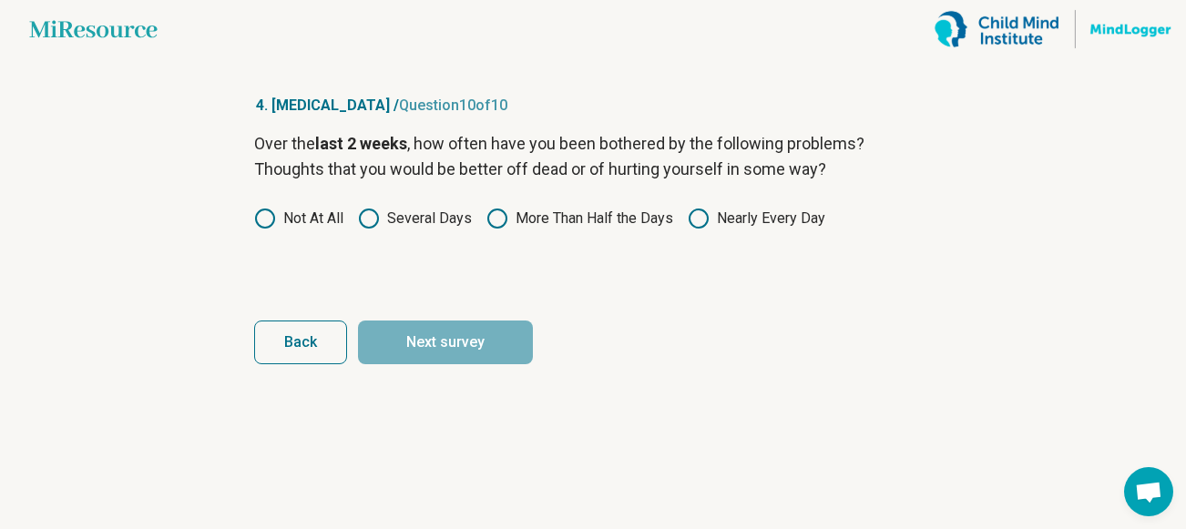
click at [374, 216] on icon at bounding box center [369, 219] width 22 height 22
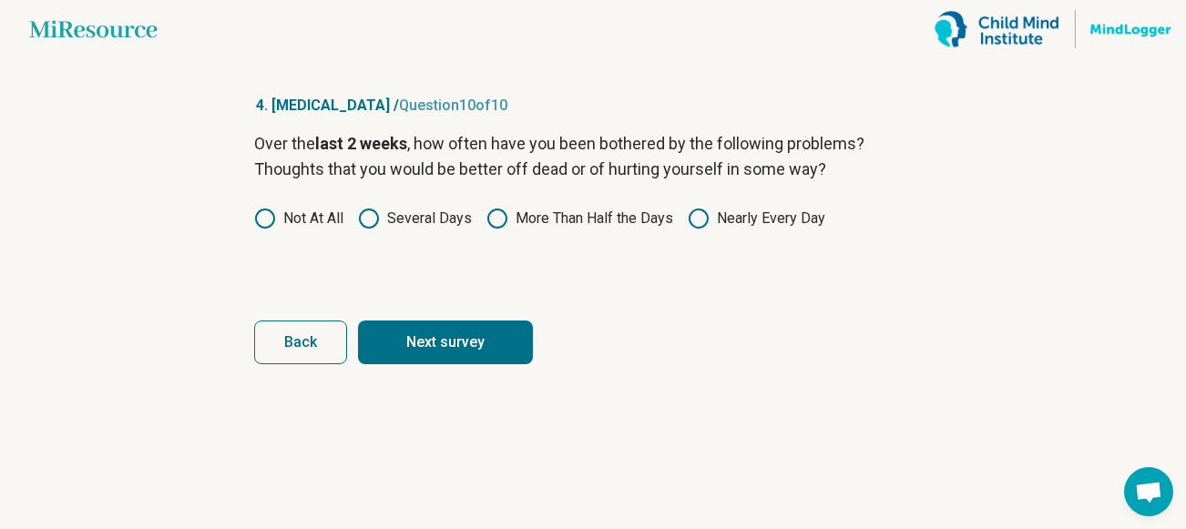
click at [425, 325] on button "Next survey" at bounding box center [445, 343] width 175 height 44
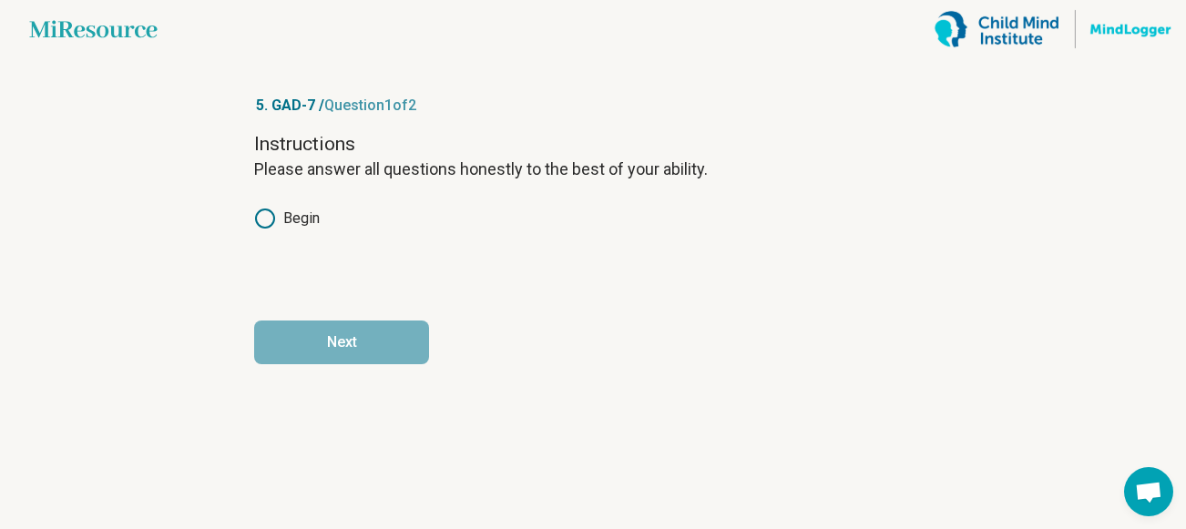
click at [264, 218] on icon at bounding box center [265, 219] width 22 height 22
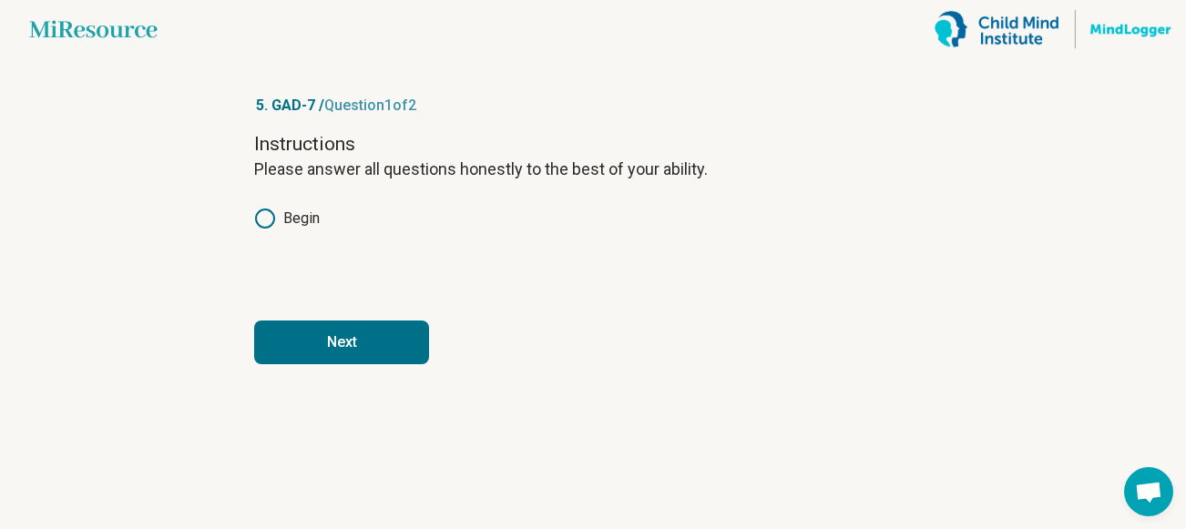
click at [328, 343] on button "Next" at bounding box center [341, 343] width 175 height 44
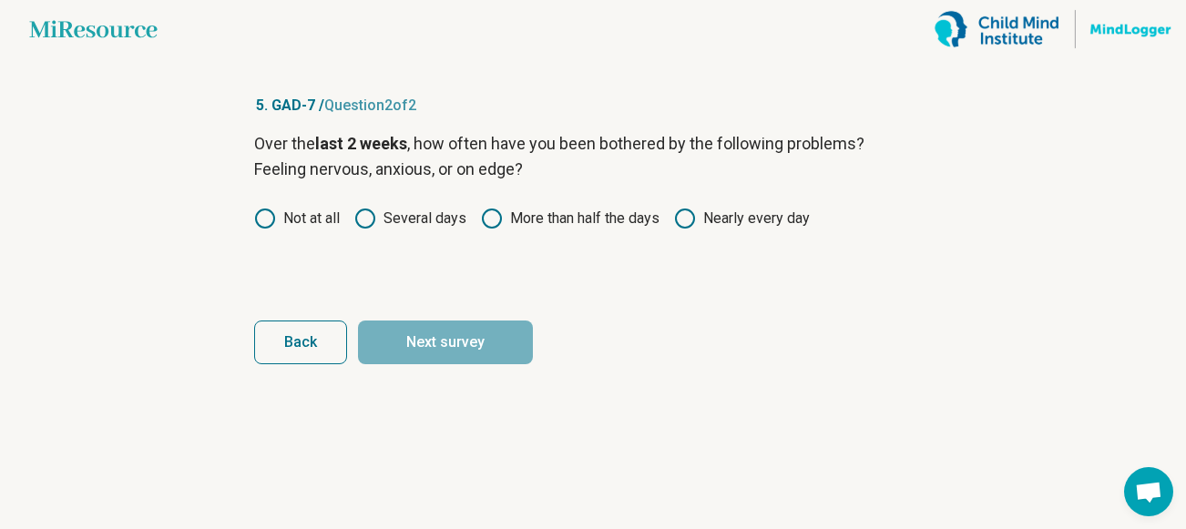
click at [492, 215] on icon at bounding box center [492, 219] width 22 height 22
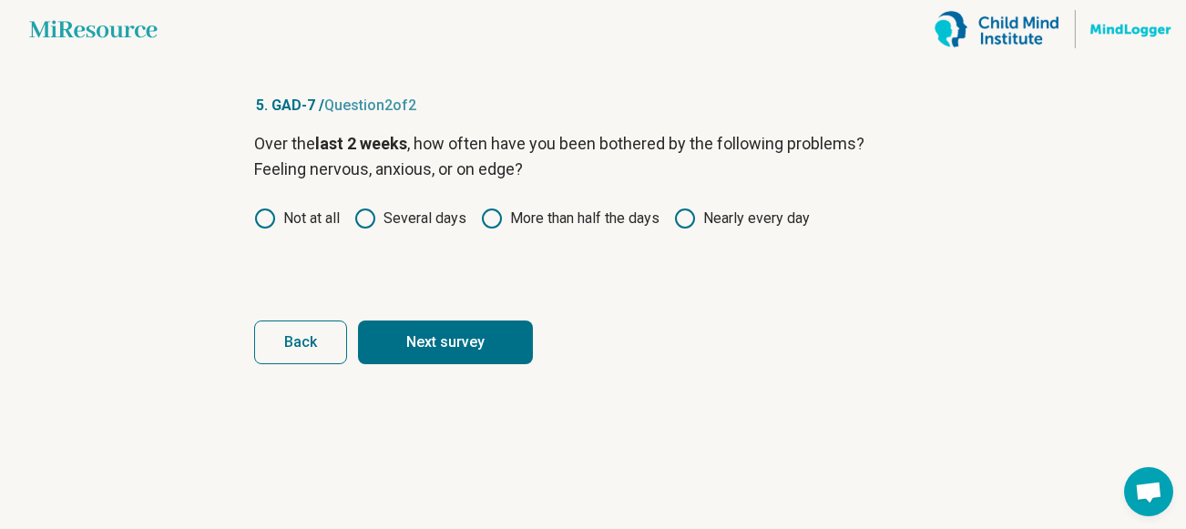
click at [446, 348] on button "Next survey" at bounding box center [445, 343] width 175 height 44
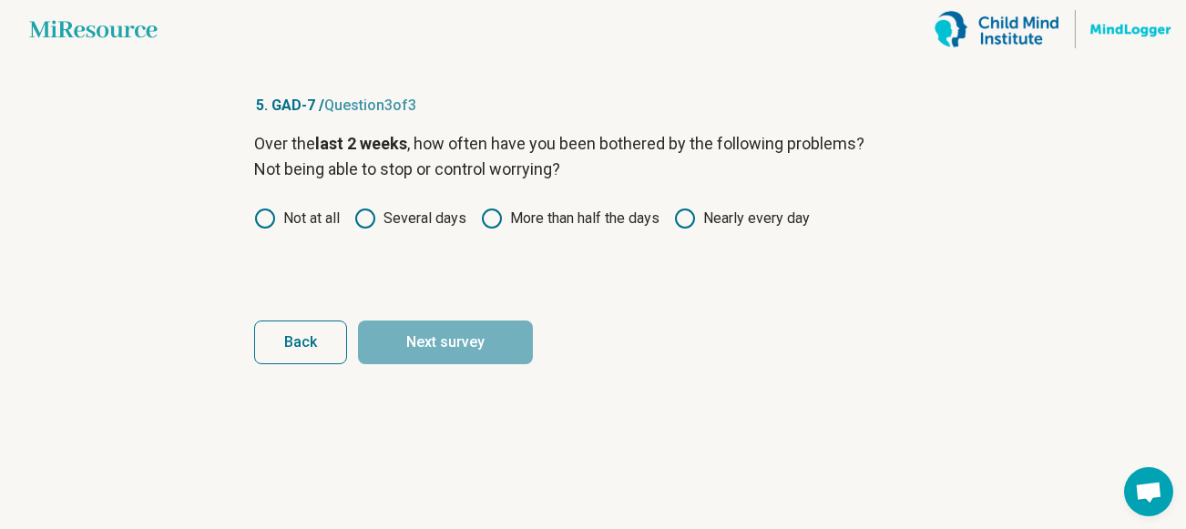
click at [693, 223] on icon at bounding box center [685, 219] width 22 height 22
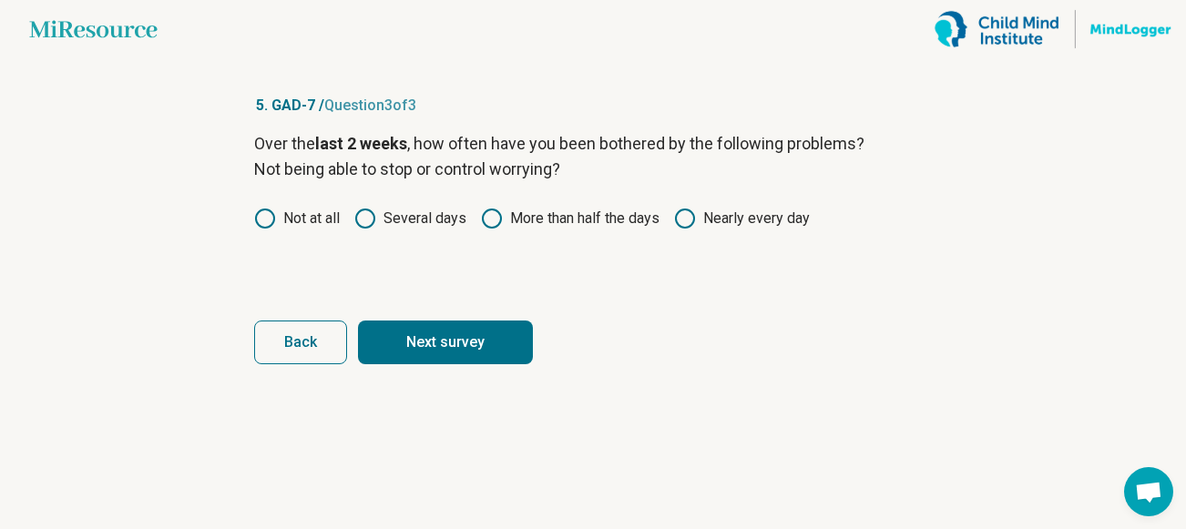
click at [481, 321] on button "Next survey" at bounding box center [445, 343] width 175 height 44
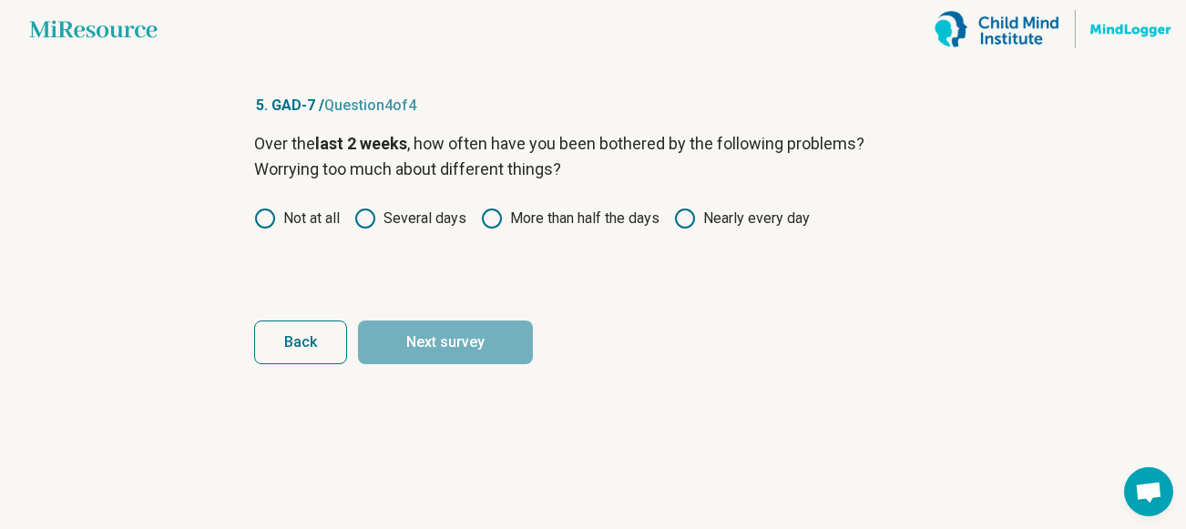
click at [692, 222] on icon at bounding box center [685, 219] width 22 height 22
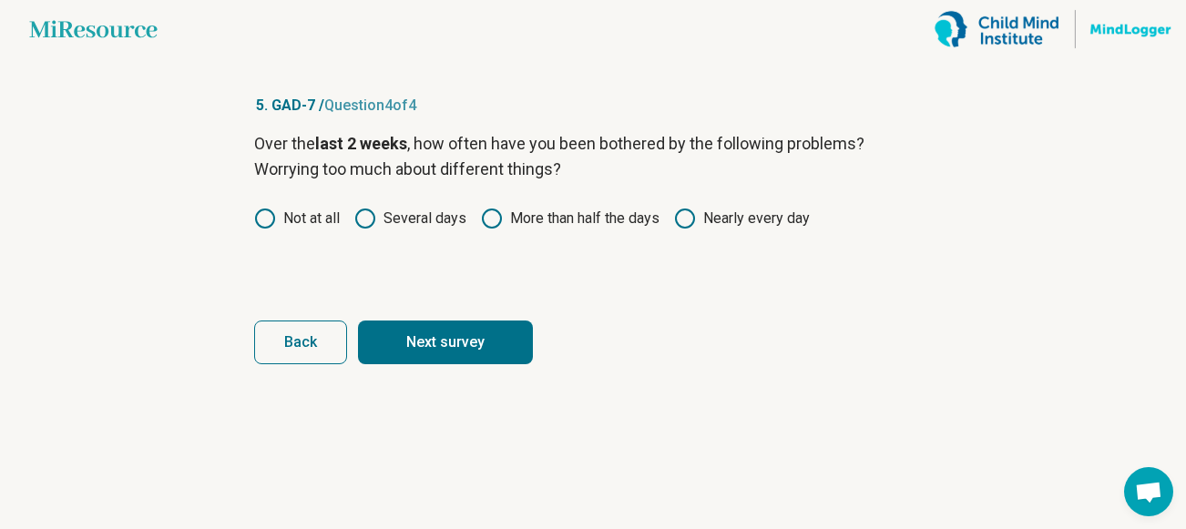
click at [490, 333] on button "Next survey" at bounding box center [445, 343] width 175 height 44
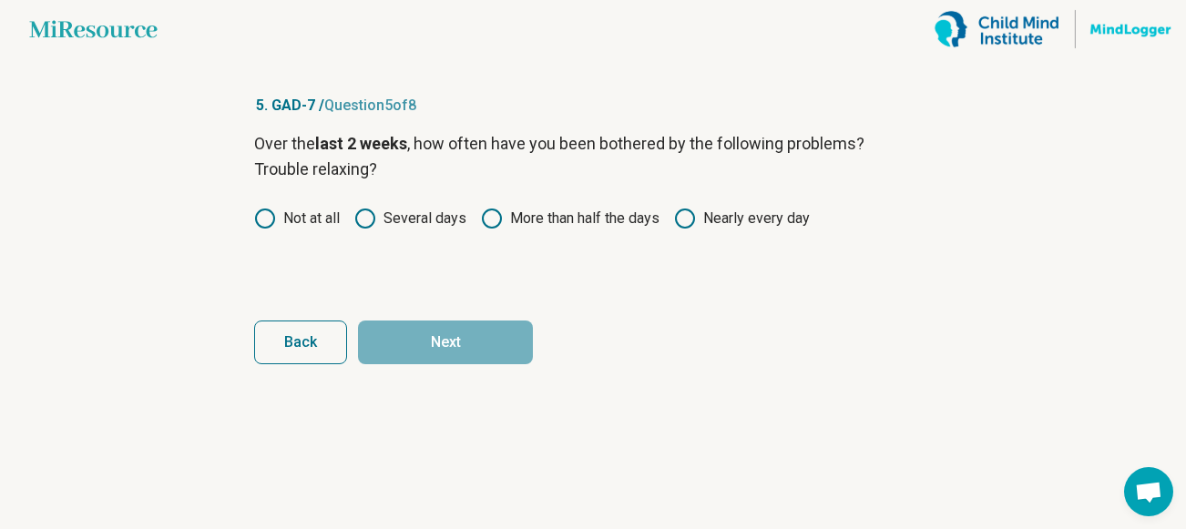
click at [261, 225] on icon at bounding box center [265, 219] width 22 height 22
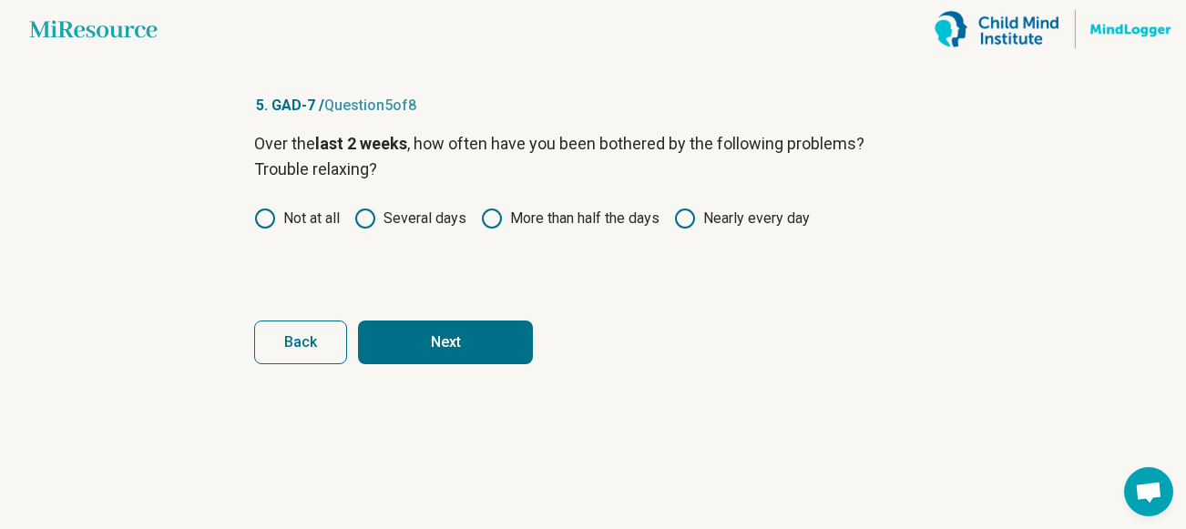
click at [424, 336] on button "Next" at bounding box center [445, 343] width 175 height 44
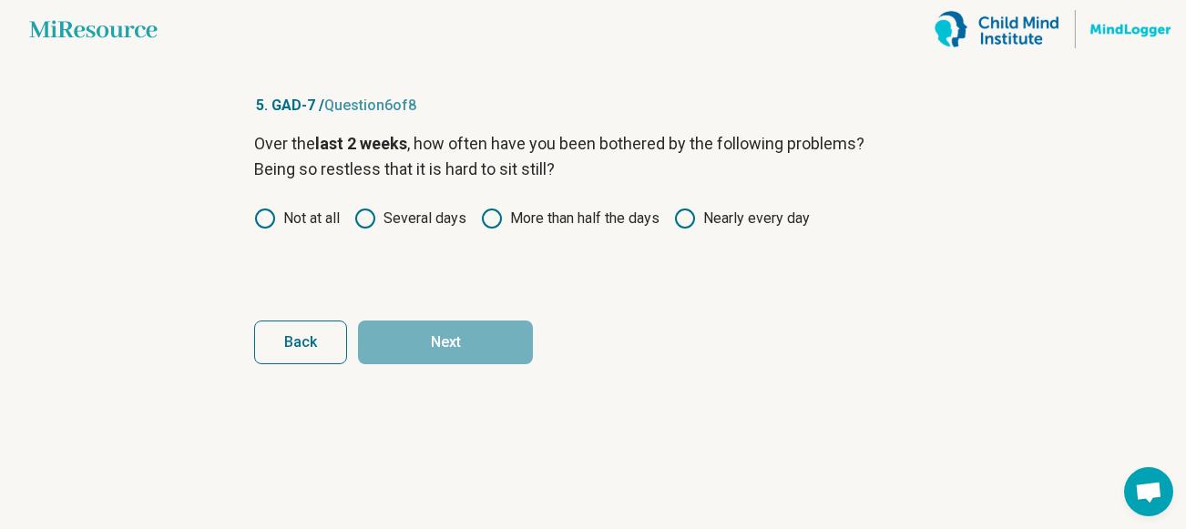
click at [372, 224] on icon at bounding box center [365, 219] width 22 height 22
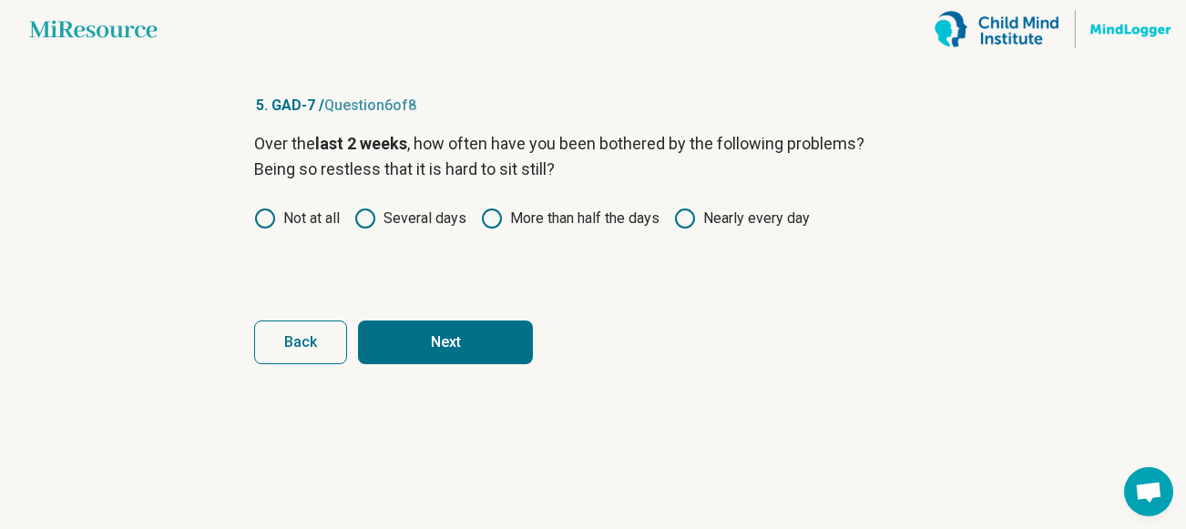
click at [416, 345] on button "Next" at bounding box center [445, 343] width 175 height 44
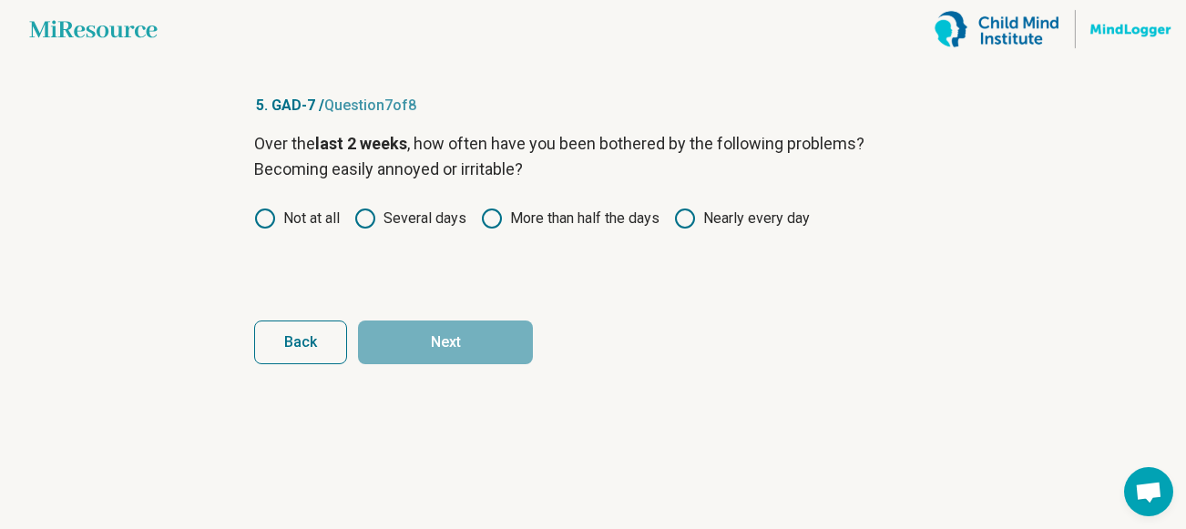
click at [548, 216] on label "More than half the days" at bounding box center [570, 219] width 179 height 22
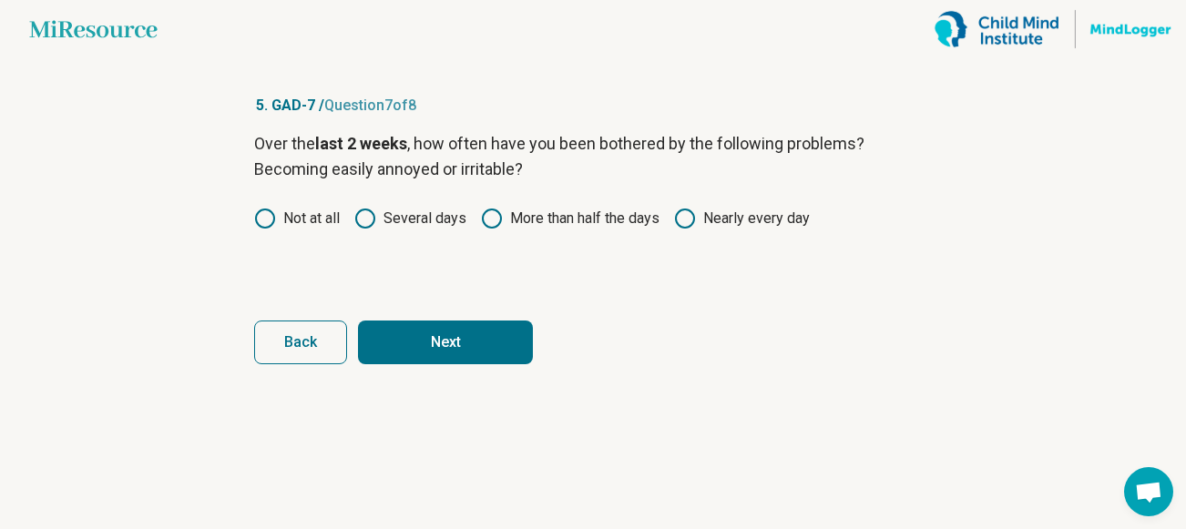
click at [486, 334] on button "Next" at bounding box center [445, 343] width 175 height 44
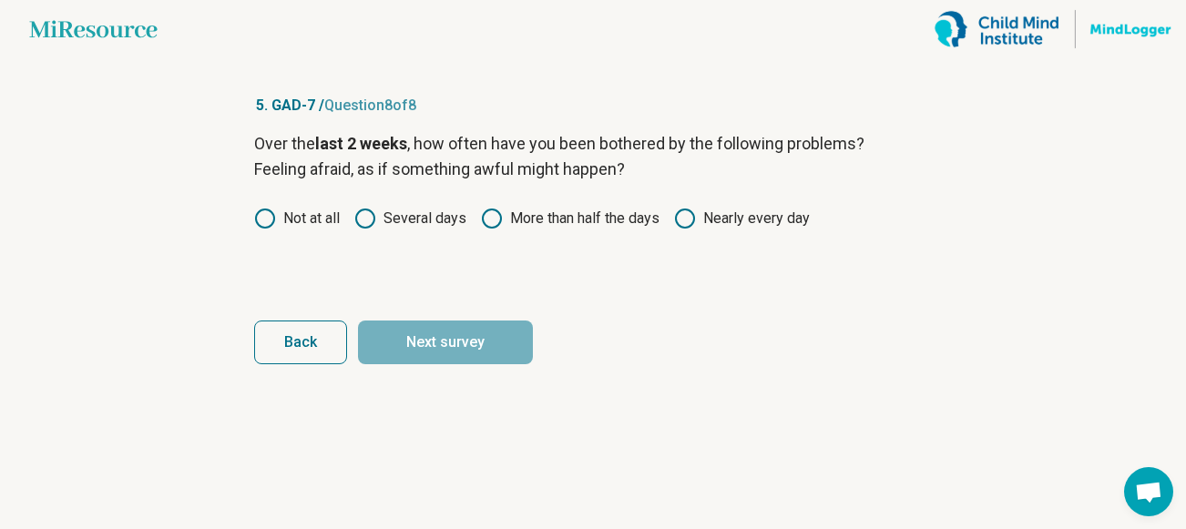
click at [374, 217] on icon at bounding box center [365, 219] width 22 height 22
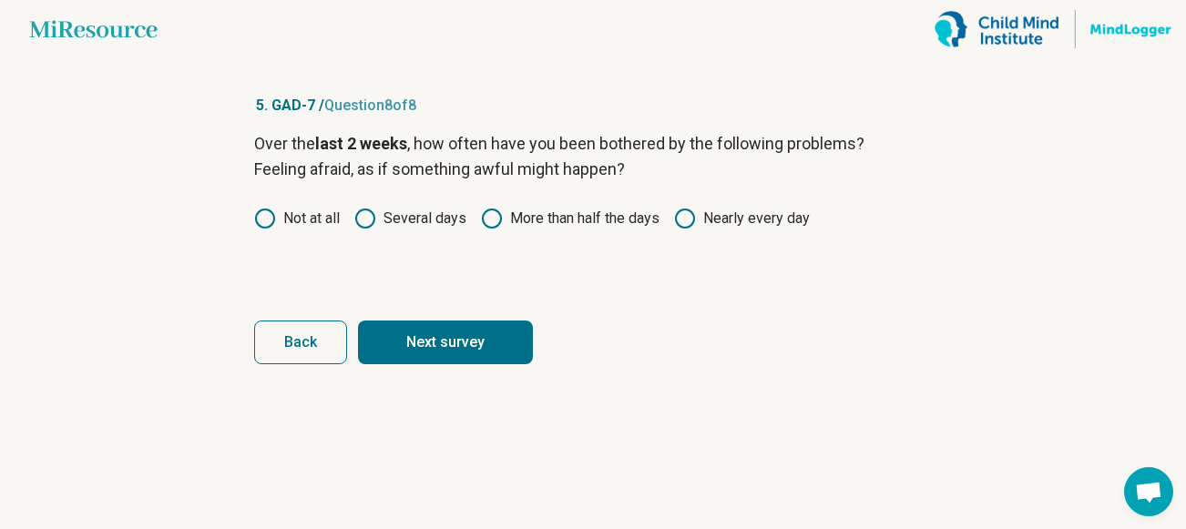
click at [420, 334] on button "Next survey" at bounding box center [445, 343] width 175 height 44
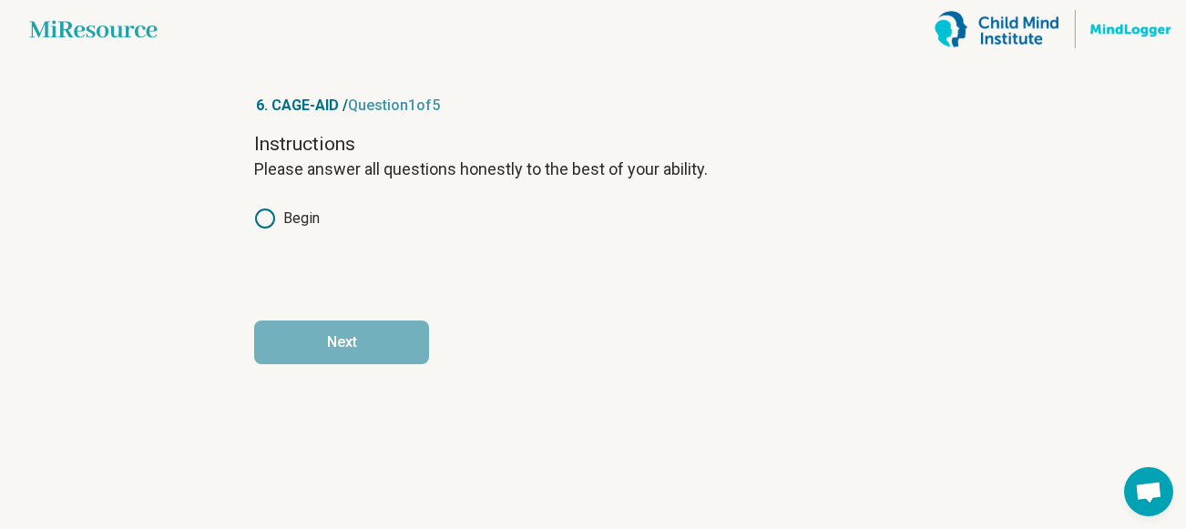
click at [265, 221] on icon at bounding box center [265, 219] width 22 height 22
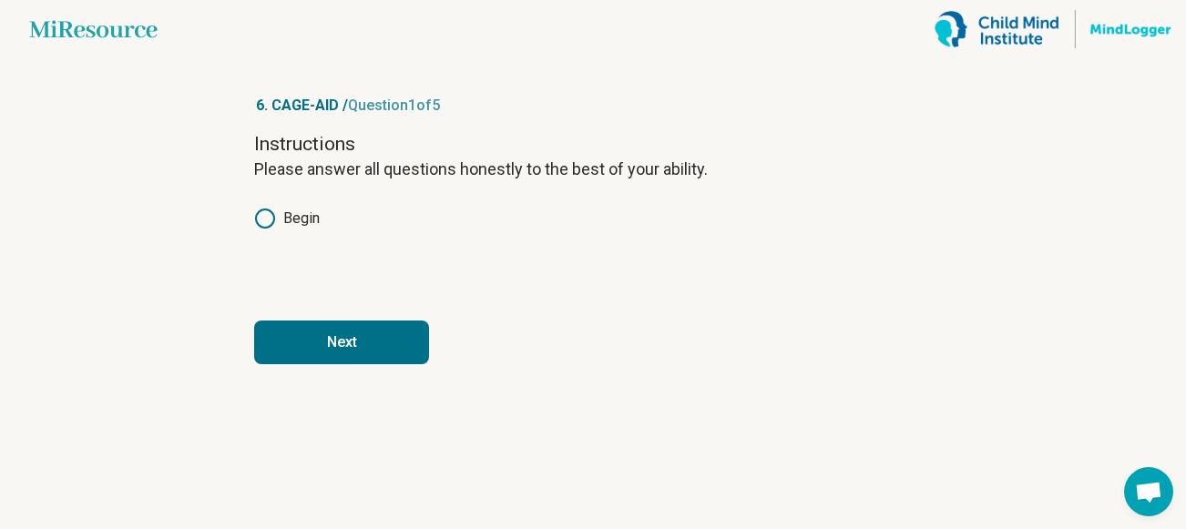
click at [324, 349] on button "Next" at bounding box center [341, 343] width 175 height 44
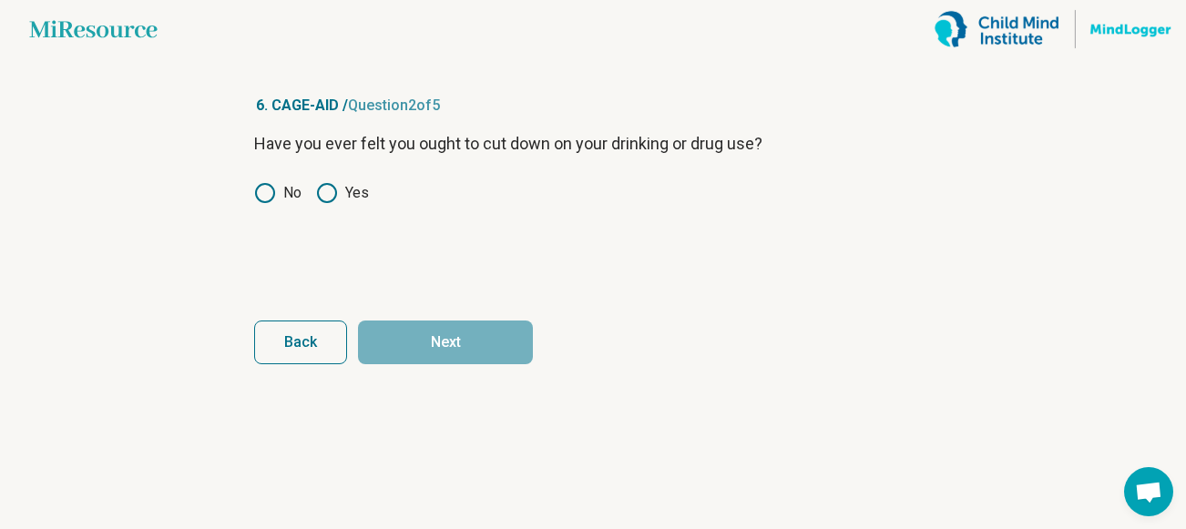
click at [322, 195] on icon at bounding box center [327, 193] width 22 height 22
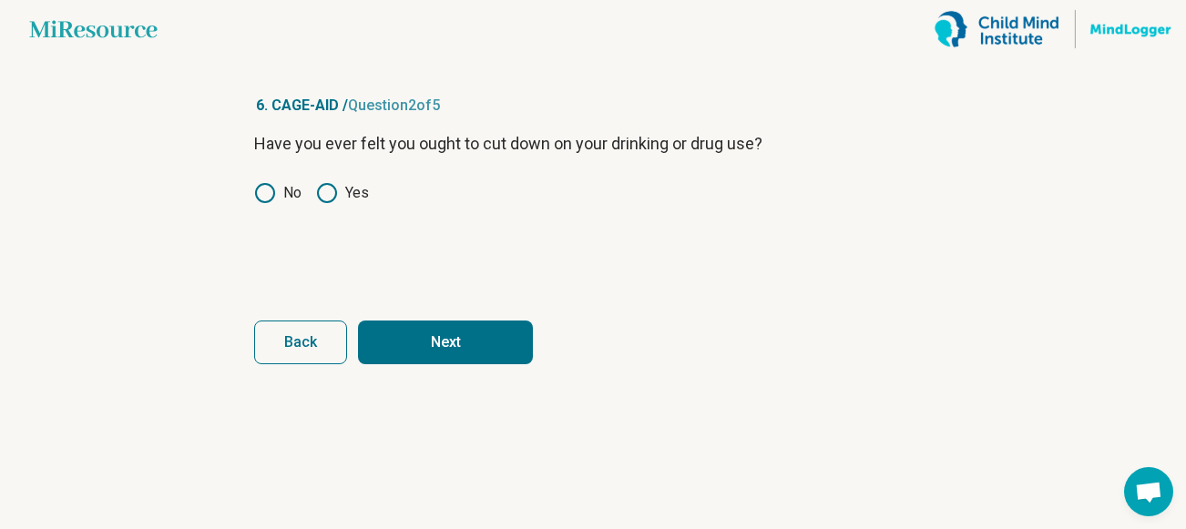
click at [403, 342] on button "Next" at bounding box center [445, 343] width 175 height 44
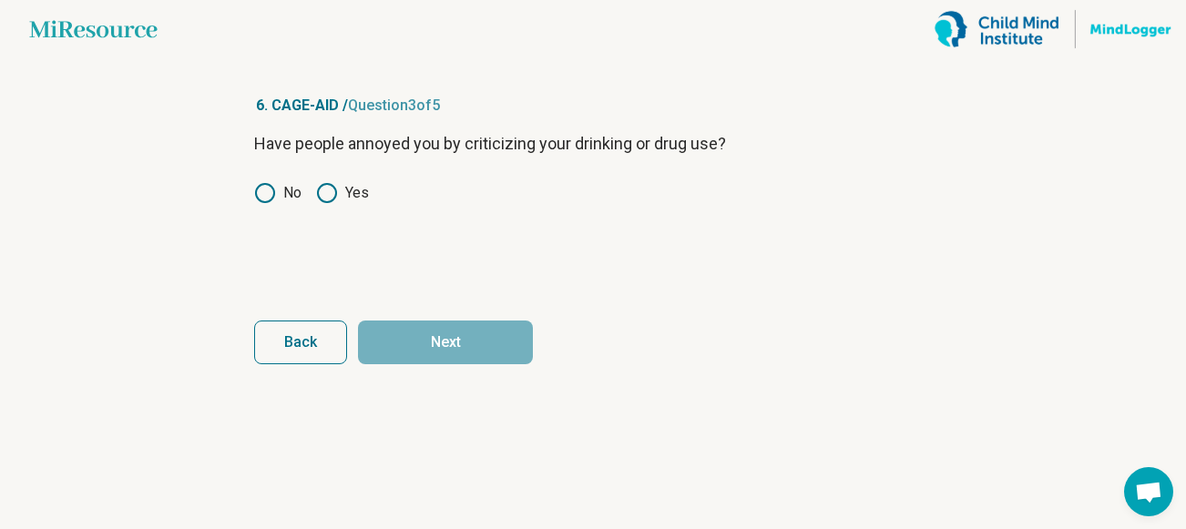
click at [329, 195] on icon at bounding box center [327, 193] width 22 height 22
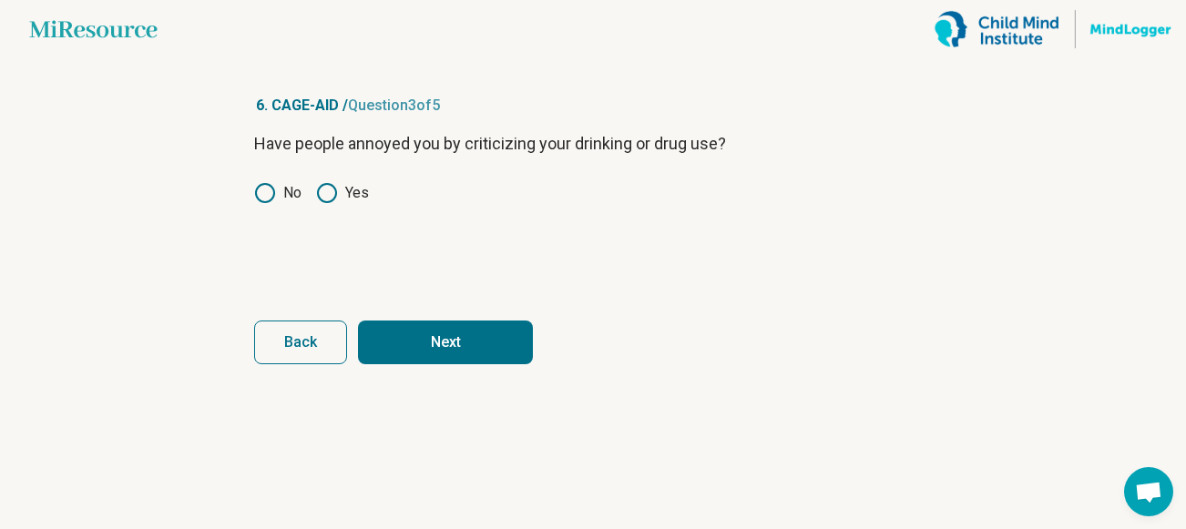
click at [420, 332] on button "Next" at bounding box center [445, 343] width 175 height 44
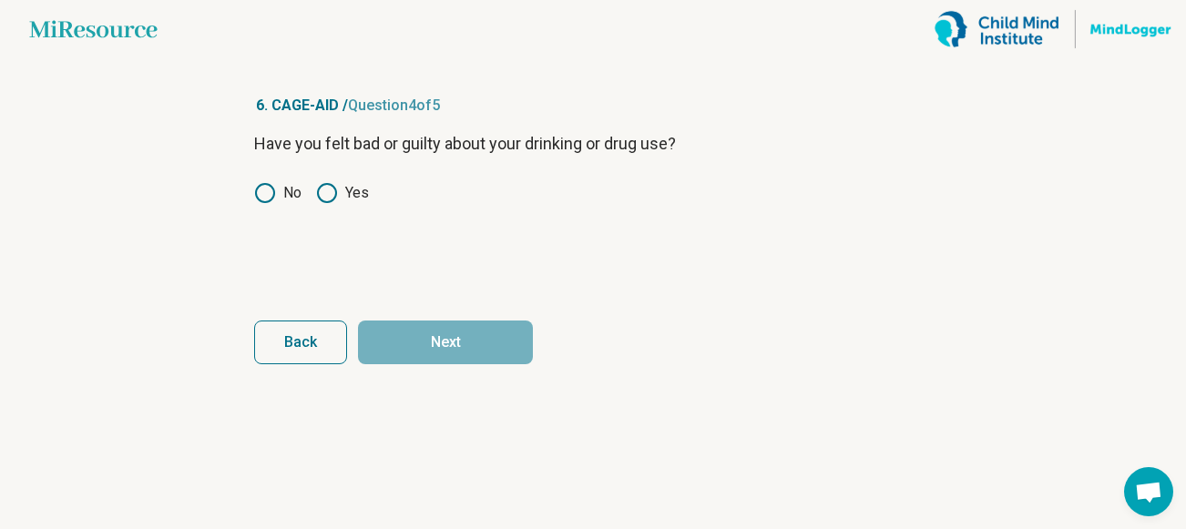
click at [330, 193] on icon at bounding box center [327, 193] width 22 height 22
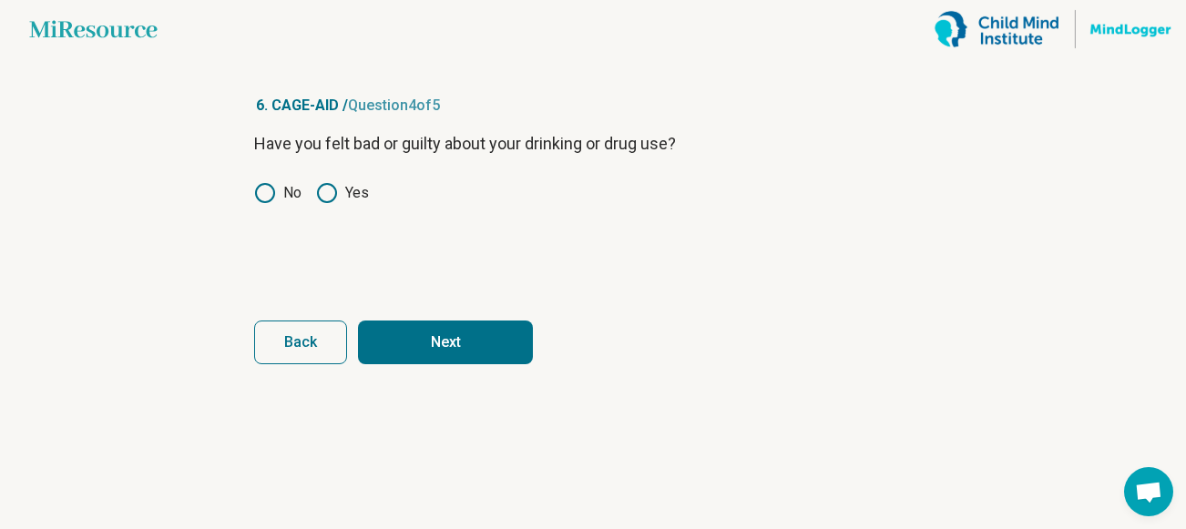
click at [408, 333] on button "Next" at bounding box center [445, 343] width 175 height 44
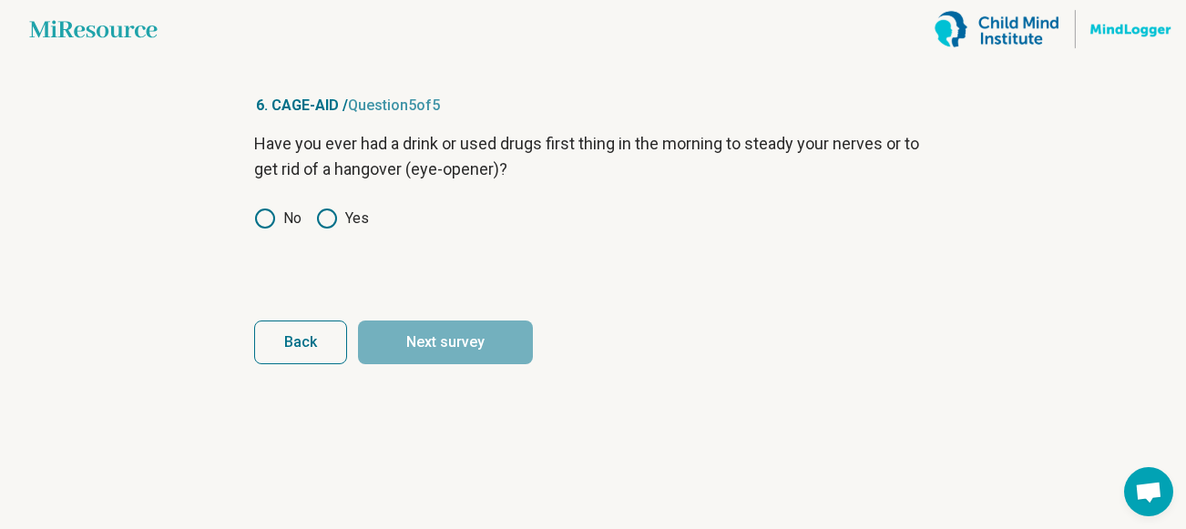
click at [327, 215] on icon at bounding box center [327, 219] width 22 height 22
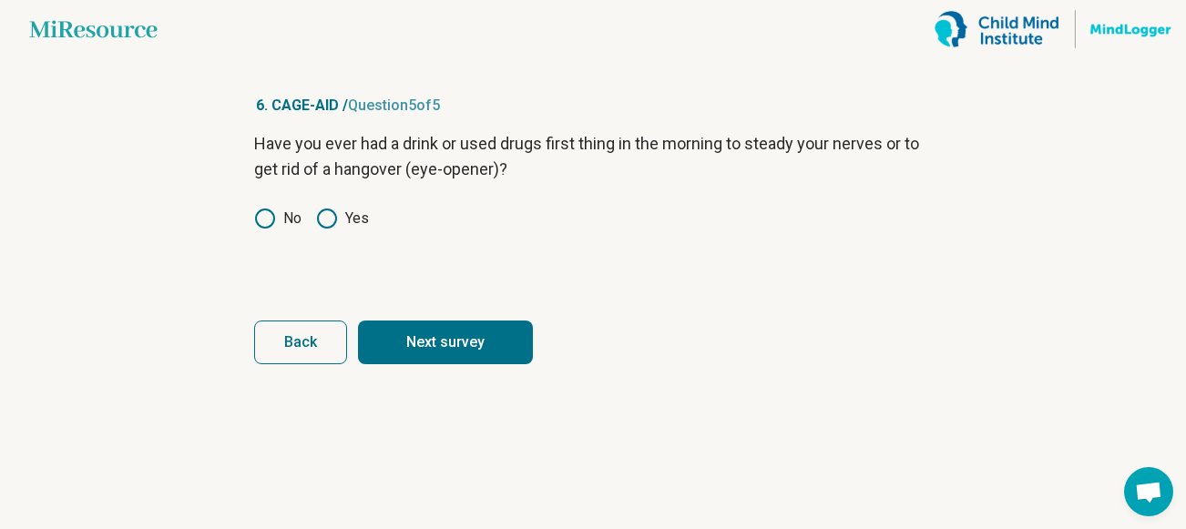
click at [402, 332] on button "Next survey" at bounding box center [445, 343] width 175 height 44
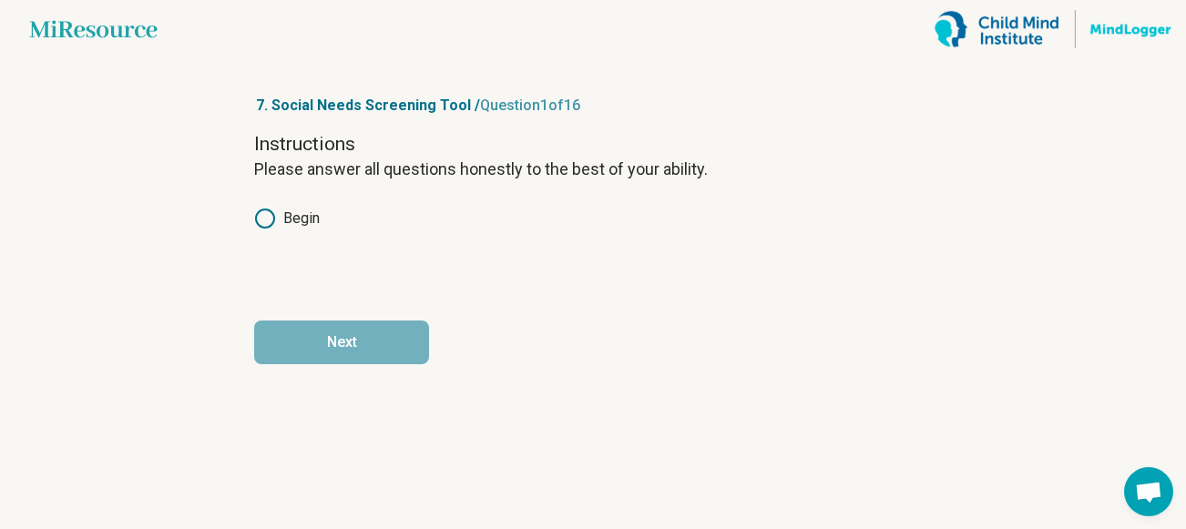
click at [266, 213] on icon at bounding box center [265, 219] width 22 height 22
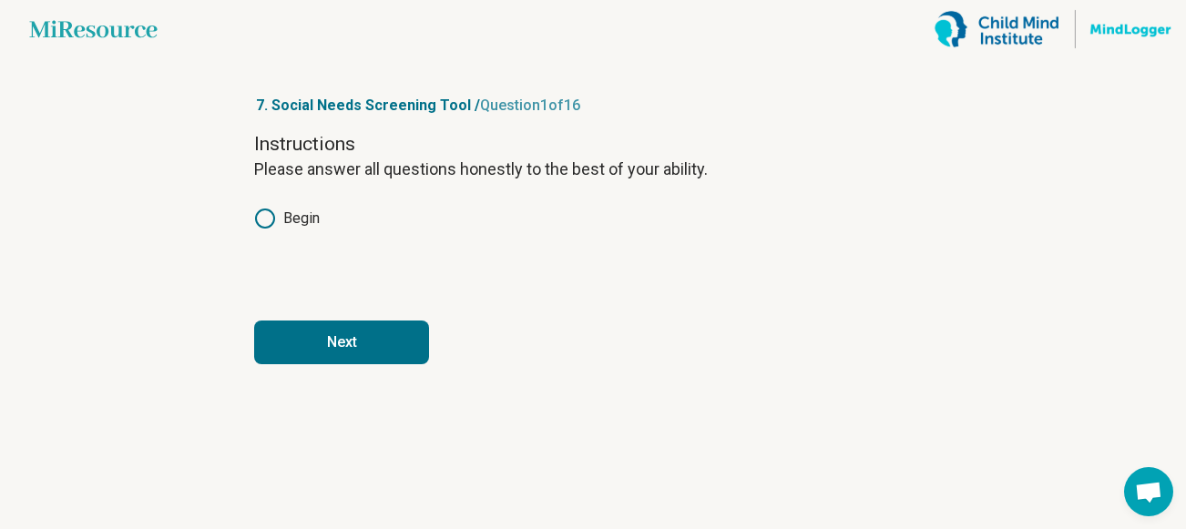
click at [310, 343] on button "Next" at bounding box center [341, 343] width 175 height 44
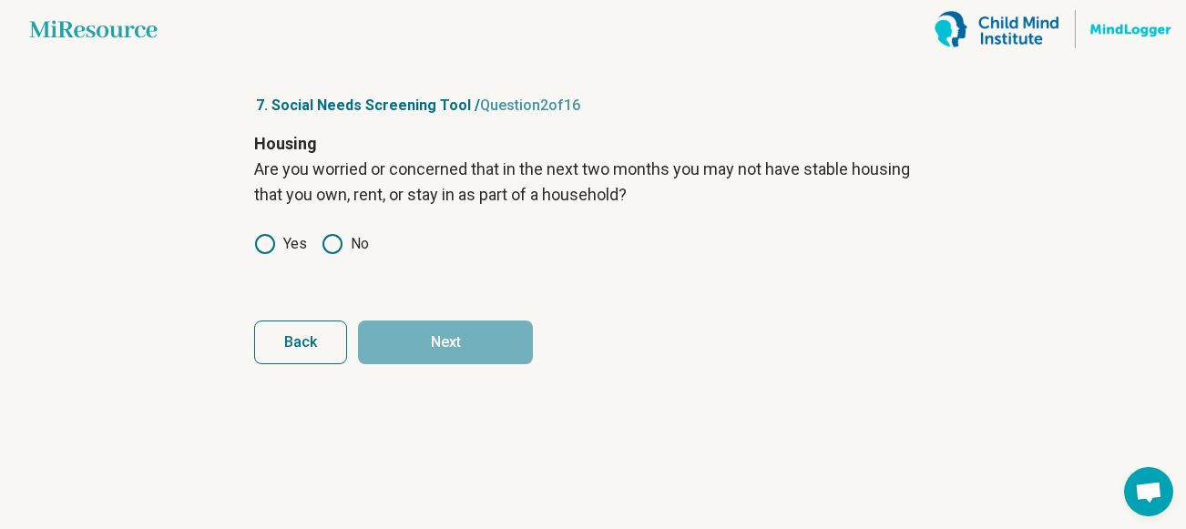
click at [332, 243] on icon at bounding box center [333, 244] width 22 height 22
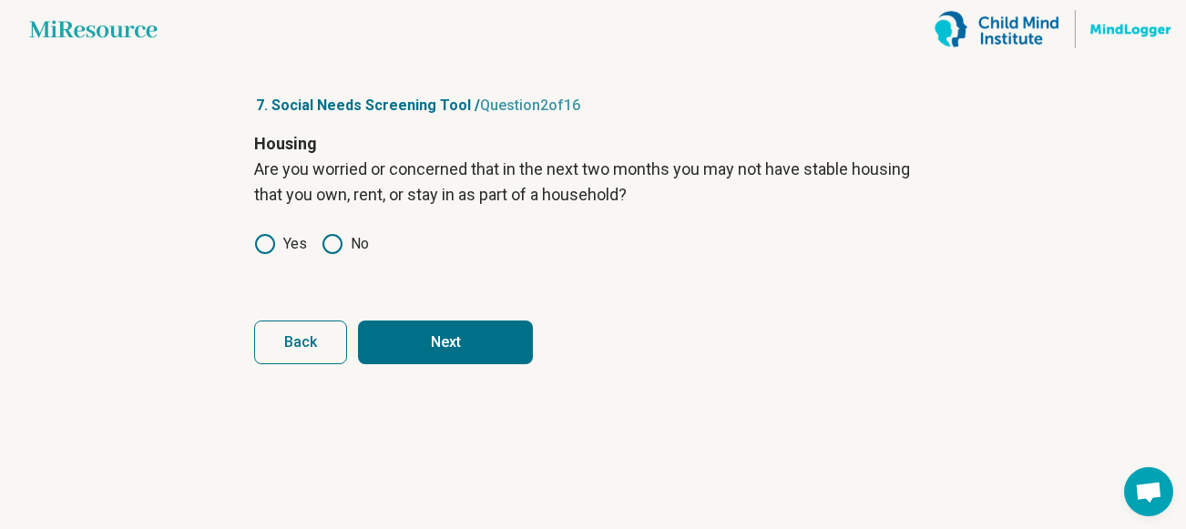
click at [398, 341] on button "Next" at bounding box center [445, 343] width 175 height 44
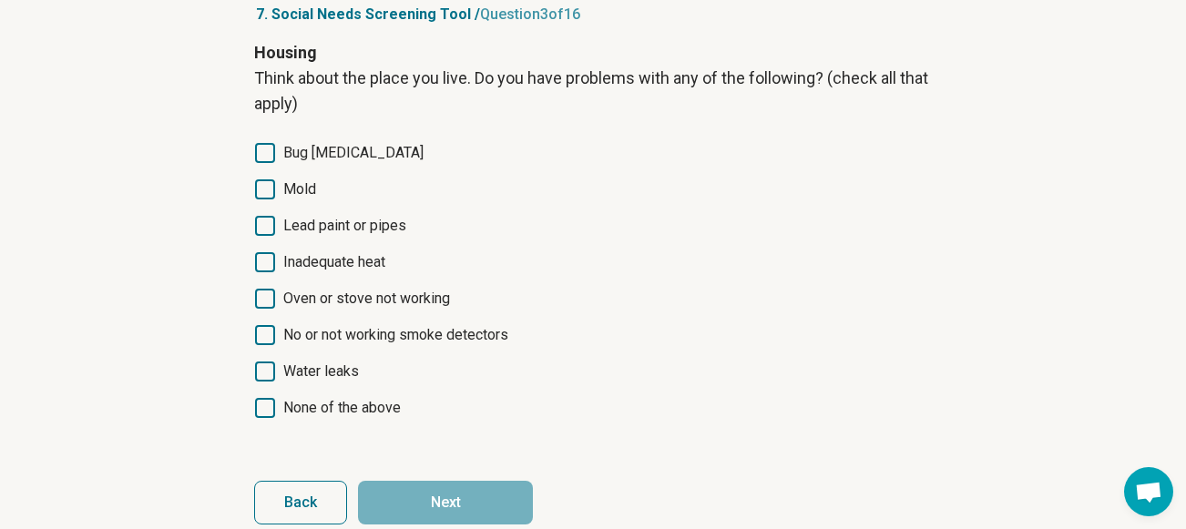
scroll to position [94, 0]
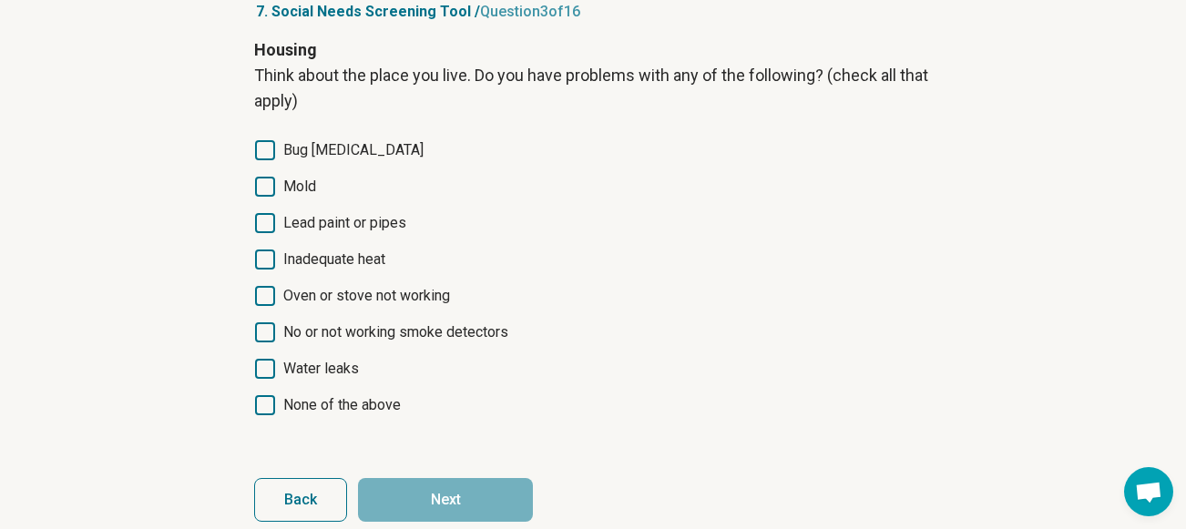
click at [275, 410] on label "None of the above" at bounding box center [593, 406] width 678 height 22
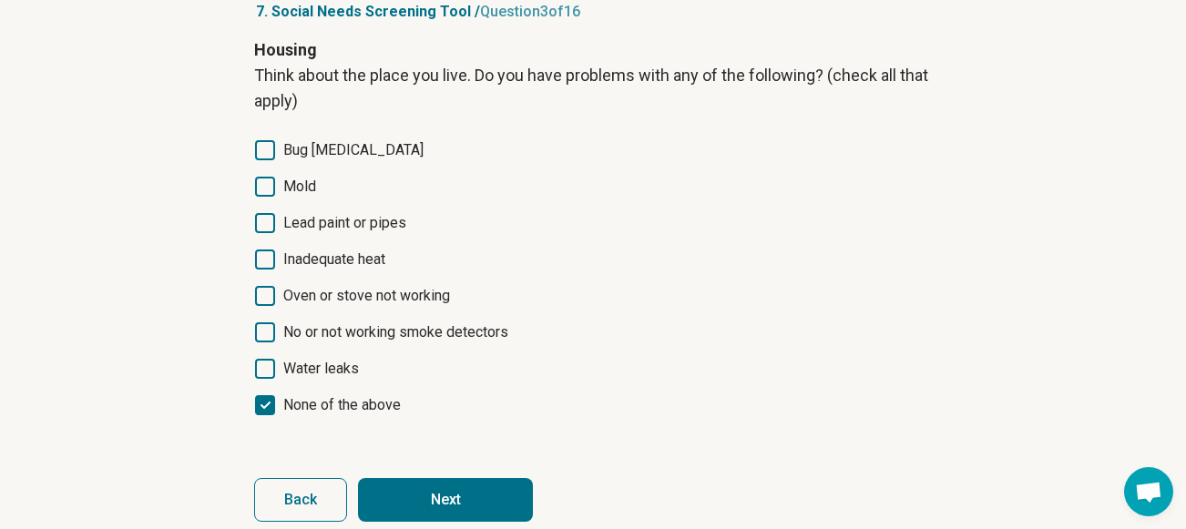
scroll to position [9, 0]
click at [420, 487] on button "Next" at bounding box center [445, 500] width 175 height 44
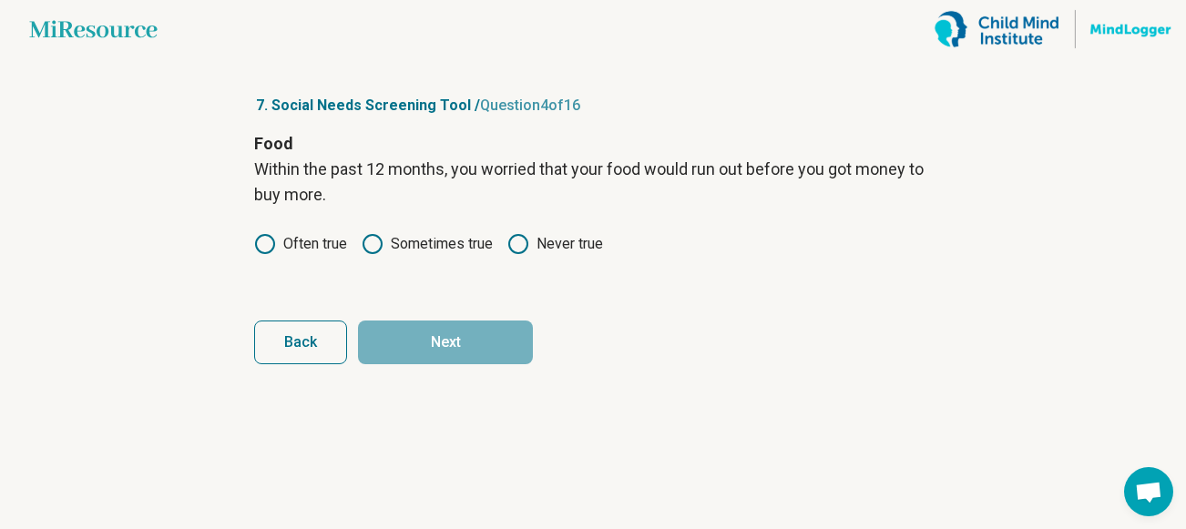
click at [377, 248] on icon at bounding box center [373, 244] width 22 height 22
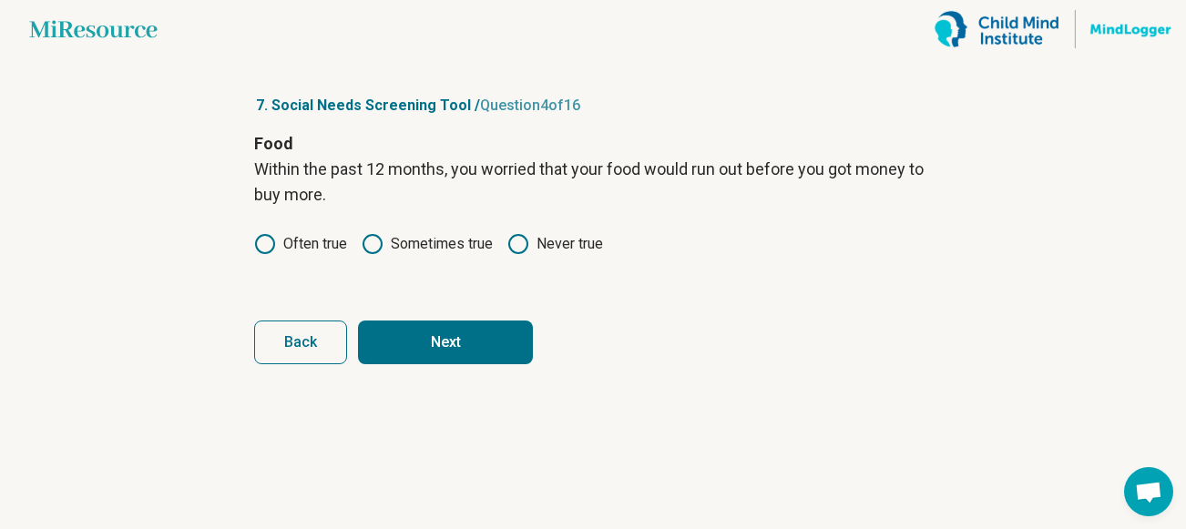
click at [408, 345] on button "Next" at bounding box center [445, 343] width 175 height 44
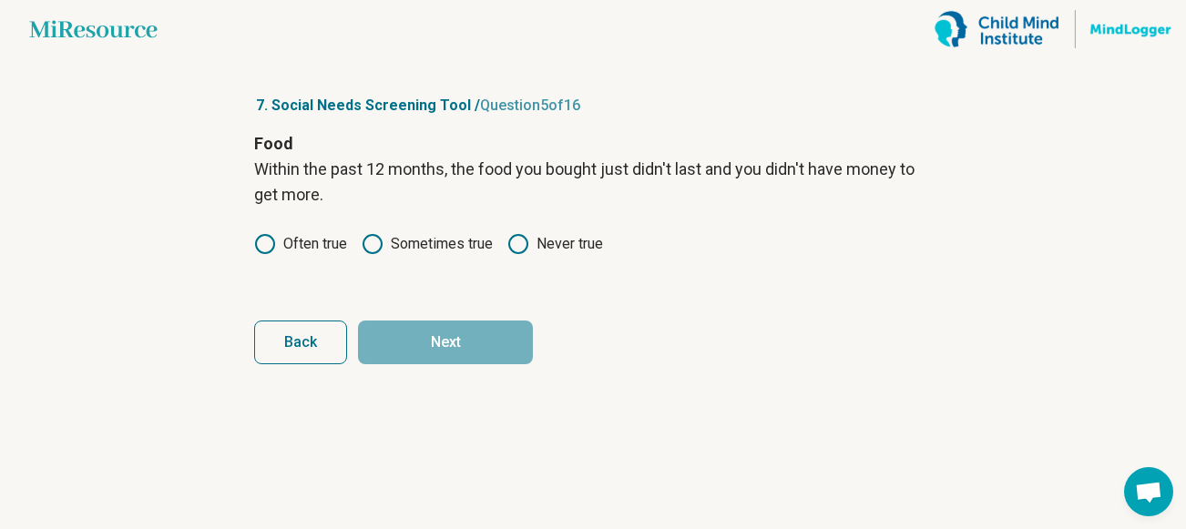
click at [373, 244] on icon at bounding box center [373, 244] width 22 height 22
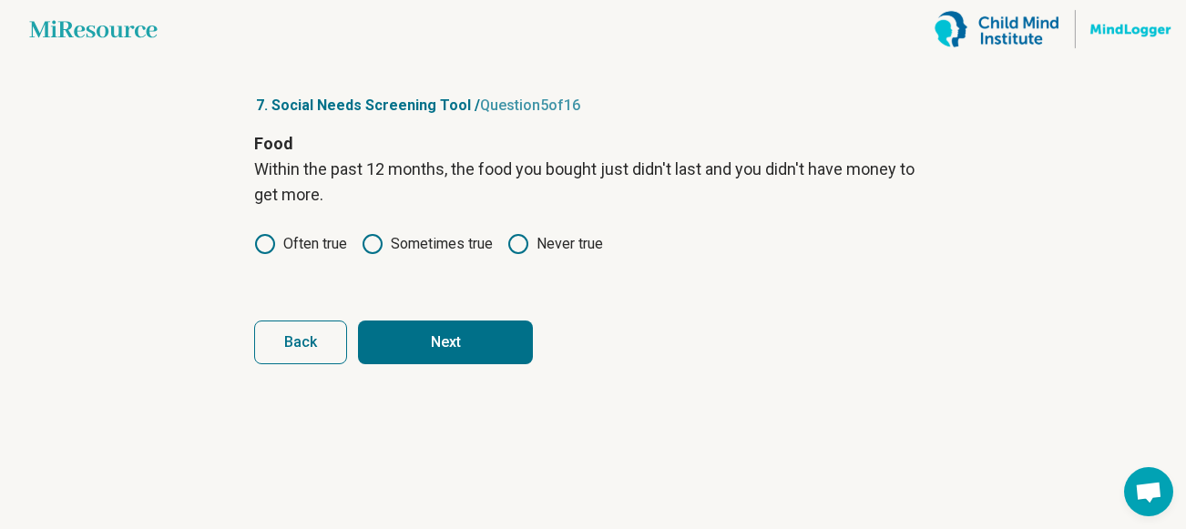
click at [399, 332] on button "Next" at bounding box center [445, 343] width 175 height 44
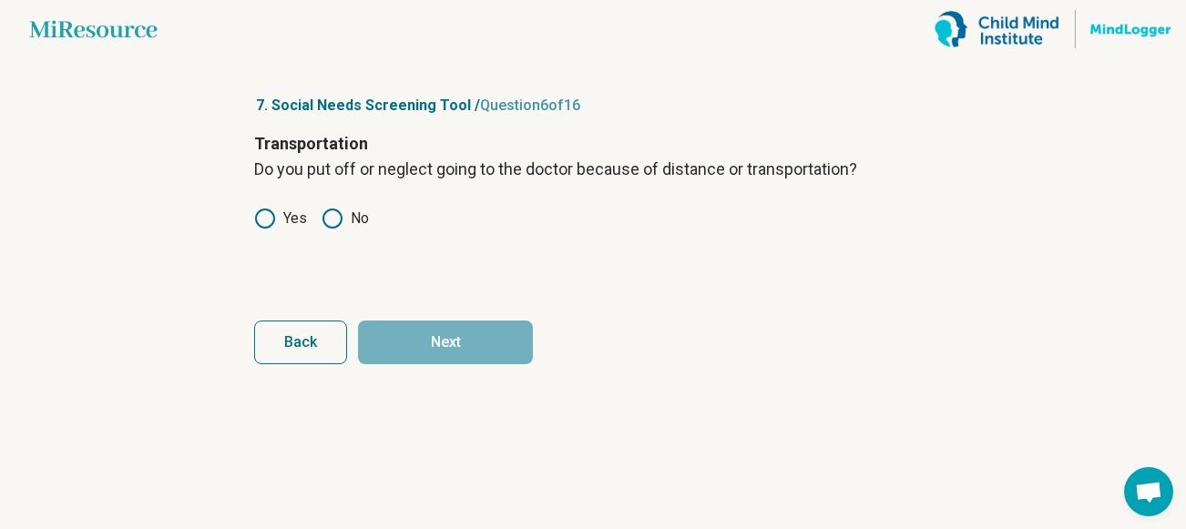
click at [326, 222] on icon at bounding box center [333, 219] width 22 height 22
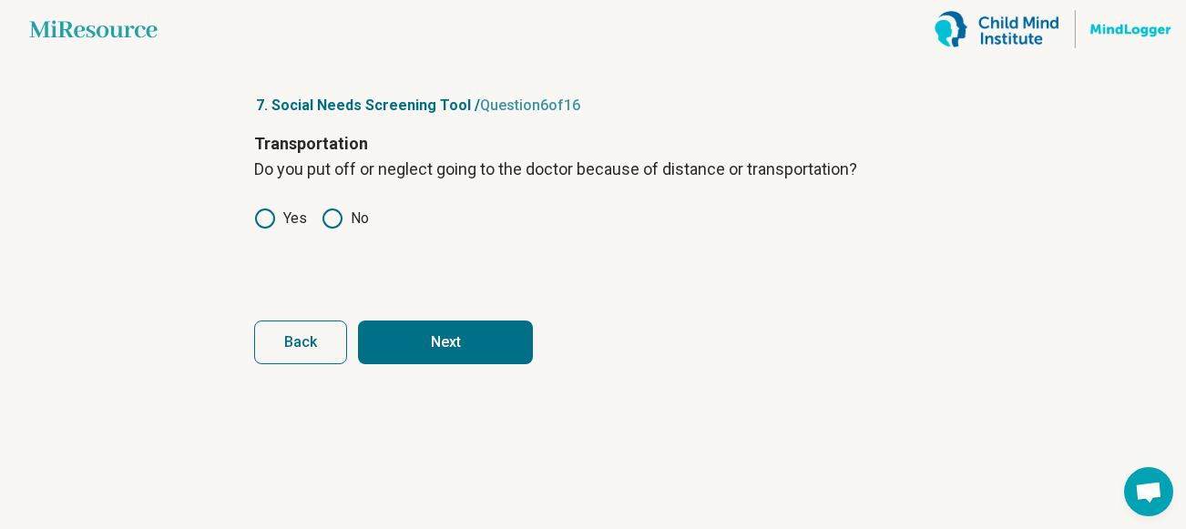
click at [413, 327] on button "Next" at bounding box center [445, 343] width 175 height 44
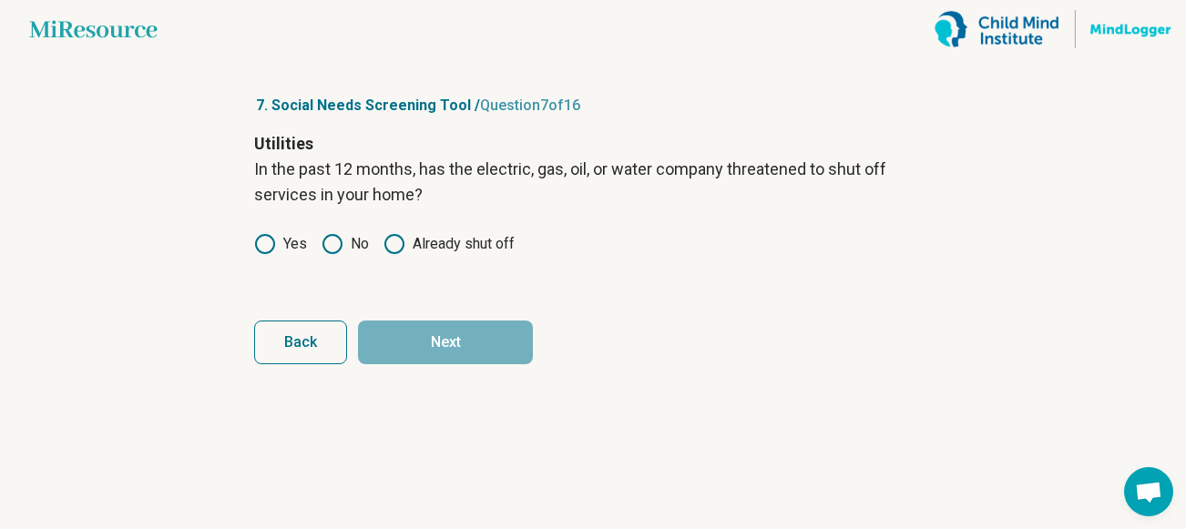
click at [271, 248] on icon at bounding box center [265, 244] width 22 height 22
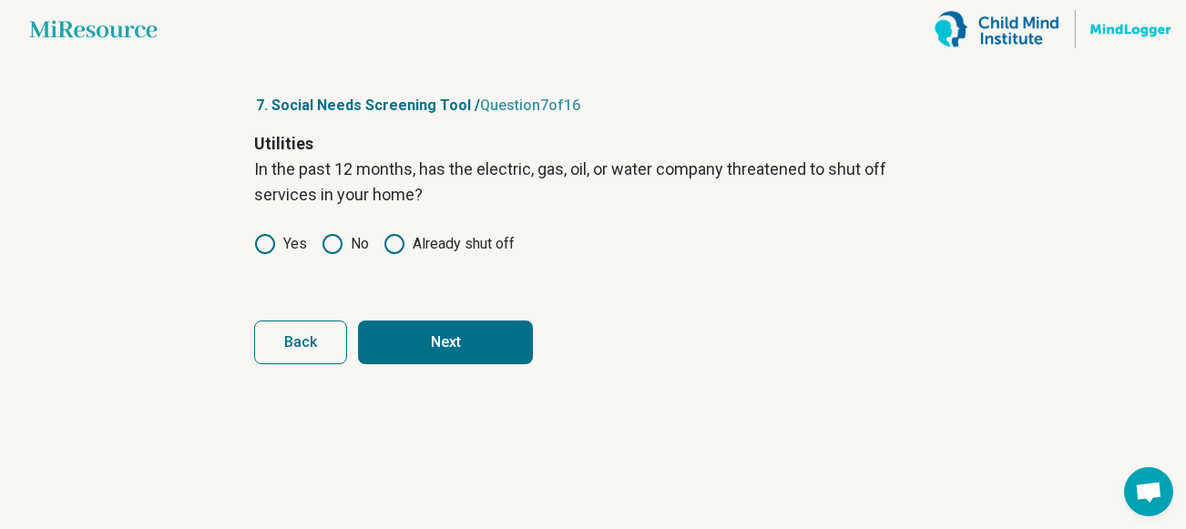
click at [433, 333] on button "Next" at bounding box center [445, 343] width 175 height 44
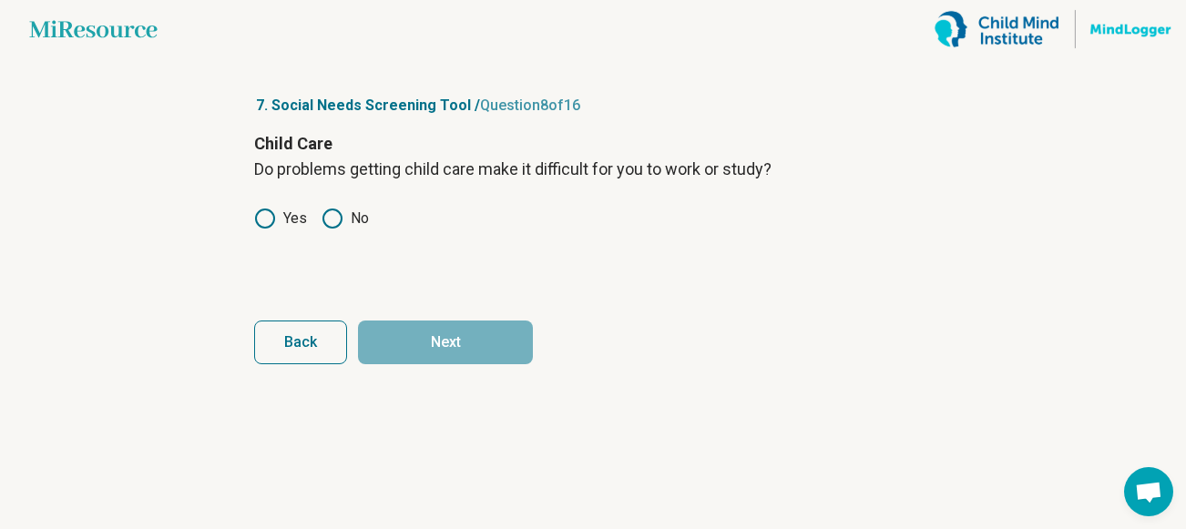
click at [341, 216] on circle at bounding box center [332, 219] width 18 height 18
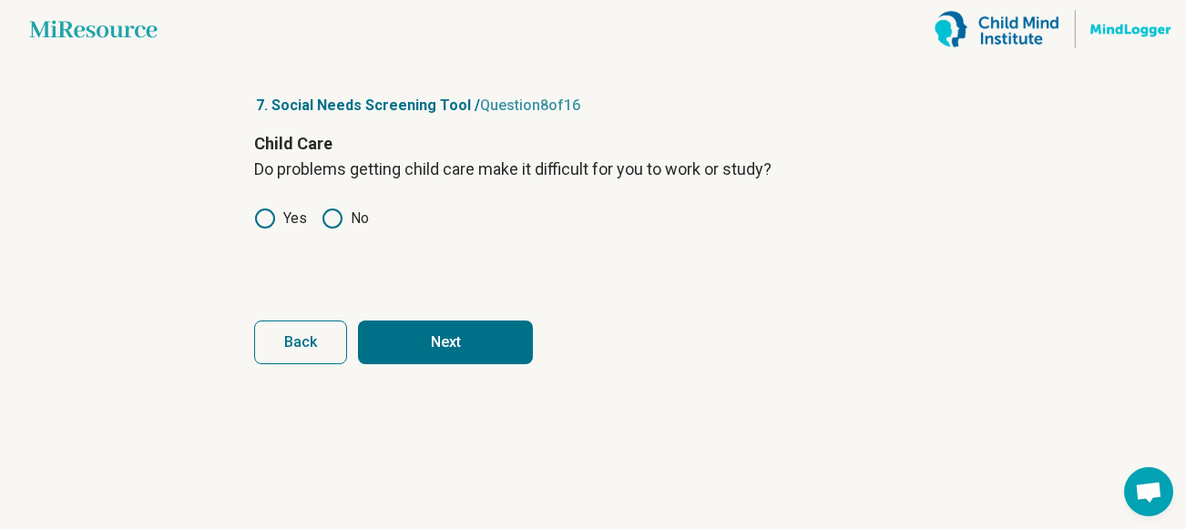
click at [454, 328] on button "Next" at bounding box center [445, 343] width 175 height 44
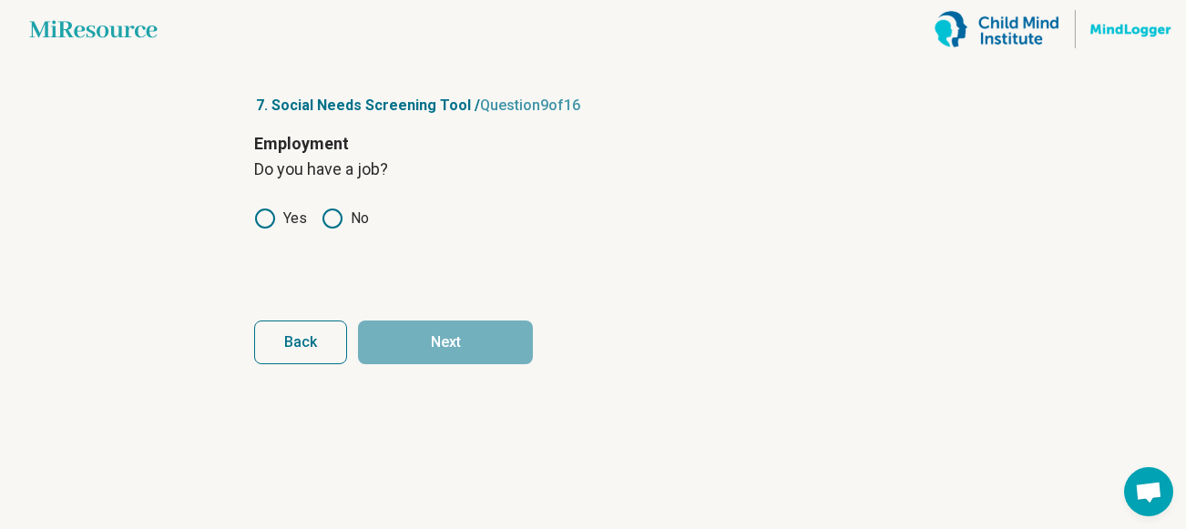
click at [270, 220] on icon at bounding box center [265, 219] width 22 height 22
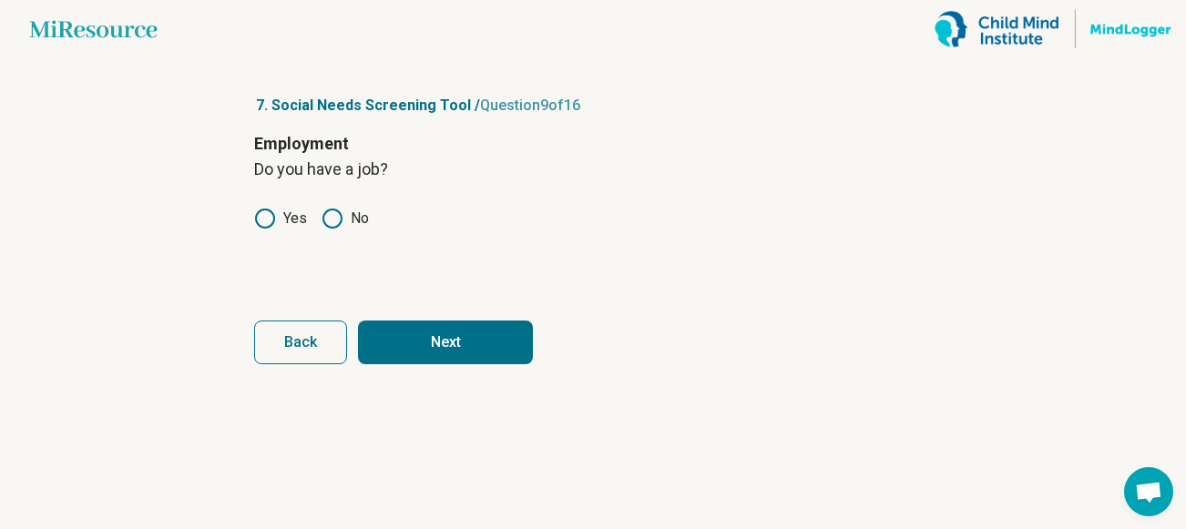
click at [405, 333] on button "Next" at bounding box center [445, 343] width 175 height 44
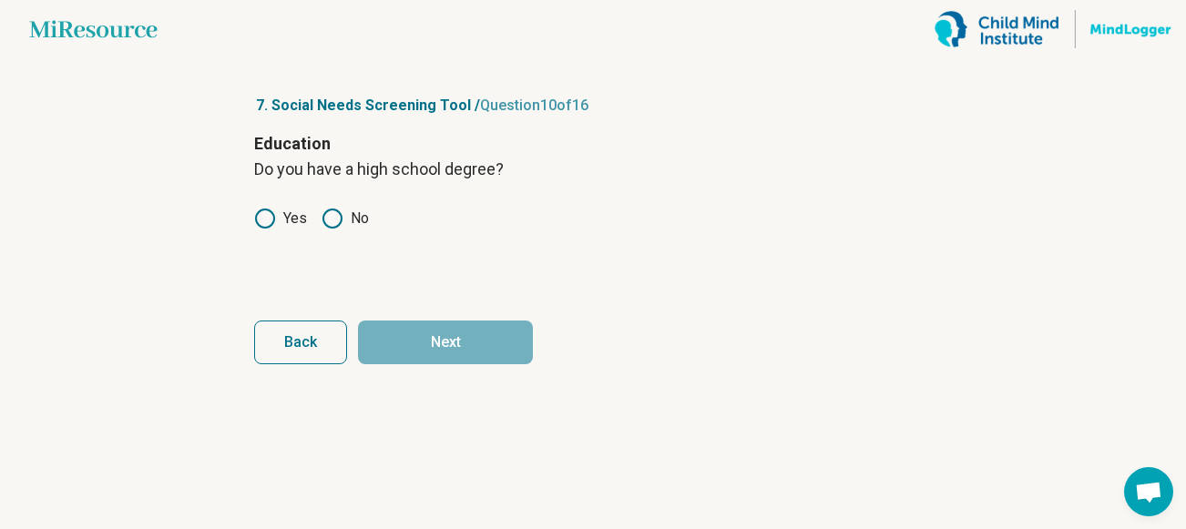
click at [271, 221] on icon at bounding box center [265, 219] width 22 height 22
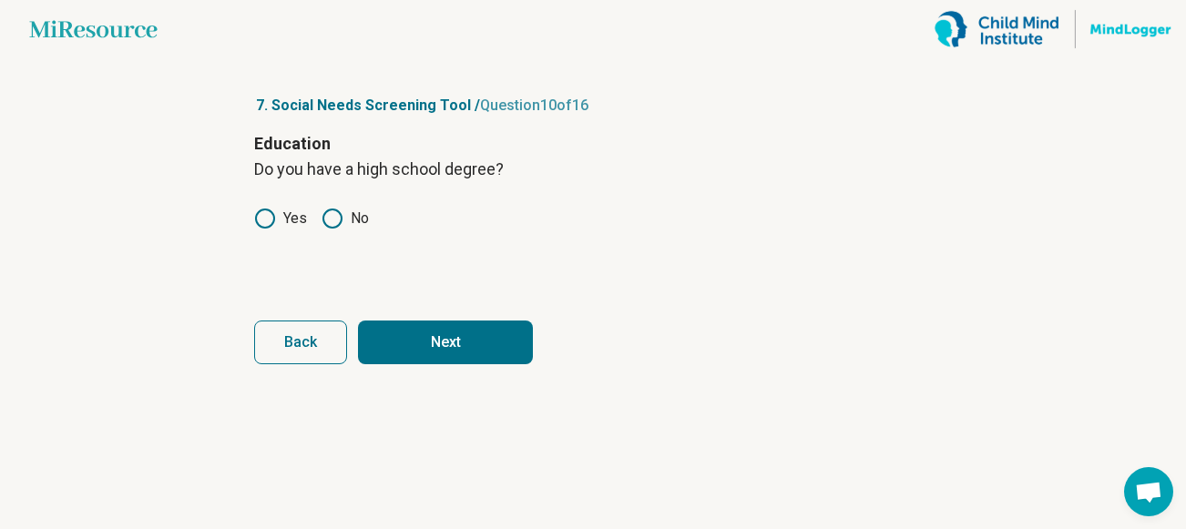
click at [426, 340] on button "Next" at bounding box center [445, 343] width 175 height 44
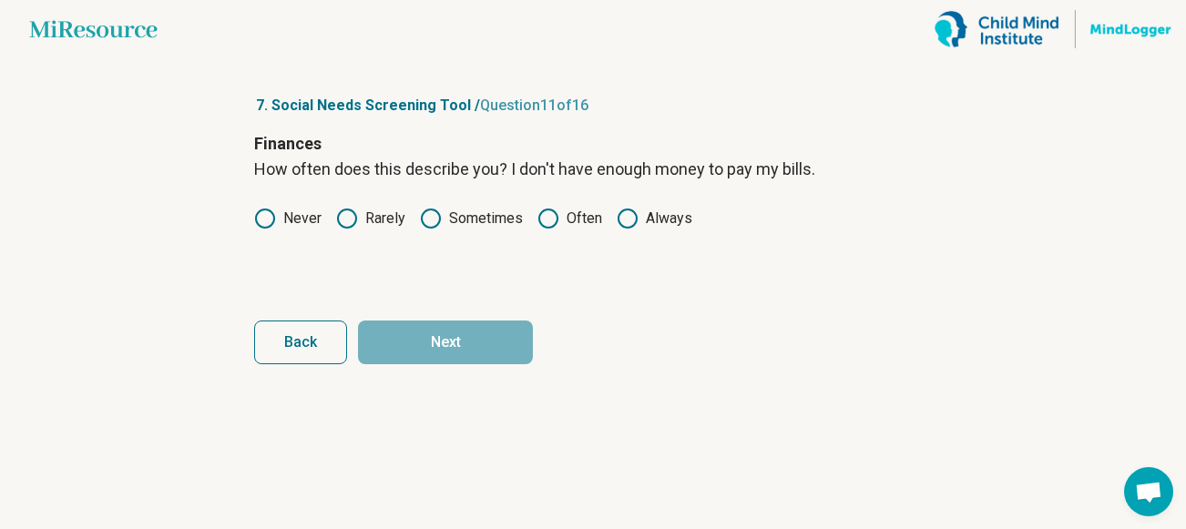
click at [622, 224] on icon at bounding box center [628, 219] width 22 height 22
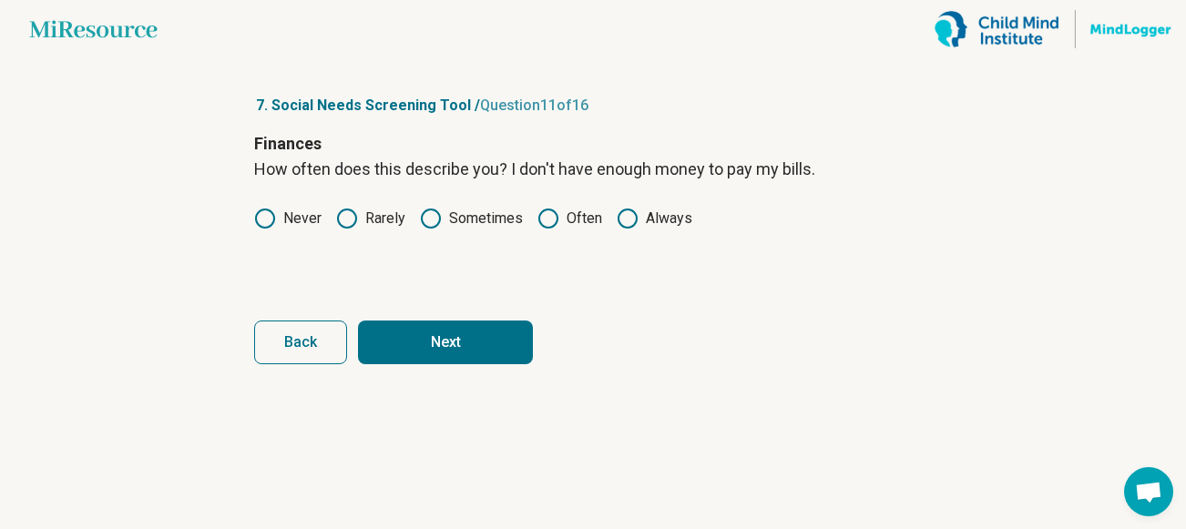
click at [482, 335] on button "Next" at bounding box center [445, 343] width 175 height 44
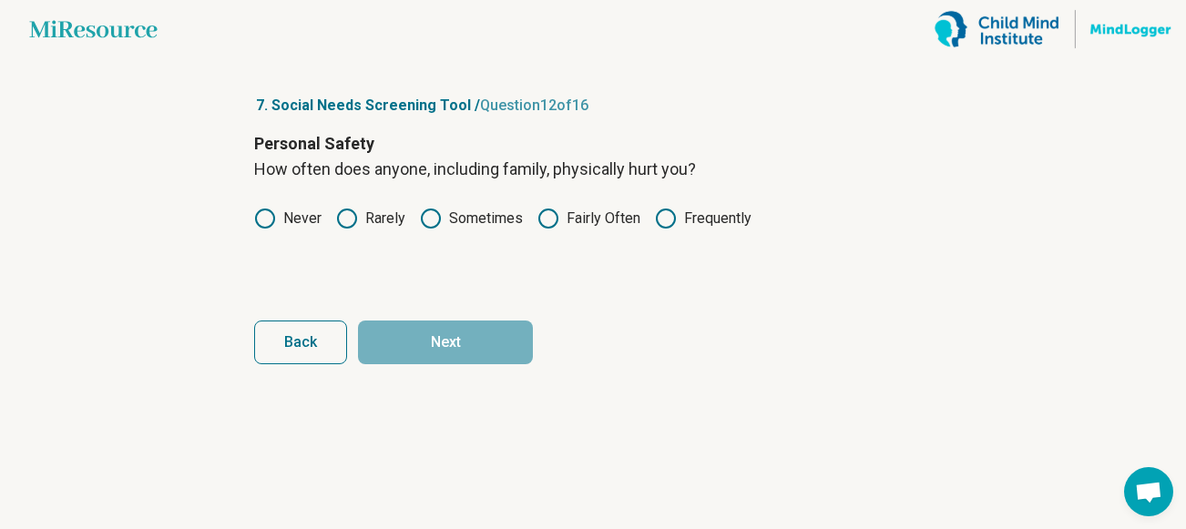
click at [273, 216] on circle at bounding box center [265, 219] width 18 height 18
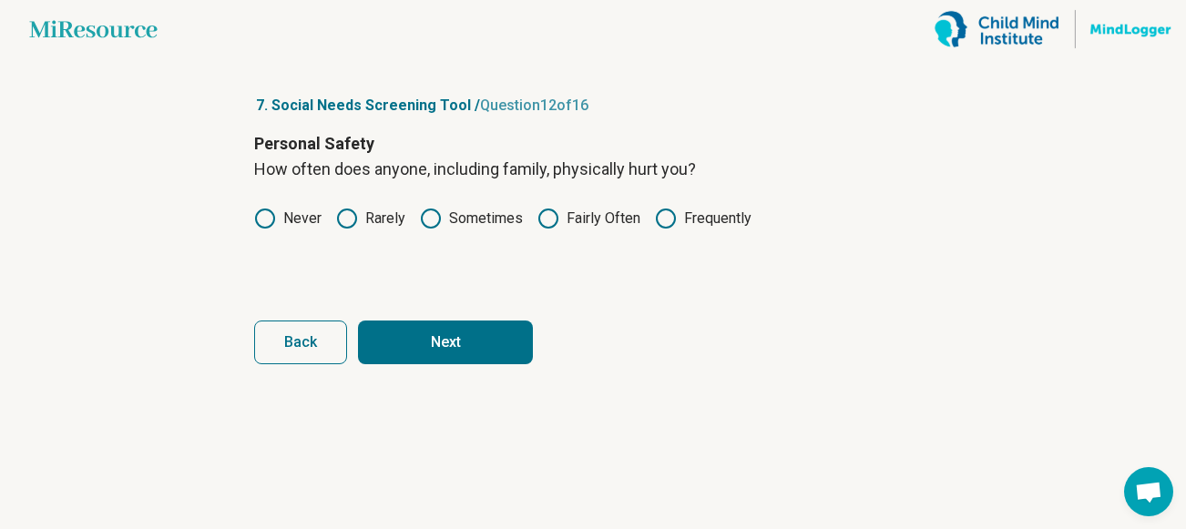
click at [412, 333] on button "Next" at bounding box center [445, 343] width 175 height 44
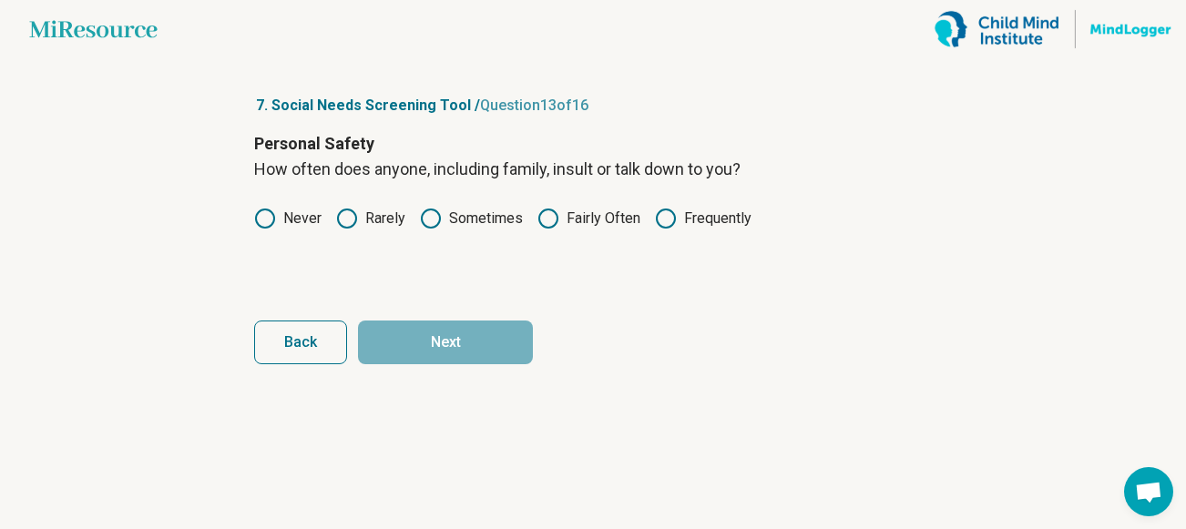
click at [427, 223] on icon at bounding box center [431, 219] width 22 height 22
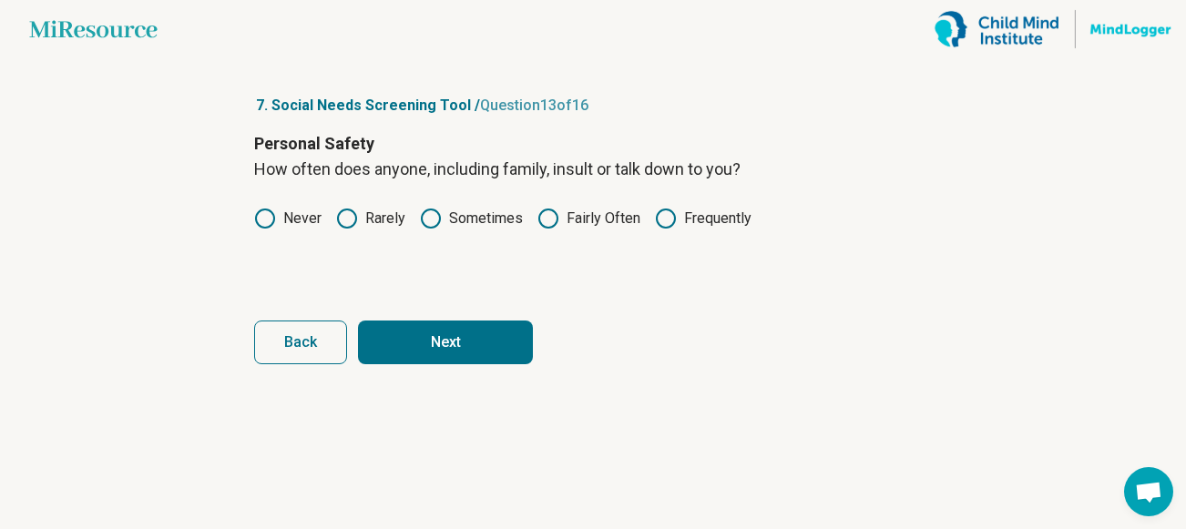
click at [436, 335] on button "Next" at bounding box center [445, 343] width 175 height 44
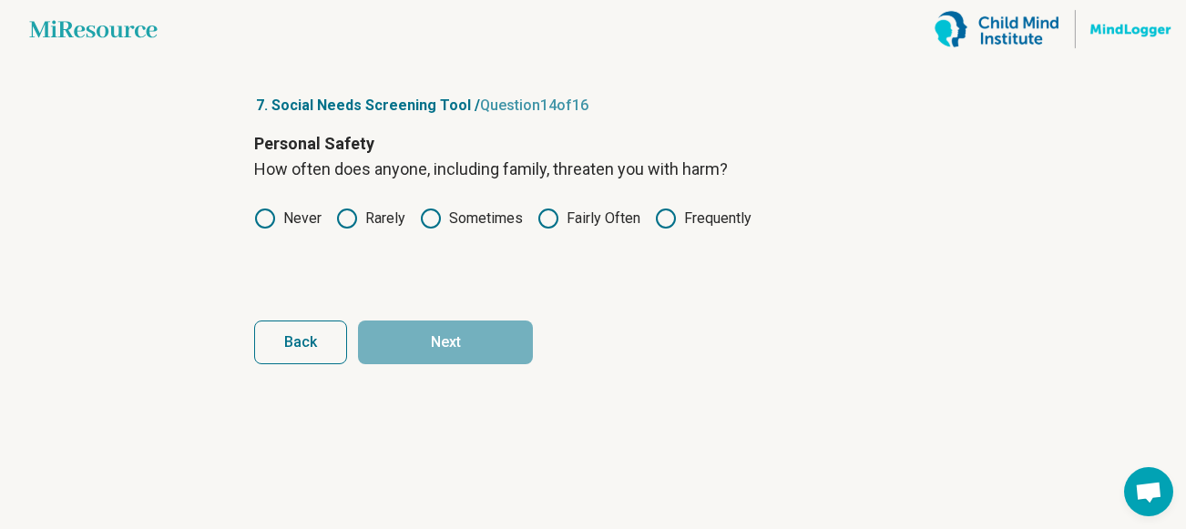
click at [348, 217] on icon at bounding box center [347, 219] width 22 height 22
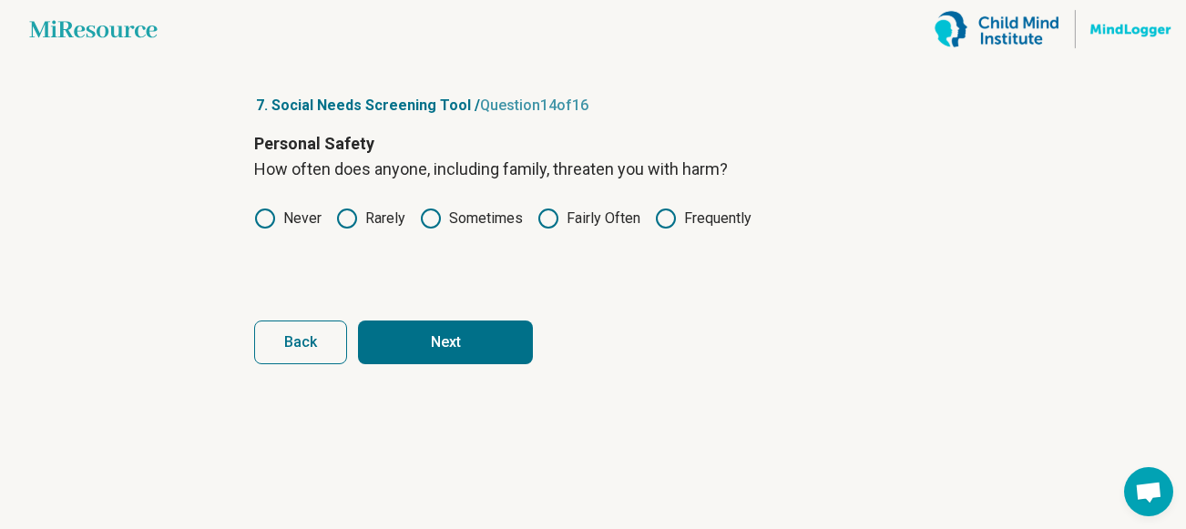
click at [417, 337] on button "Next" at bounding box center [445, 343] width 175 height 44
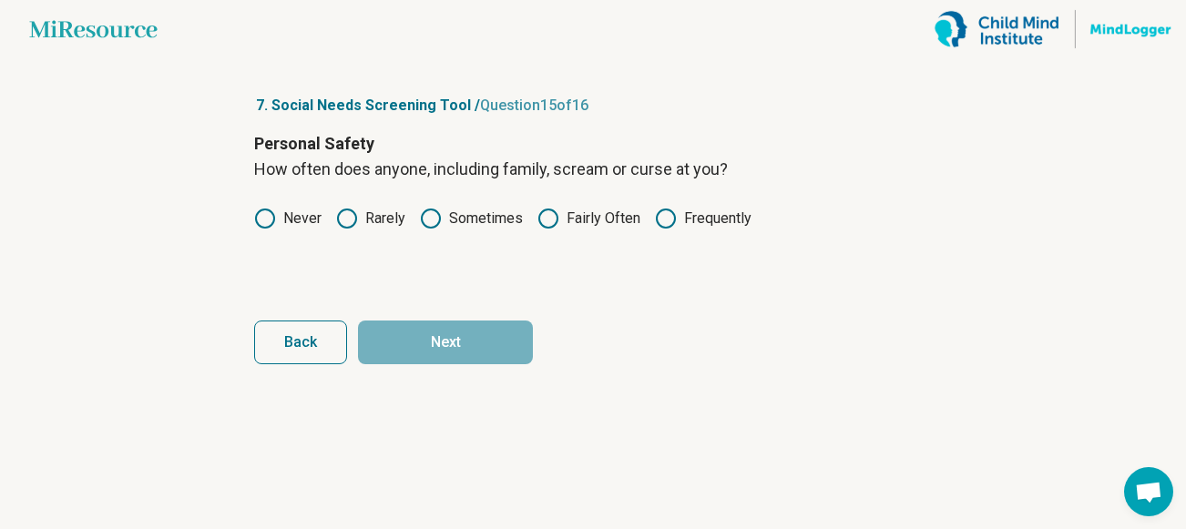
click at [539, 217] on circle at bounding box center [548, 219] width 18 height 18
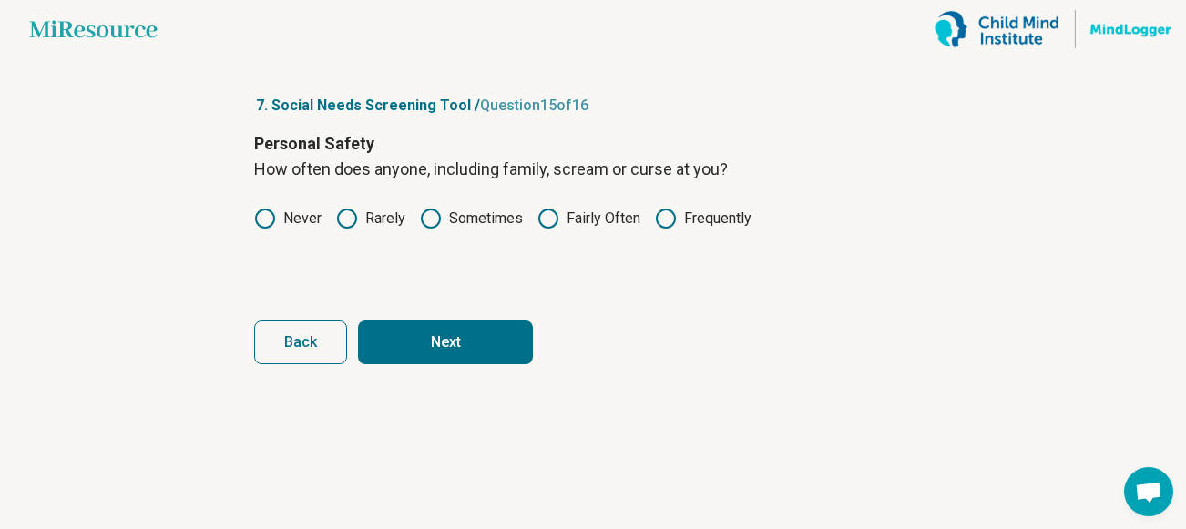
click at [458, 327] on button "Next" at bounding box center [445, 343] width 175 height 44
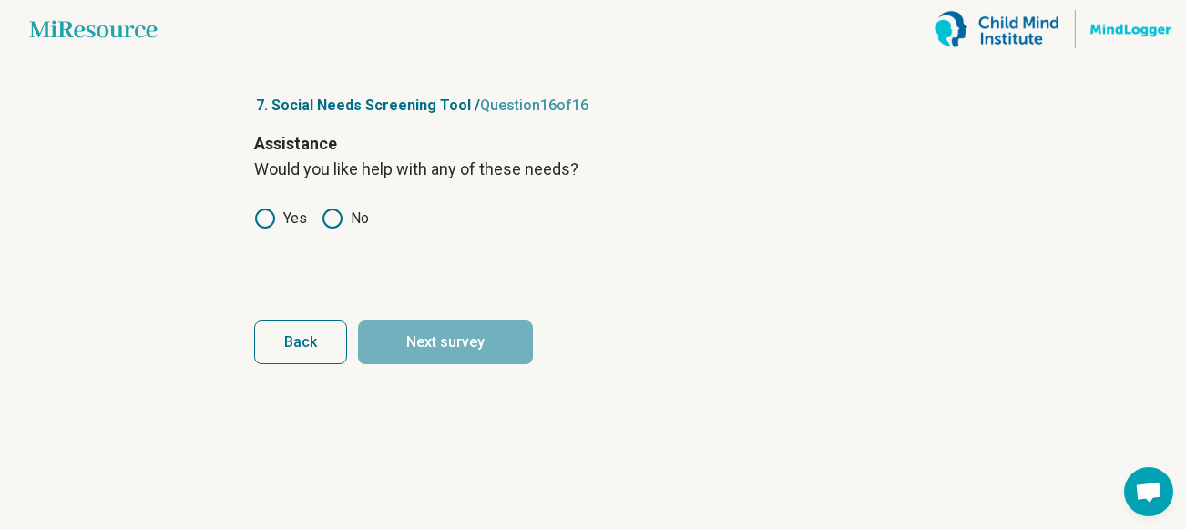
click at [269, 216] on icon at bounding box center [265, 219] width 22 height 22
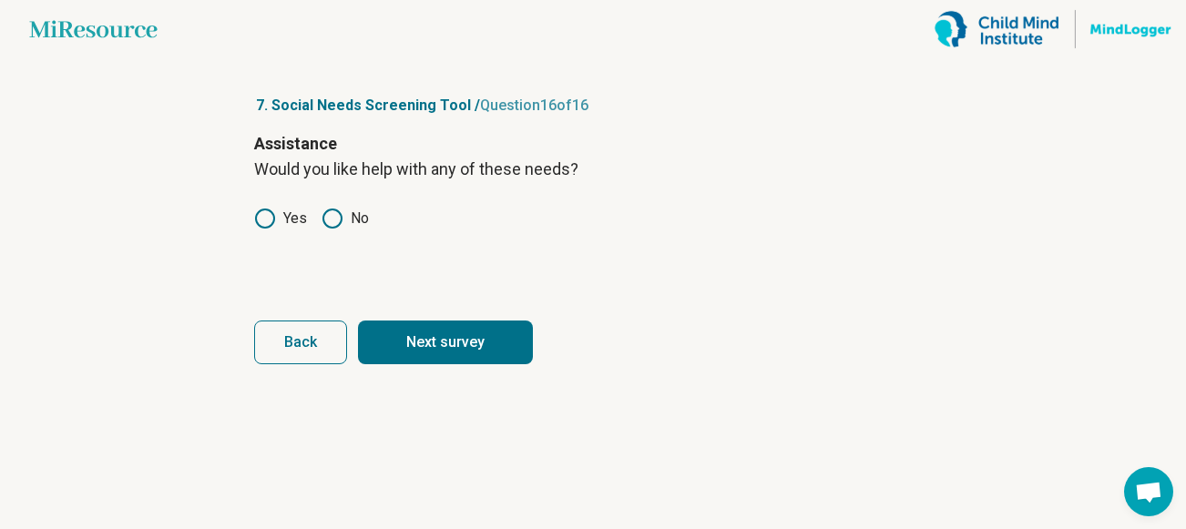
click at [422, 322] on button "Next survey" at bounding box center [445, 343] width 175 height 44
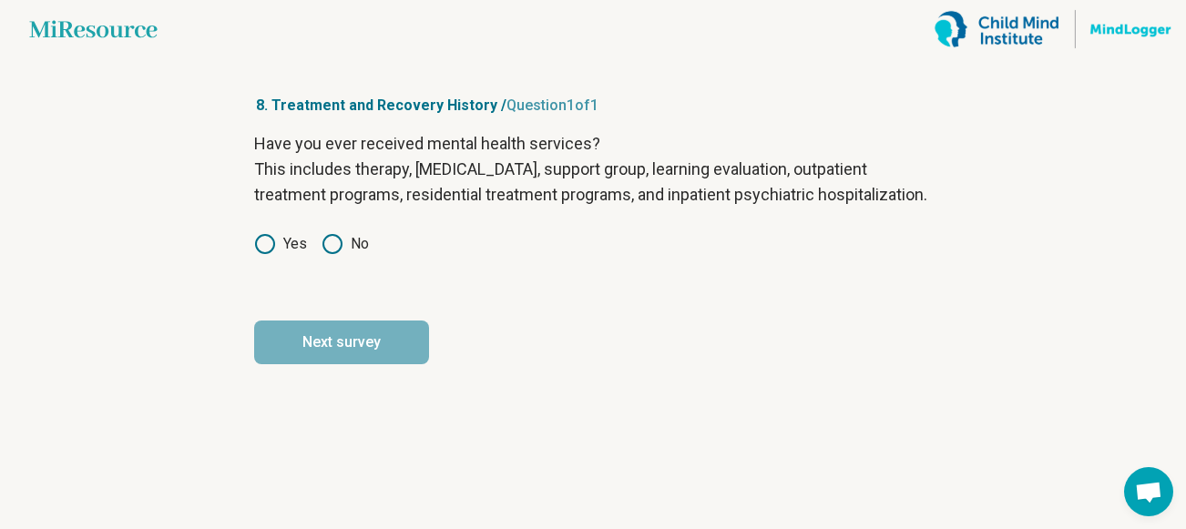
click at [333, 255] on icon at bounding box center [333, 244] width 22 height 22
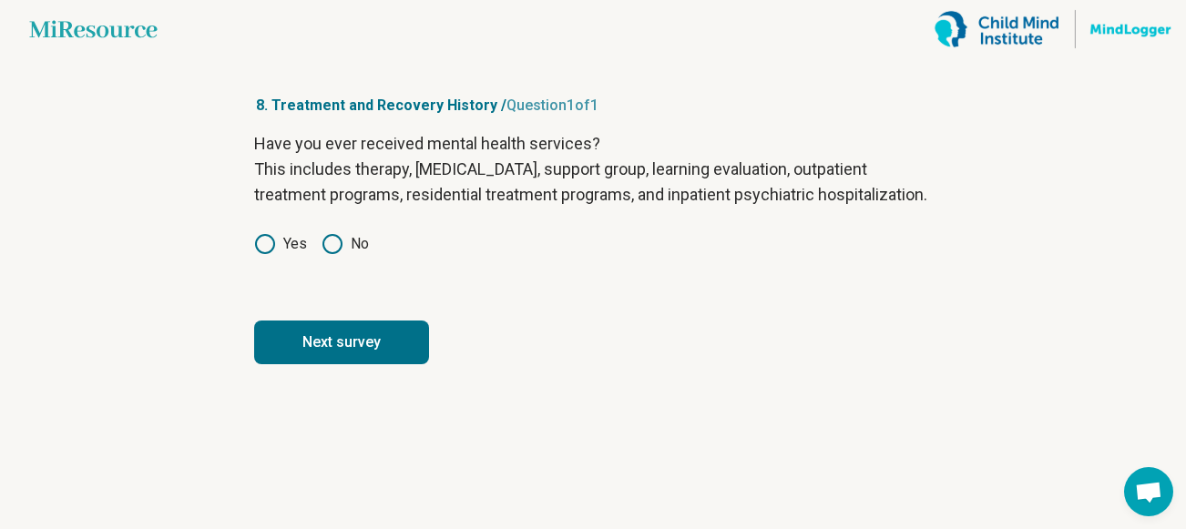
click at [257, 255] on icon at bounding box center [265, 244] width 22 height 22
click at [302, 364] on button "Next survey" at bounding box center [341, 343] width 175 height 44
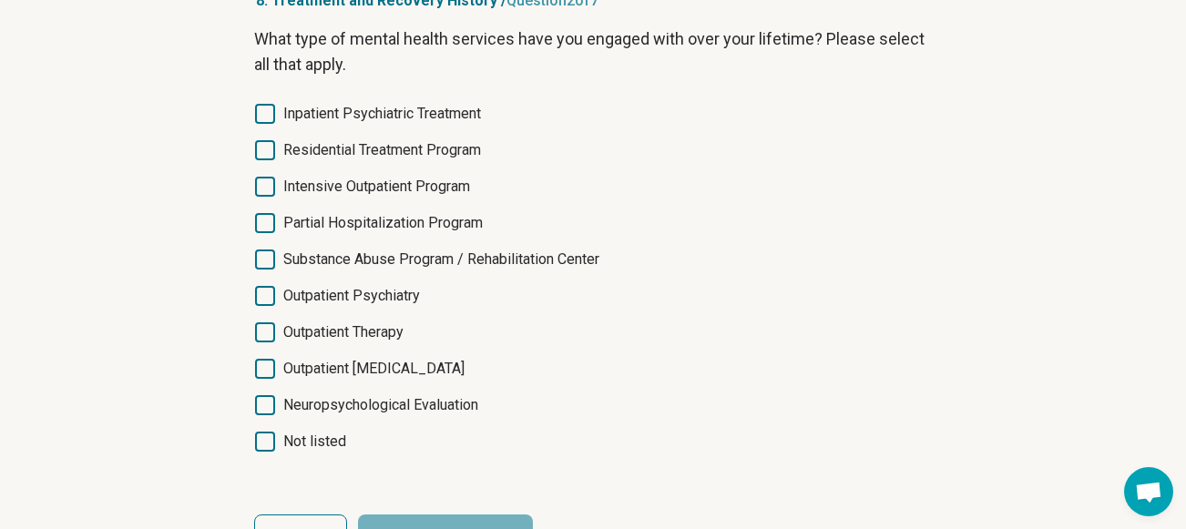
scroll to position [107, 0]
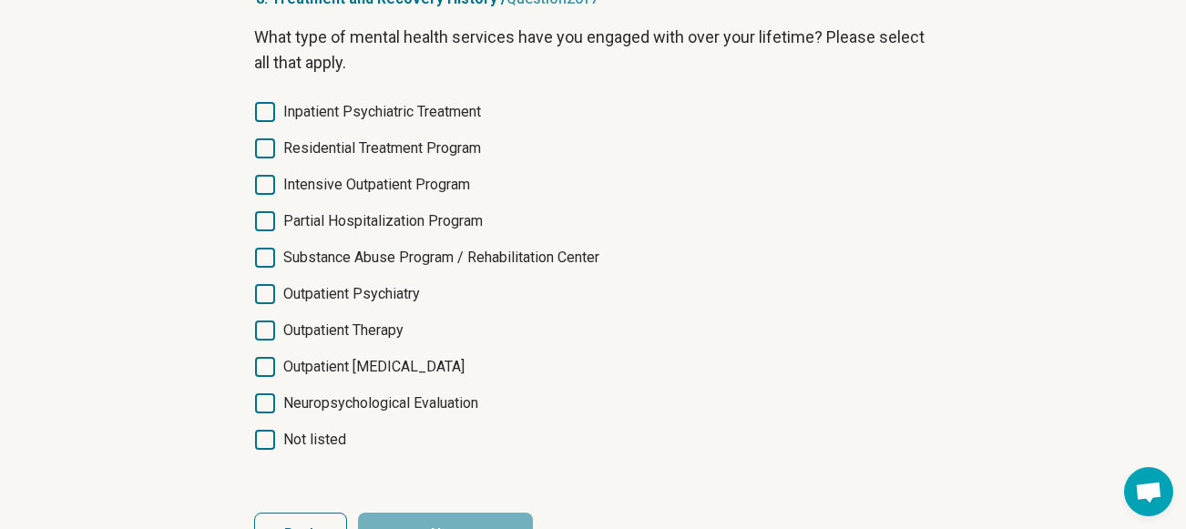
click at [265, 333] on icon at bounding box center [265, 331] width 20 height 20
click at [268, 373] on icon at bounding box center [265, 367] width 20 height 20
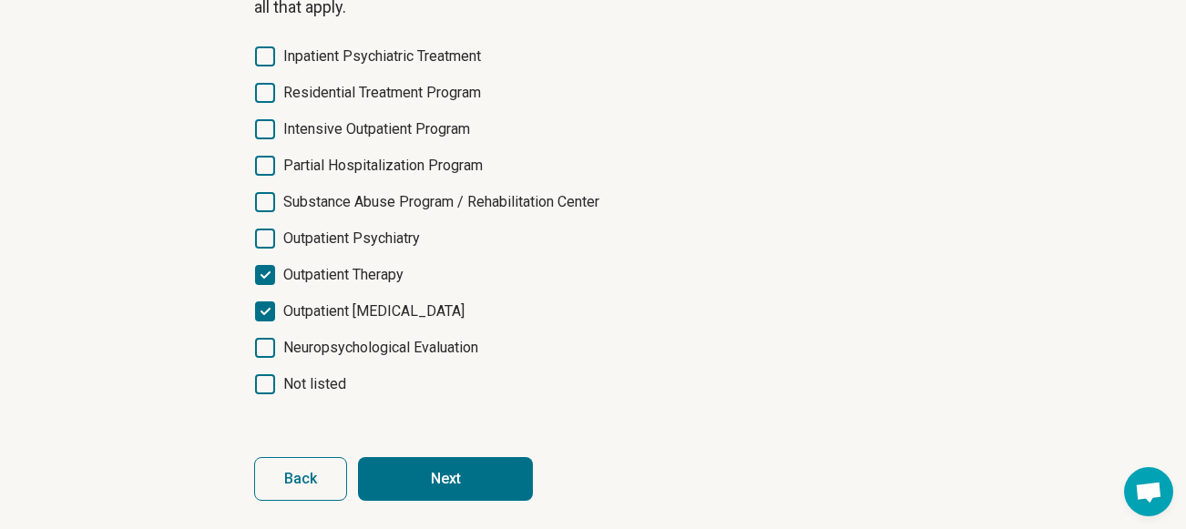
scroll to position [164, 0]
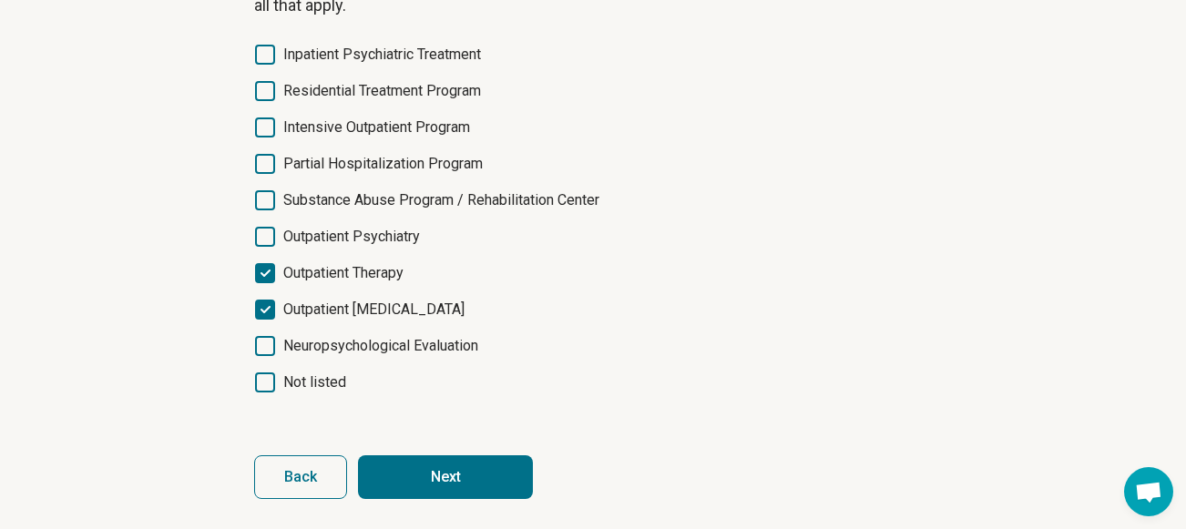
click at [264, 203] on icon at bounding box center [265, 200] width 20 height 20
click at [435, 462] on button "Next" at bounding box center [445, 478] width 175 height 44
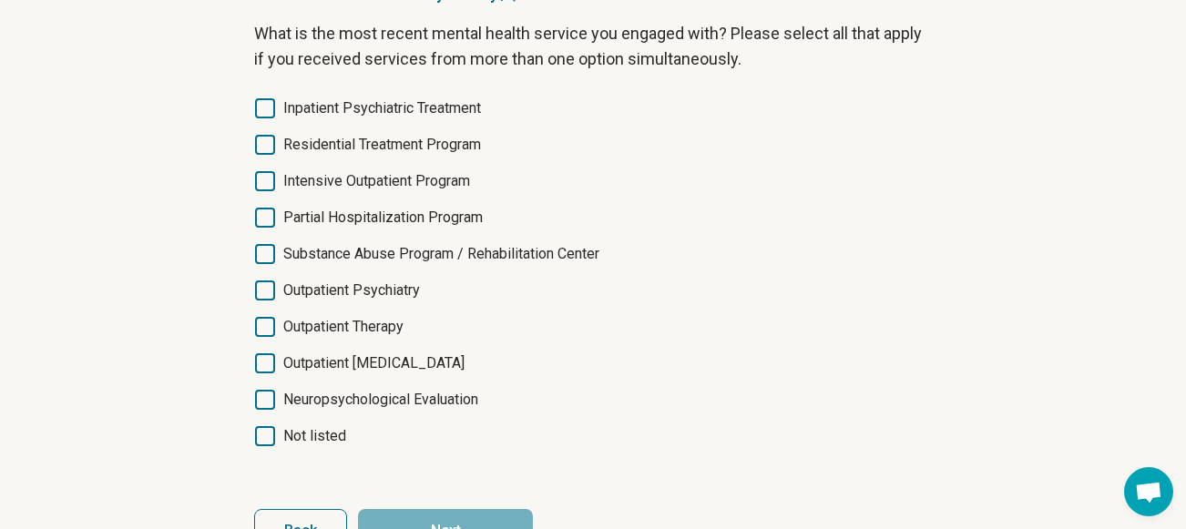
scroll to position [105, 0]
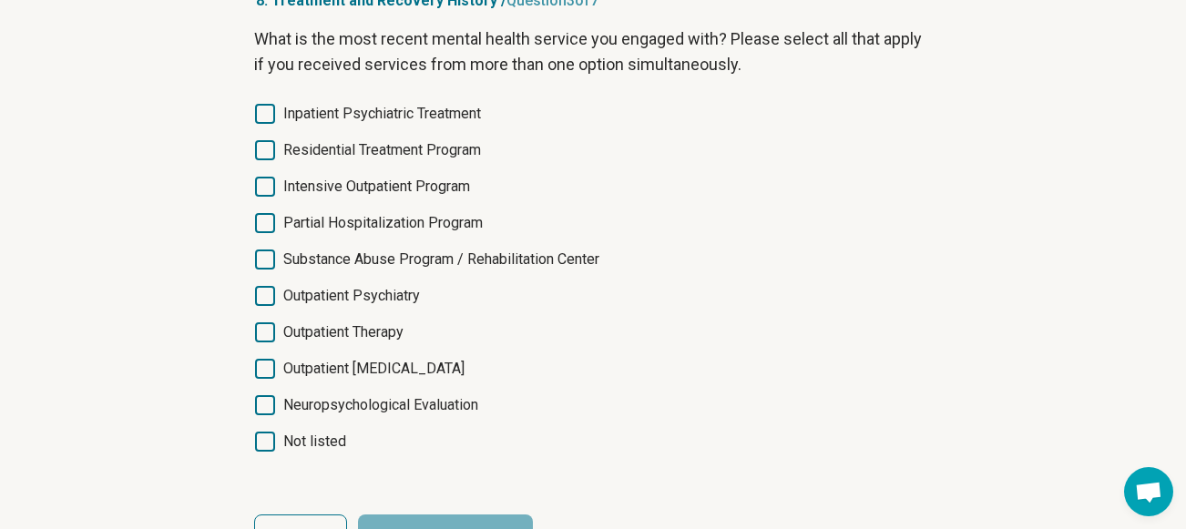
click at [268, 260] on icon at bounding box center [265, 260] width 20 height 20
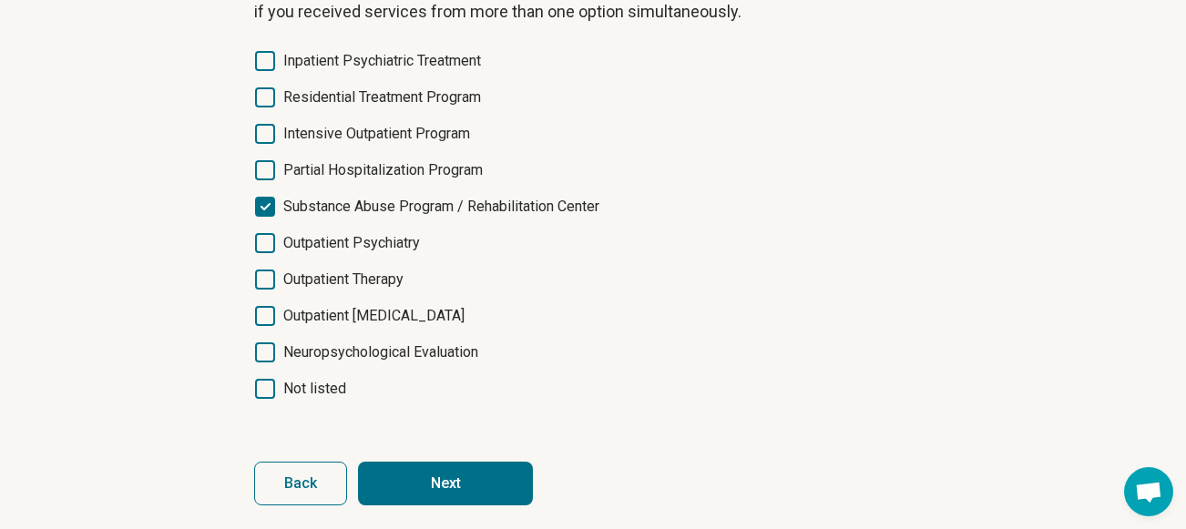
scroll to position [164, 0]
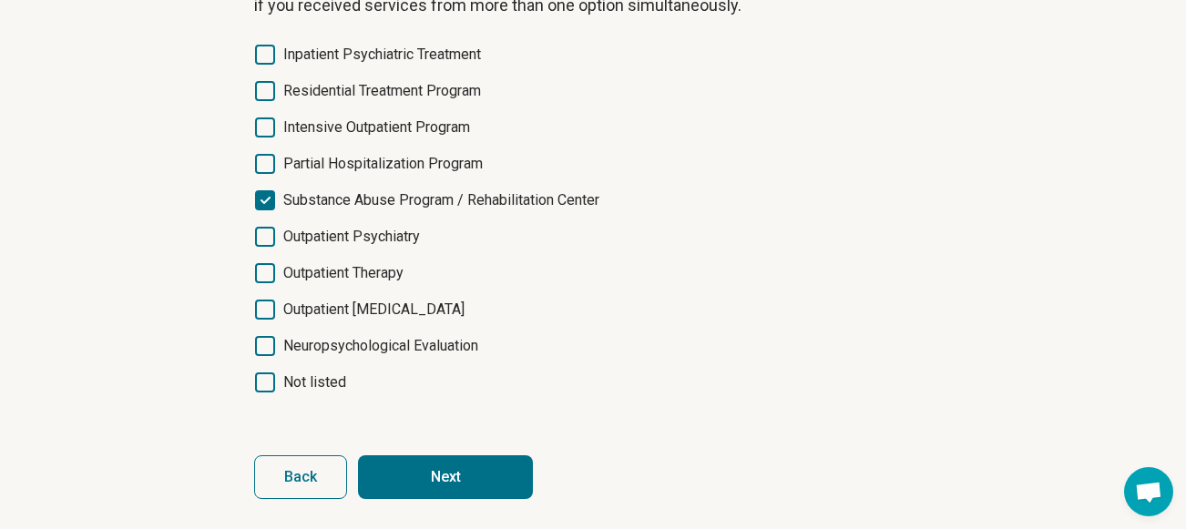
click at [429, 471] on button "Next" at bounding box center [445, 478] width 175 height 44
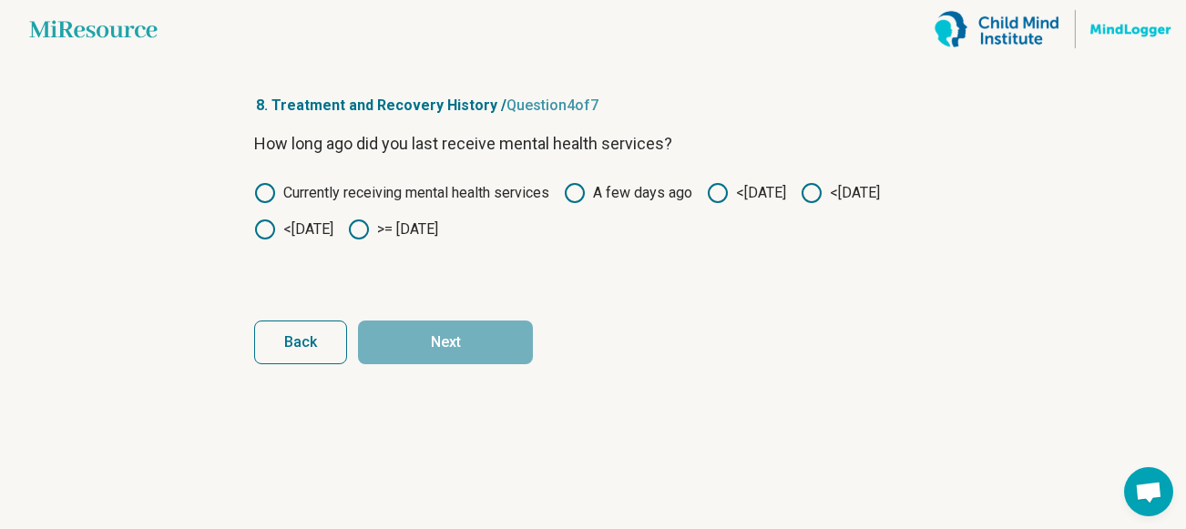
click at [370, 233] on icon at bounding box center [359, 230] width 22 height 22
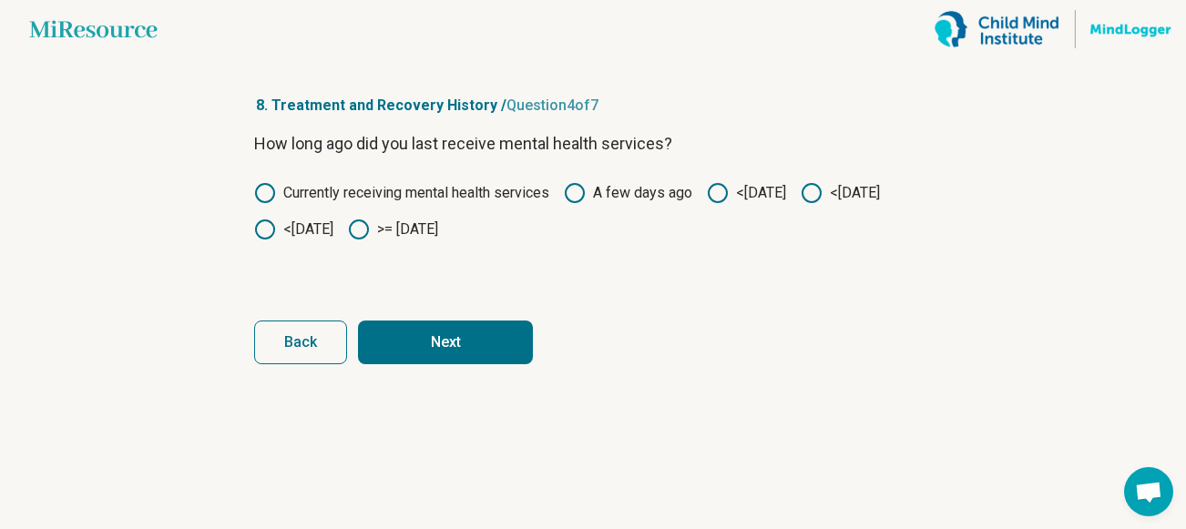
click at [456, 351] on button "Next" at bounding box center [445, 343] width 175 height 44
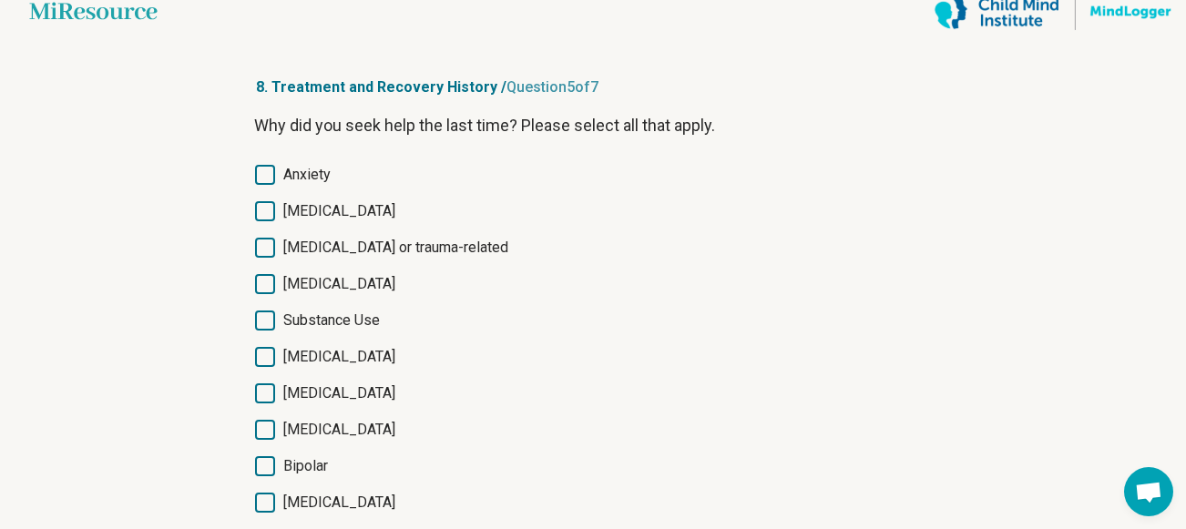
scroll to position [36, 0]
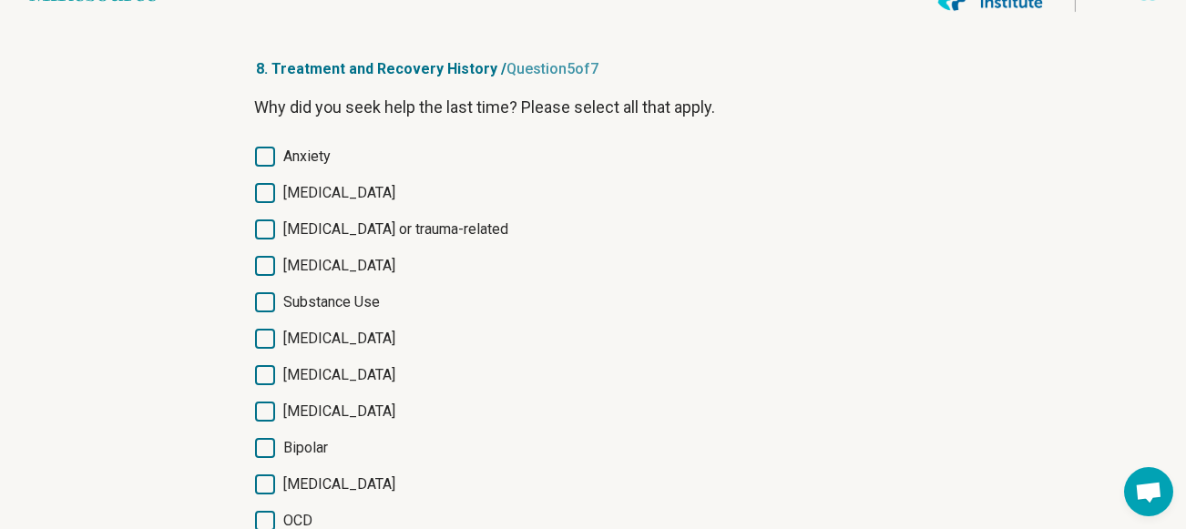
click at [262, 156] on icon at bounding box center [265, 157] width 20 height 20
click at [266, 183] on icon at bounding box center [265, 193] width 20 height 20
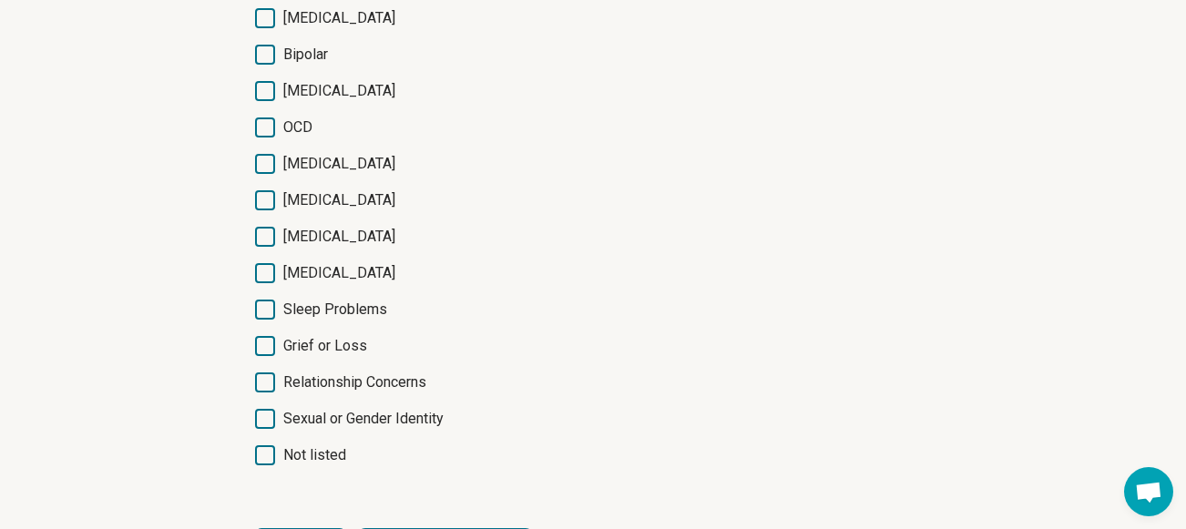
scroll to position [438, 0]
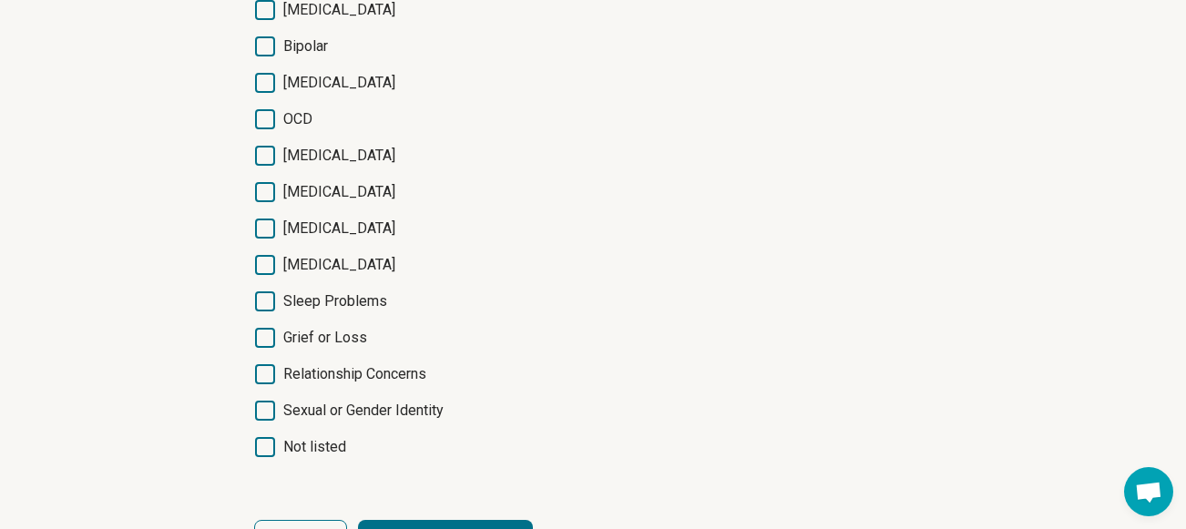
click at [263, 341] on icon at bounding box center [265, 338] width 20 height 20
click at [263, 374] on icon at bounding box center [265, 374] width 20 height 20
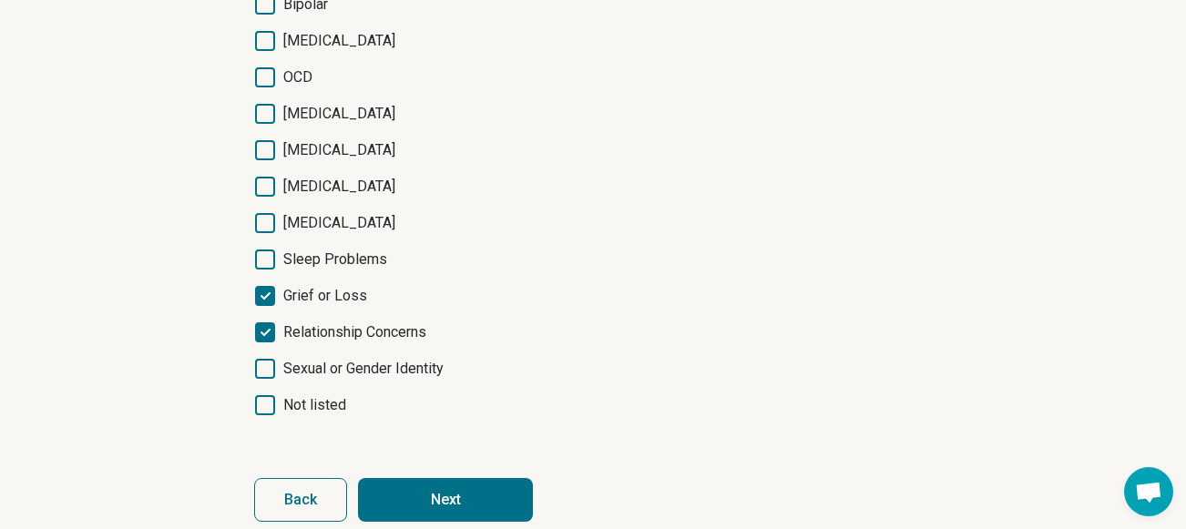
scroll to position [484, 0]
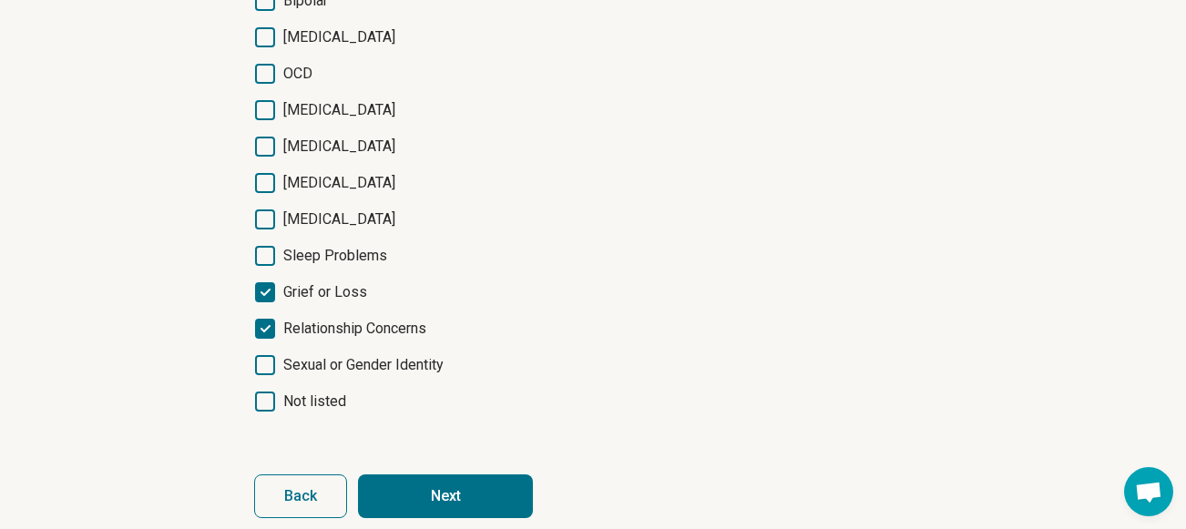
click at [432, 484] on button "Next" at bounding box center [445, 497] width 175 height 44
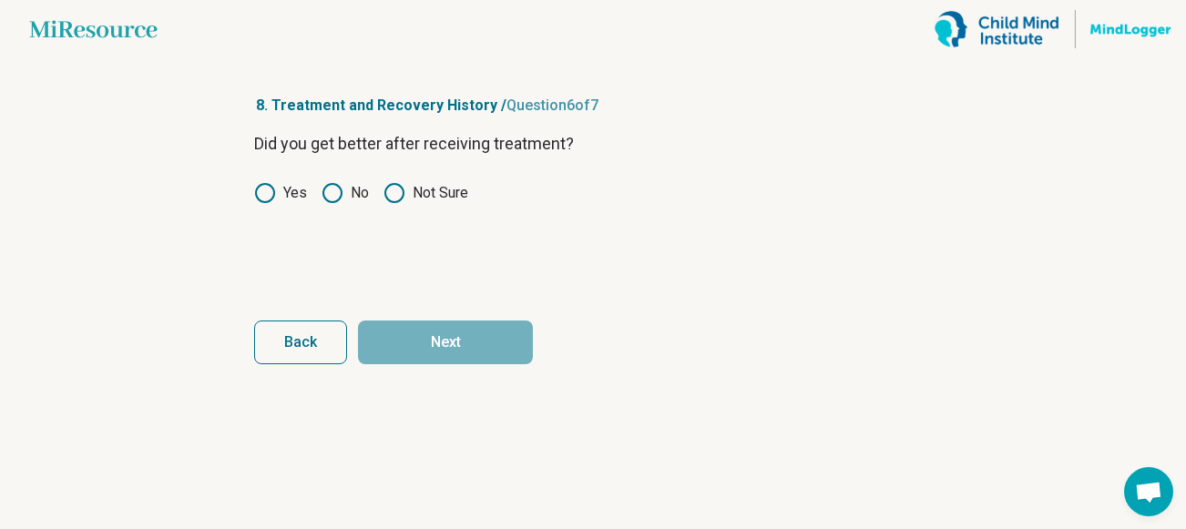
scroll to position [0, 0]
click at [394, 199] on icon at bounding box center [395, 193] width 22 height 22
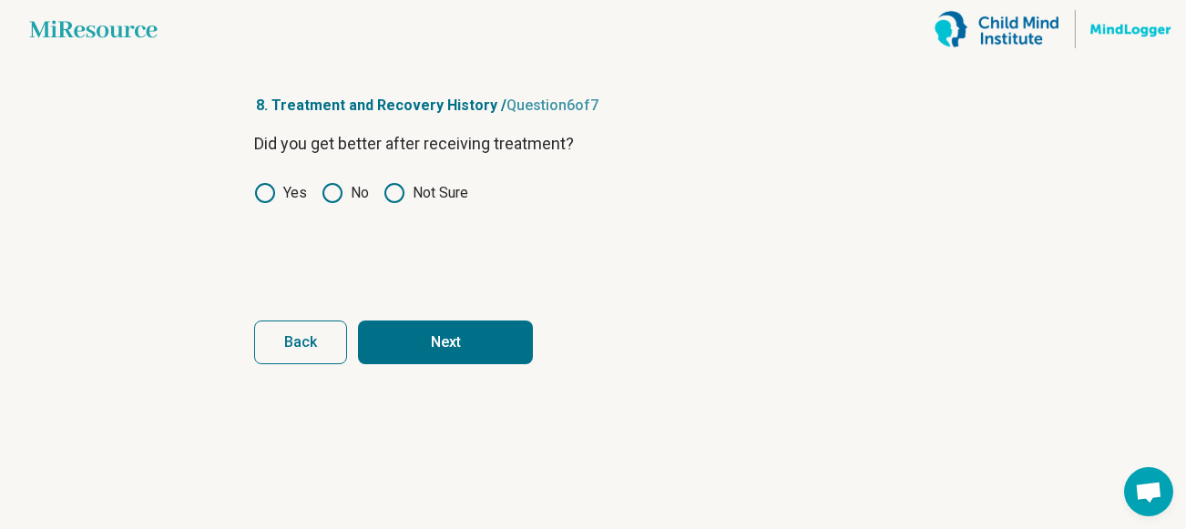
click at [408, 345] on button "Next" at bounding box center [445, 343] width 175 height 44
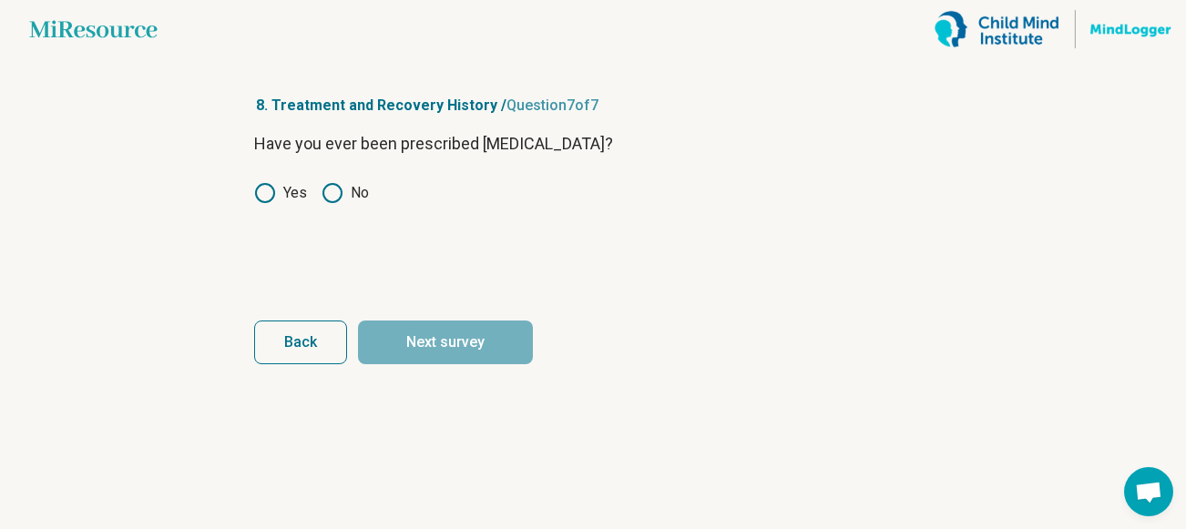
click at [330, 192] on icon at bounding box center [333, 193] width 22 height 22
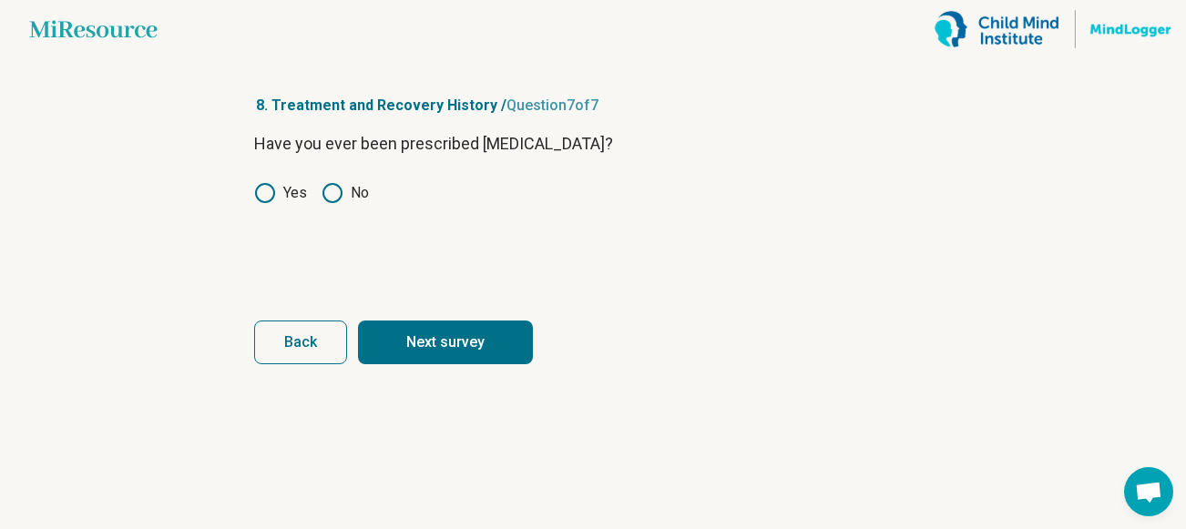
click at [418, 331] on button "Next survey" at bounding box center [445, 343] width 175 height 44
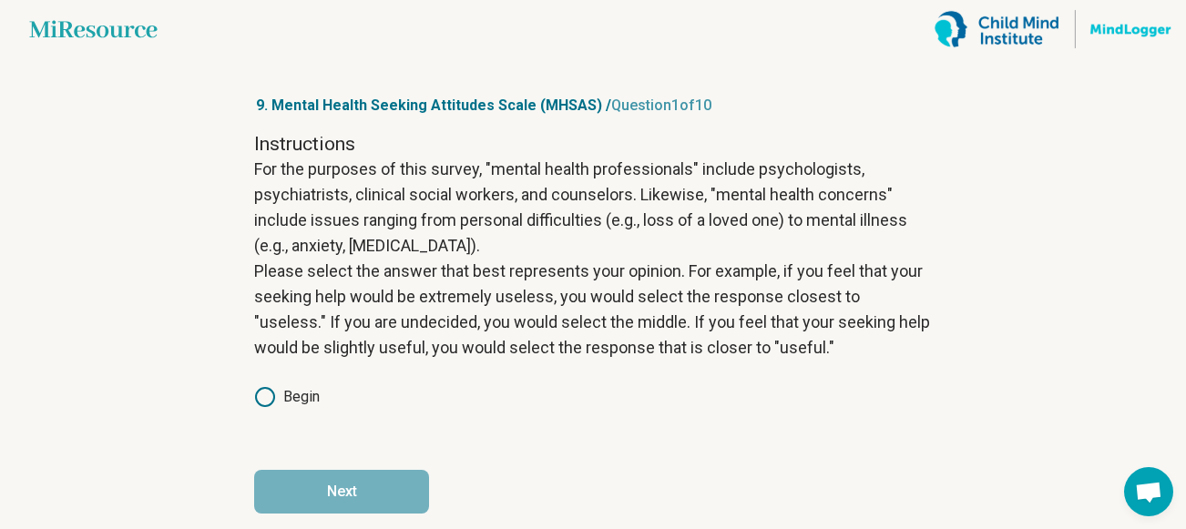
scroll to position [21, 0]
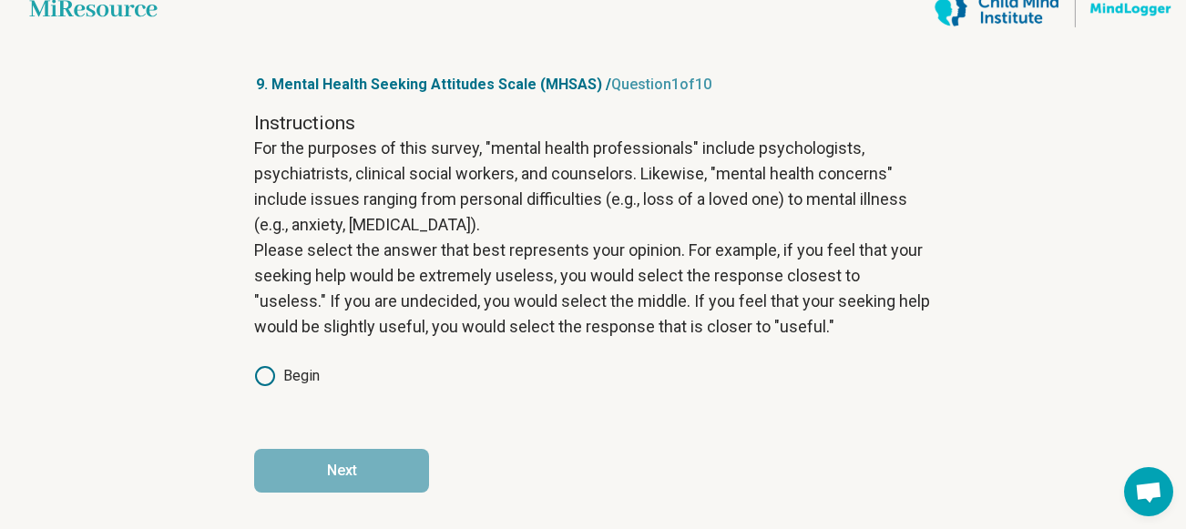
click at [272, 372] on icon at bounding box center [265, 376] width 22 height 22
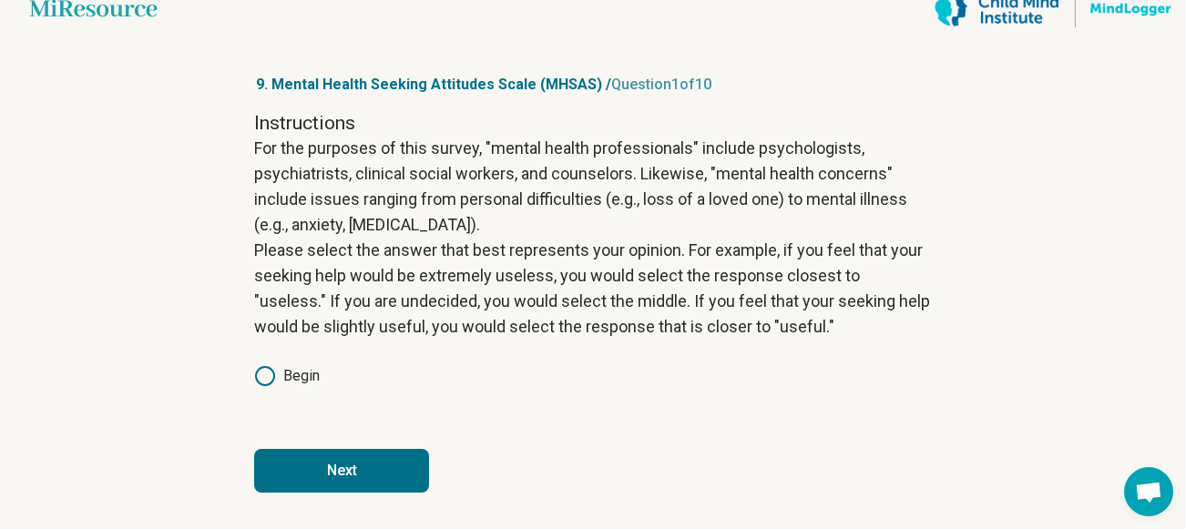
click at [311, 466] on button "Next" at bounding box center [341, 471] width 175 height 44
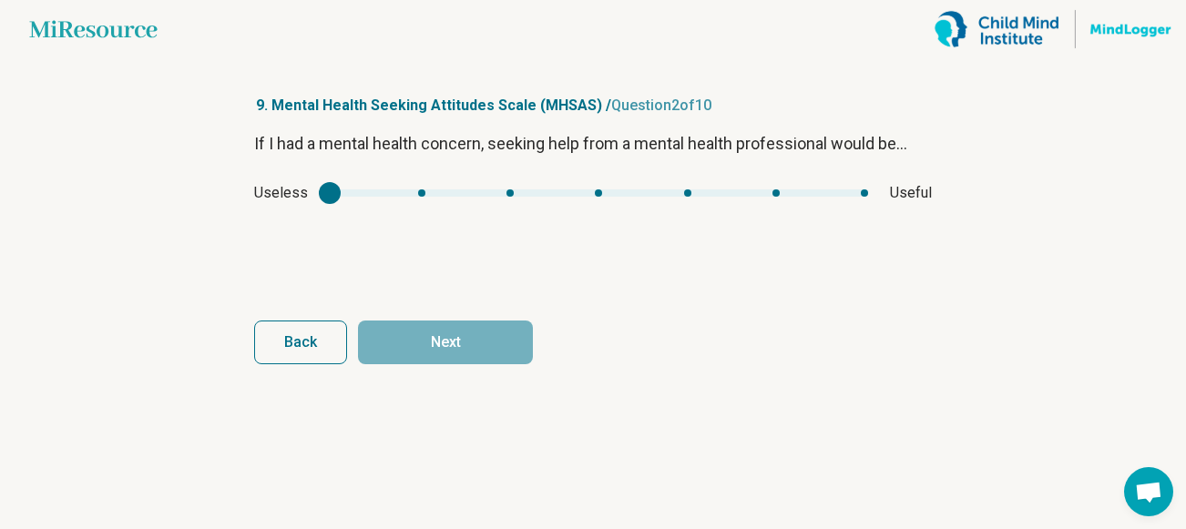
type input "*"
click at [867, 192] on div "mhsas1" at bounding box center [599, 193] width 538 height 7
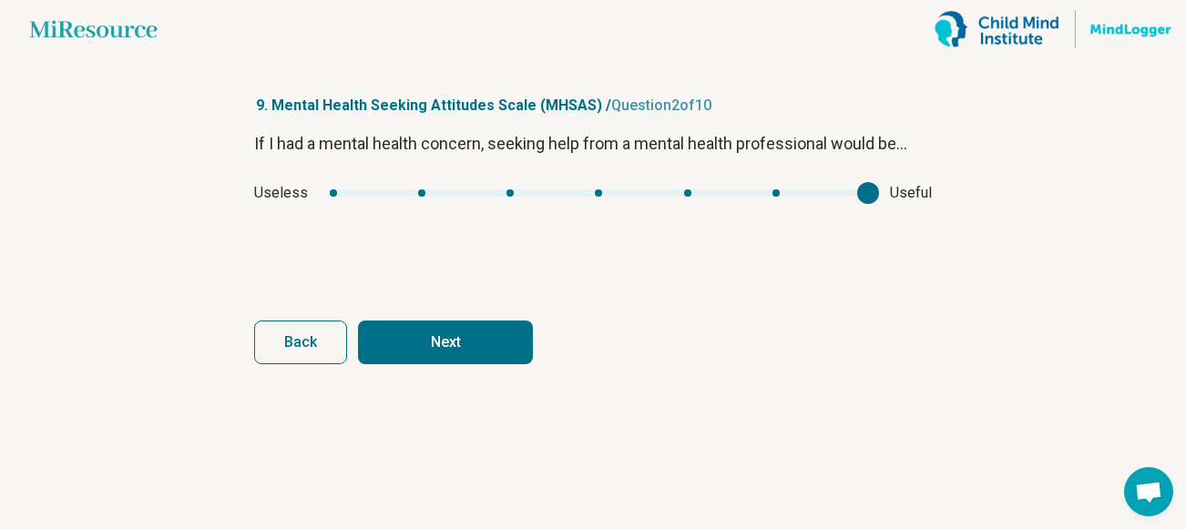
click at [494, 329] on button "Next" at bounding box center [445, 343] width 175 height 44
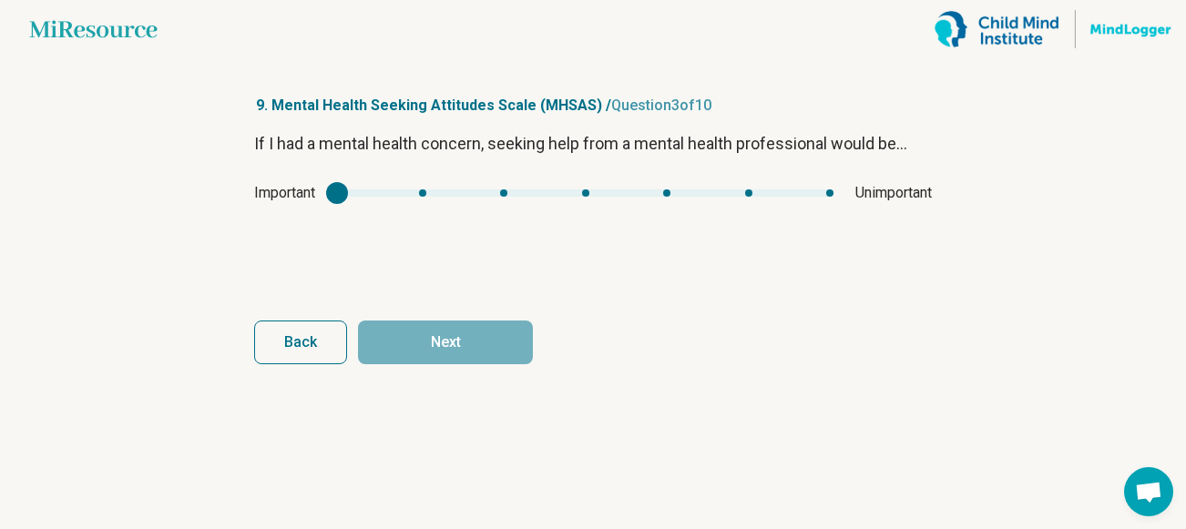
type input "*"
click at [425, 194] on div "mhsas2" at bounding box center [585, 193] width 497 height 7
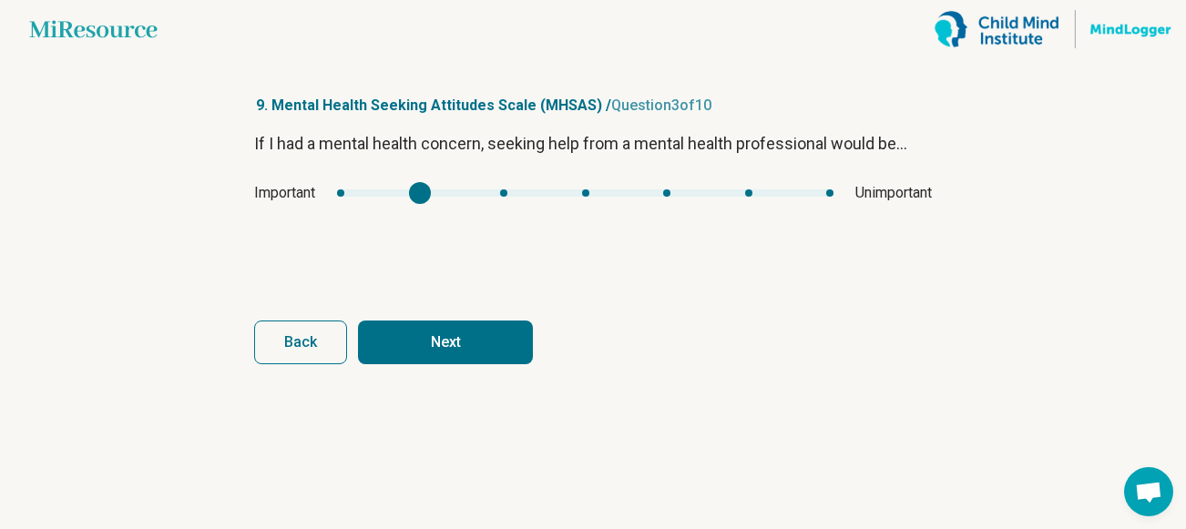
click at [438, 346] on button "Next" at bounding box center [445, 343] width 175 height 44
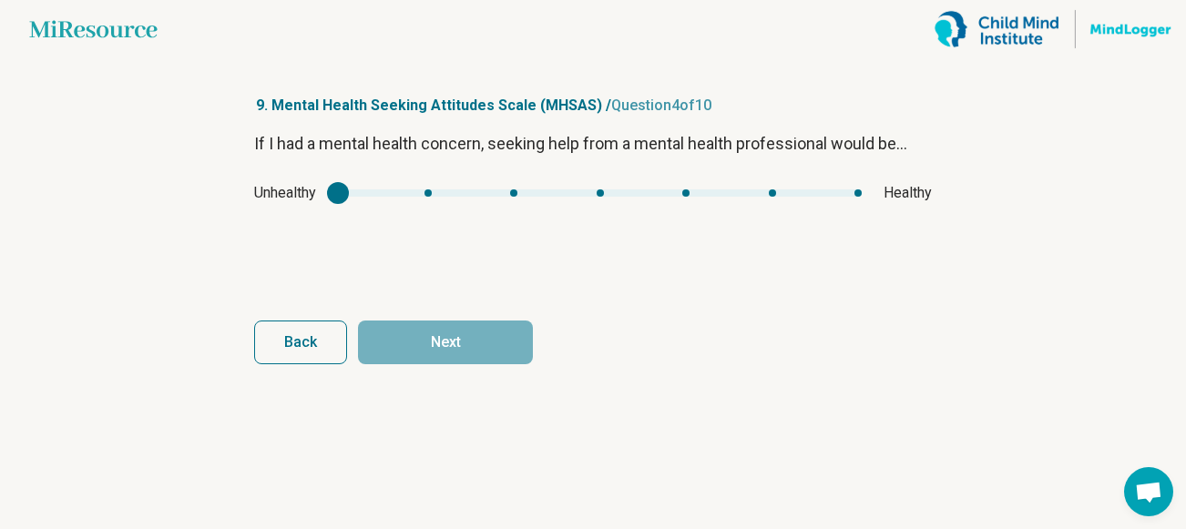
type input "*"
click at [689, 191] on div "mhsas3" at bounding box center [600, 193] width 524 height 7
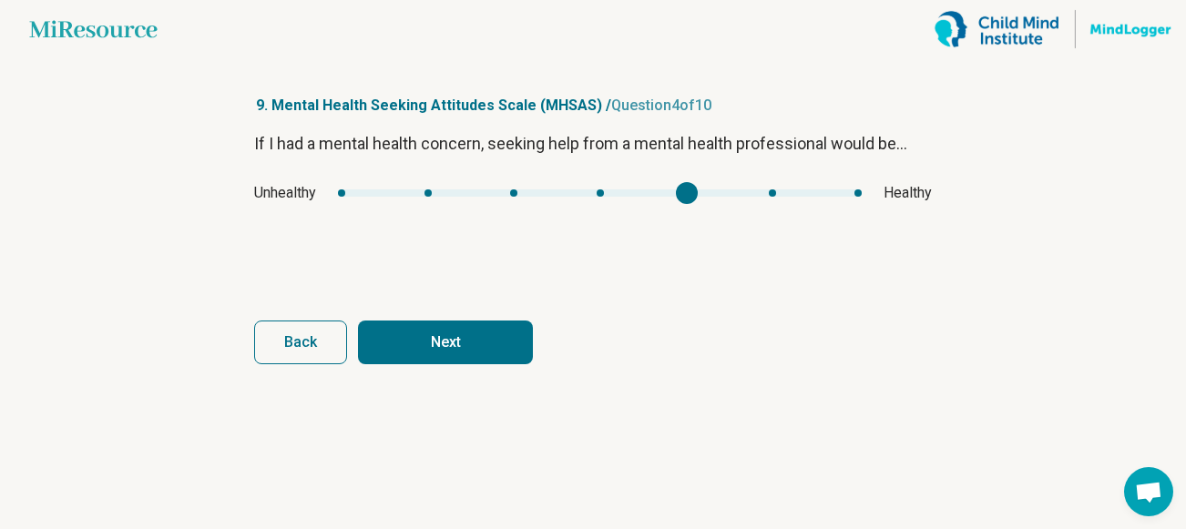
click at [489, 334] on button "Next" at bounding box center [445, 343] width 175 height 44
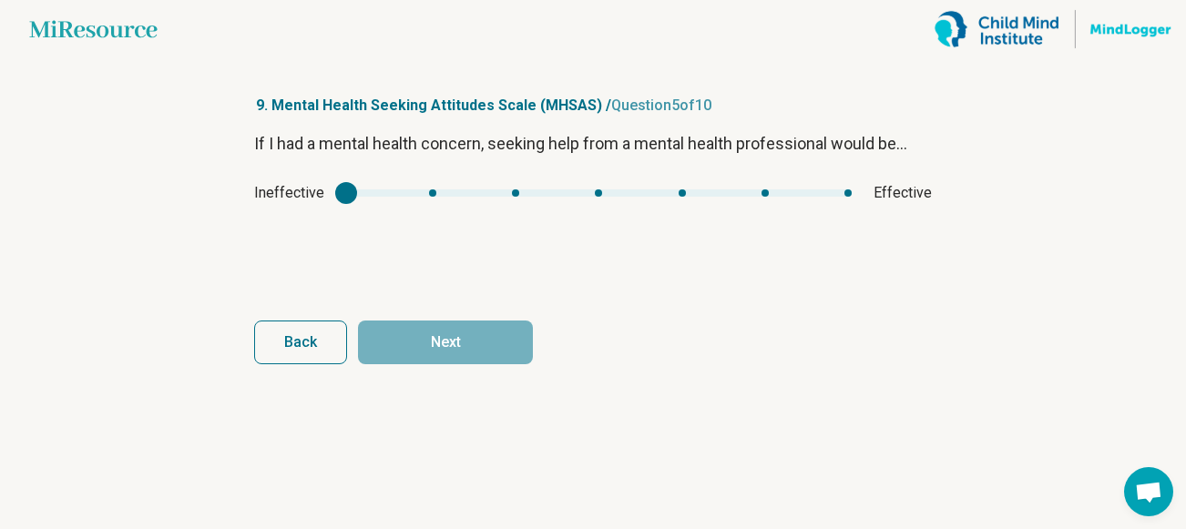
click at [773, 197] on div "Ineffective Effective" at bounding box center [593, 193] width 678 height 22
type input "*"
click at [764, 192] on div "mhsas4" at bounding box center [599, 193] width 506 height 7
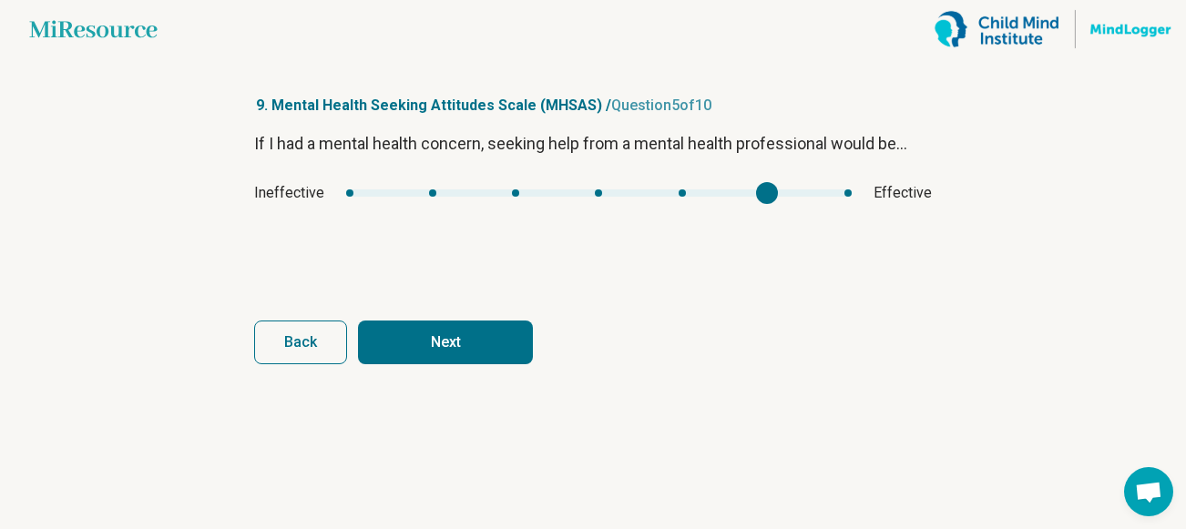
click at [492, 332] on button "Next" at bounding box center [445, 343] width 175 height 44
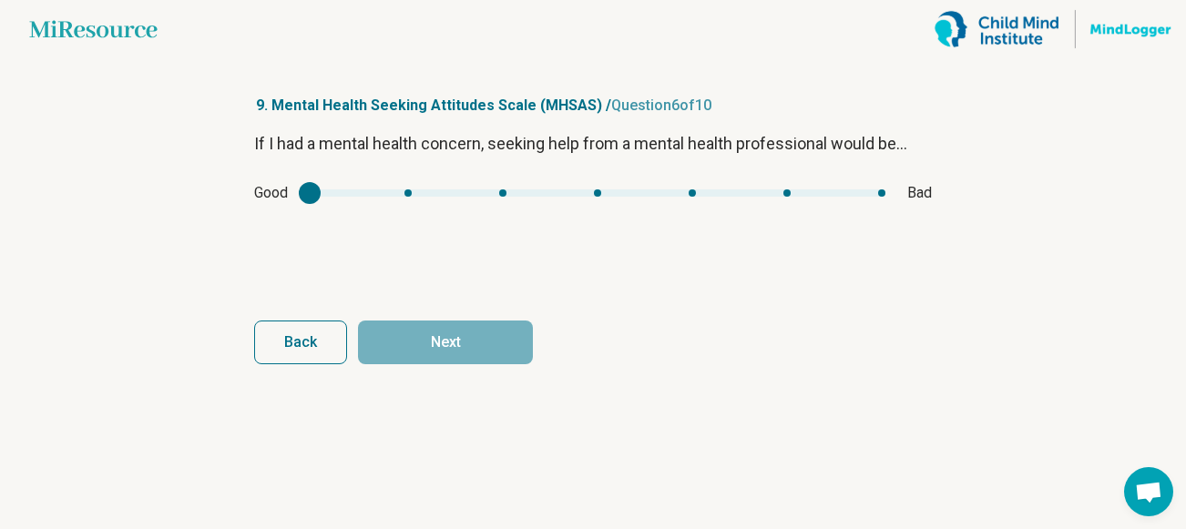
type input "*"
click at [588, 193] on div "mhsas5" at bounding box center [598, 193] width 576 height 7
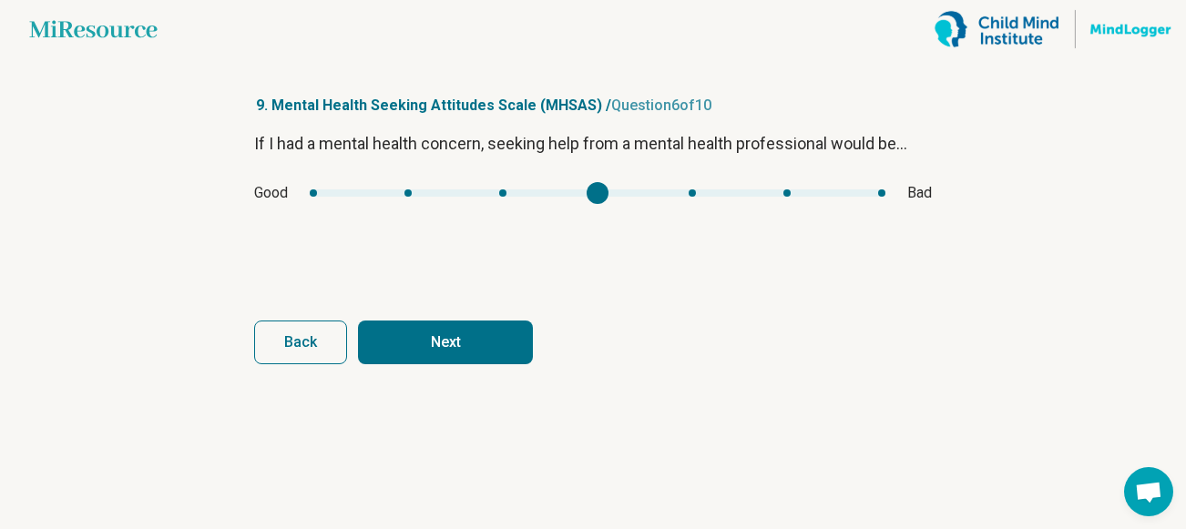
click at [486, 339] on button "Next" at bounding box center [445, 343] width 175 height 44
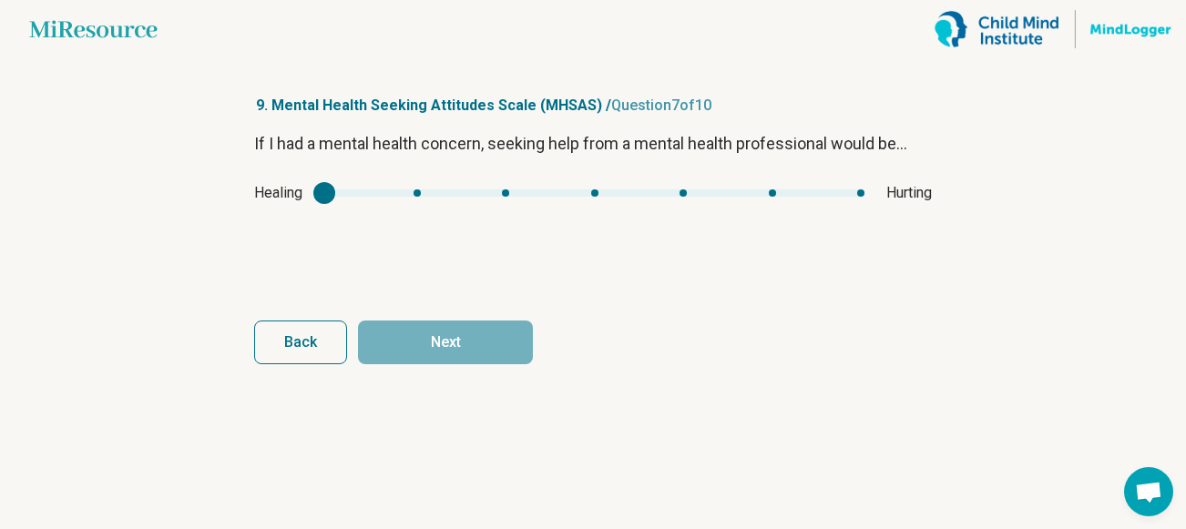
type input "*"
click at [590, 196] on div "mhsas6" at bounding box center [594, 193] width 540 height 7
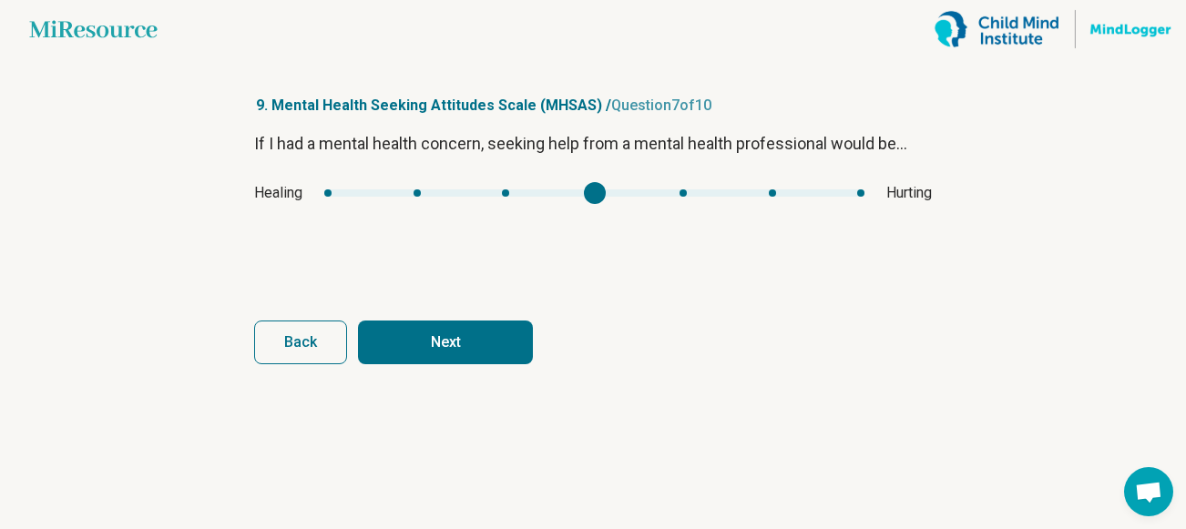
click at [483, 336] on button "Next" at bounding box center [445, 343] width 175 height 44
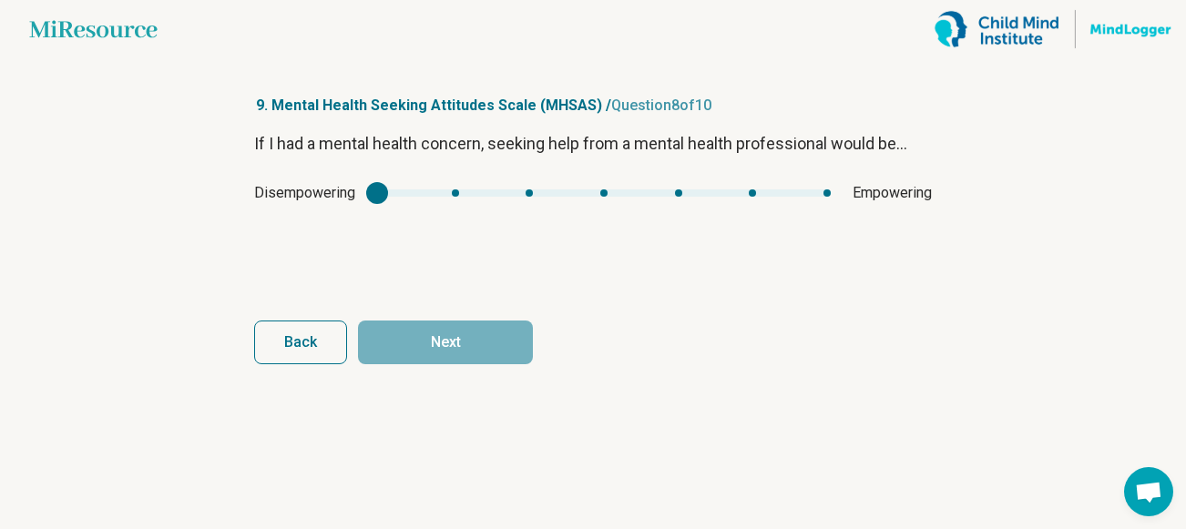
type input "*"
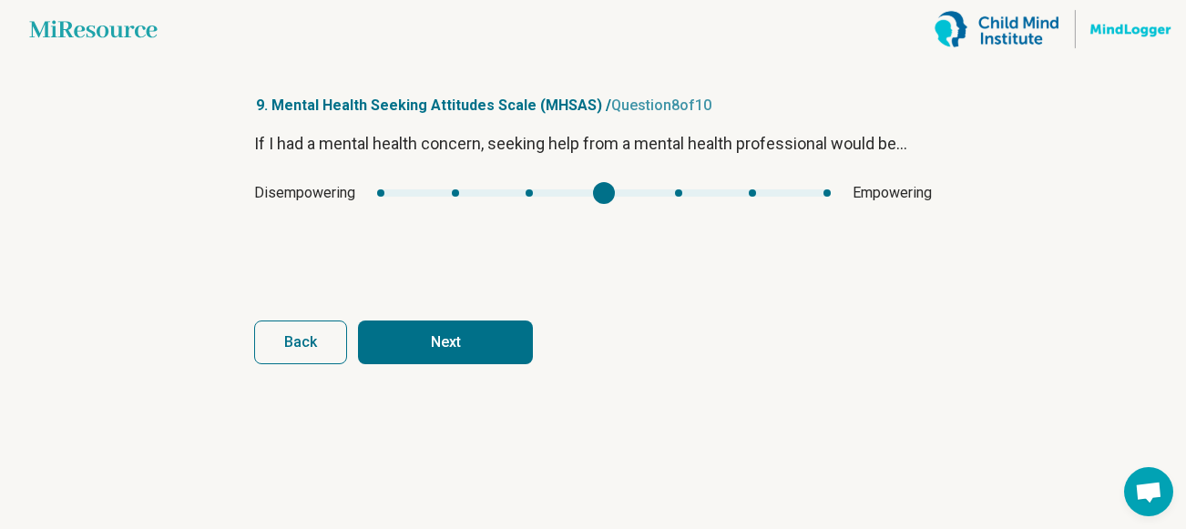
click at [615, 193] on div "mhsas7" at bounding box center [604, 193] width 454 height 7
click at [449, 330] on button "Next" at bounding box center [445, 343] width 175 height 44
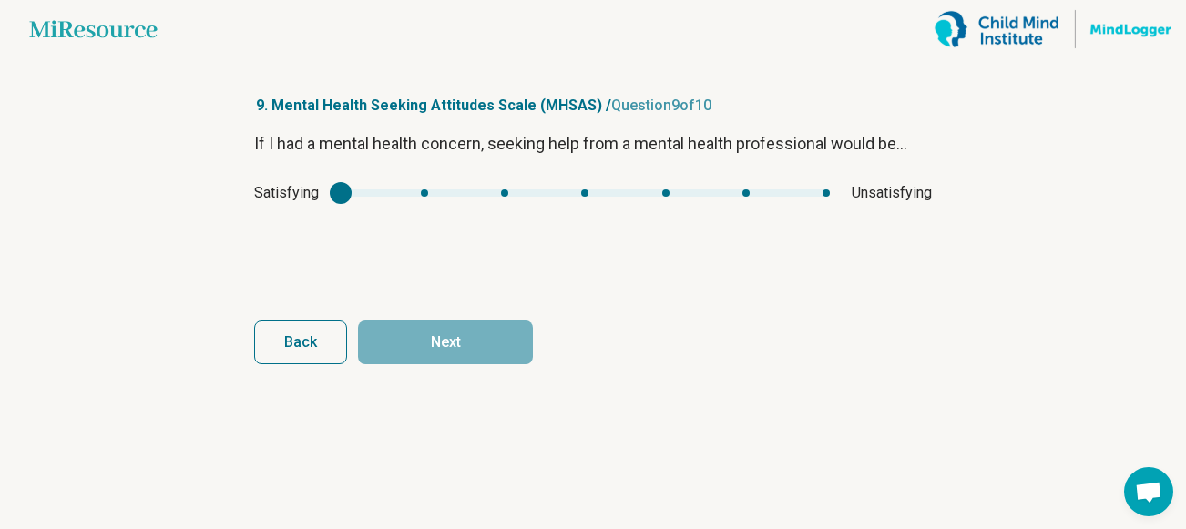
click at [588, 198] on div "Satisfying Unsatisfying" at bounding box center [593, 193] width 678 height 22
type input "*"
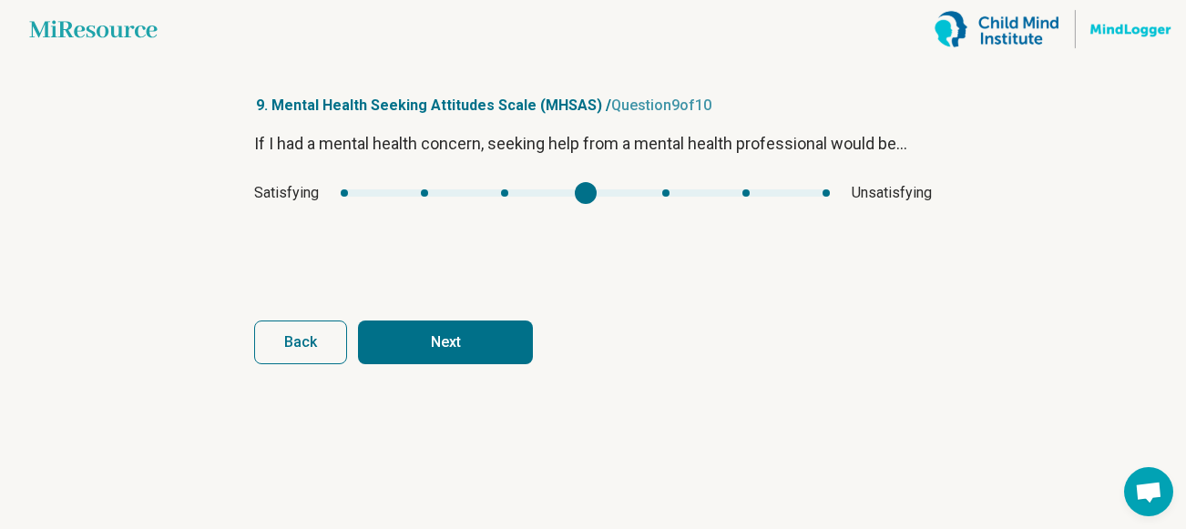
click at [584, 195] on div "mhsas8" at bounding box center [585, 193] width 489 height 7
click at [502, 354] on button "Next" at bounding box center [445, 343] width 175 height 44
click at [673, 194] on div "mhsas9" at bounding box center [586, 193] width 496 height 7
click at [473, 332] on button "Next survey" at bounding box center [445, 343] width 175 height 44
type input "*"
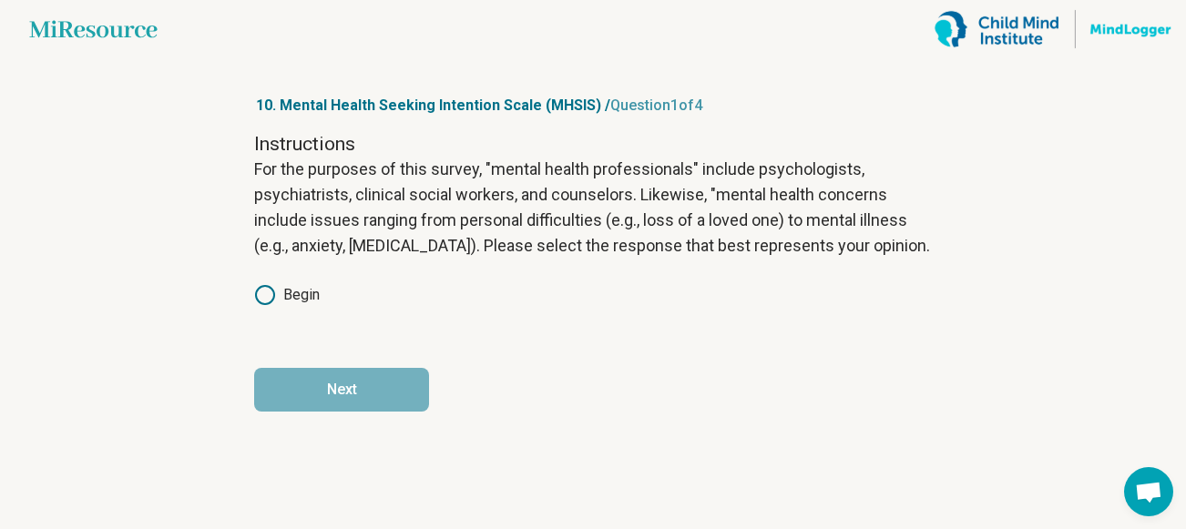
click at [268, 297] on icon at bounding box center [265, 295] width 22 height 22
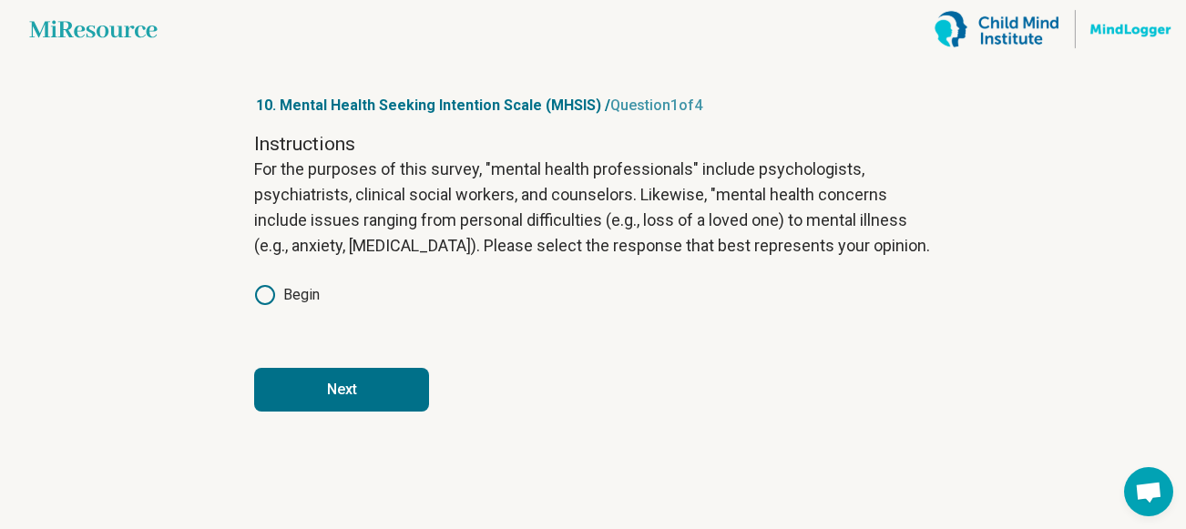
click at [377, 376] on button "Next" at bounding box center [341, 390] width 175 height 44
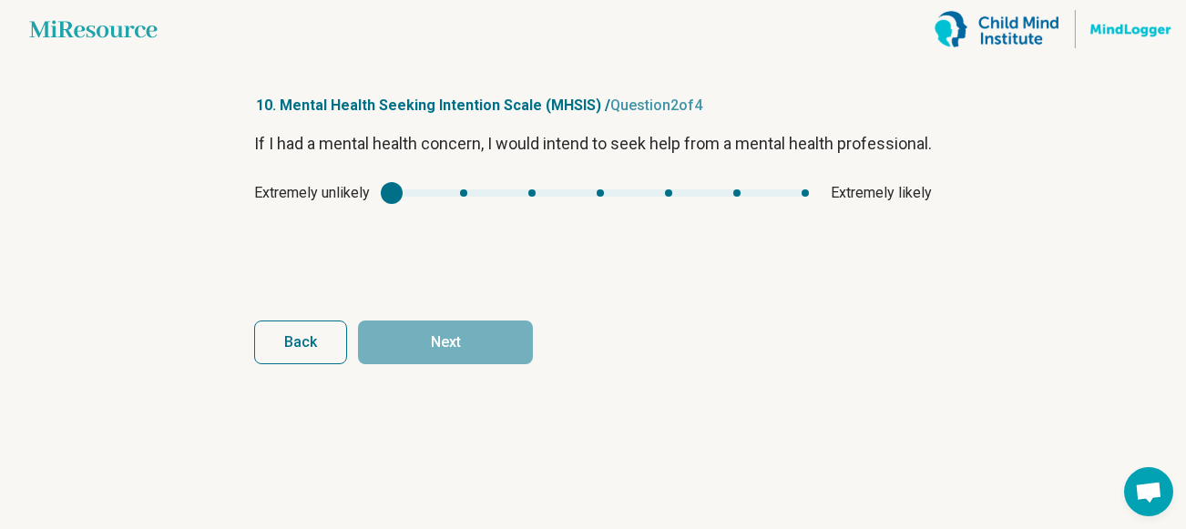
type input "*"
click at [608, 197] on div "mhsis1" at bounding box center [600, 193] width 417 height 7
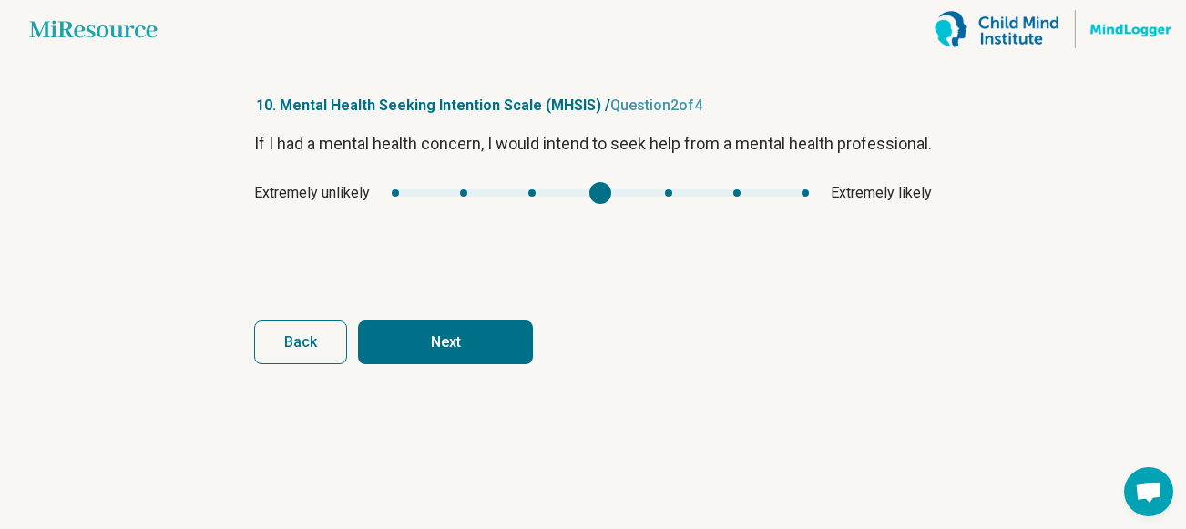
click at [492, 348] on button "Next" at bounding box center [445, 343] width 175 height 44
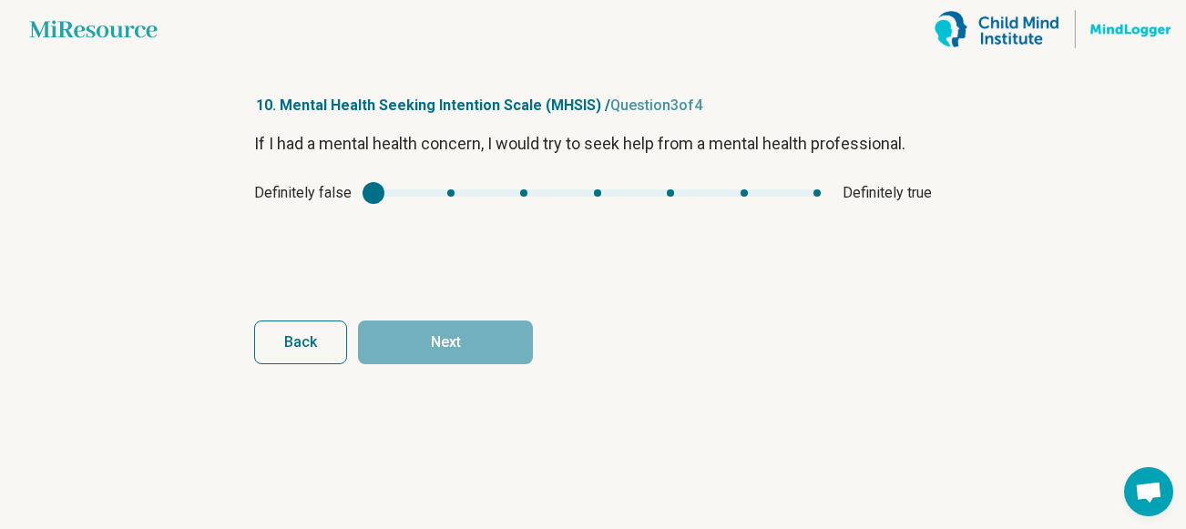
click at [682, 185] on div "Definitely false Definitely true" at bounding box center [593, 193] width 678 height 22
type input "*"
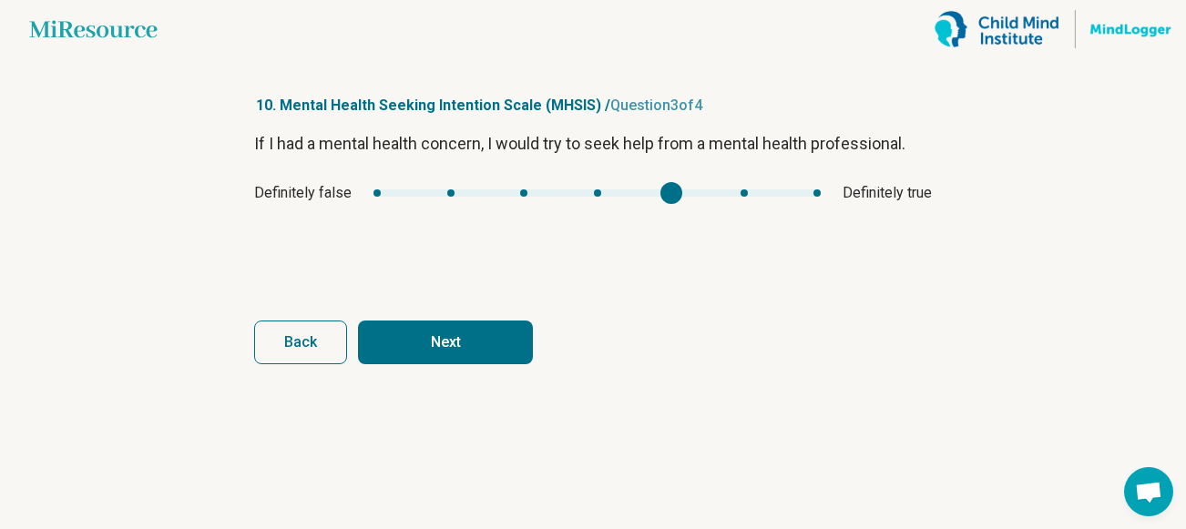
click at [674, 192] on div "mhsis2" at bounding box center [597, 193] width 447 height 7
click at [494, 345] on button "Next" at bounding box center [445, 343] width 175 height 44
click at [605, 192] on div "mhsis3" at bounding box center [603, 193] width 428 height 7
click at [475, 328] on button "Finish" at bounding box center [445, 343] width 175 height 44
type input "*"
